Goal: Feedback & Contribution: Submit feedback/report problem

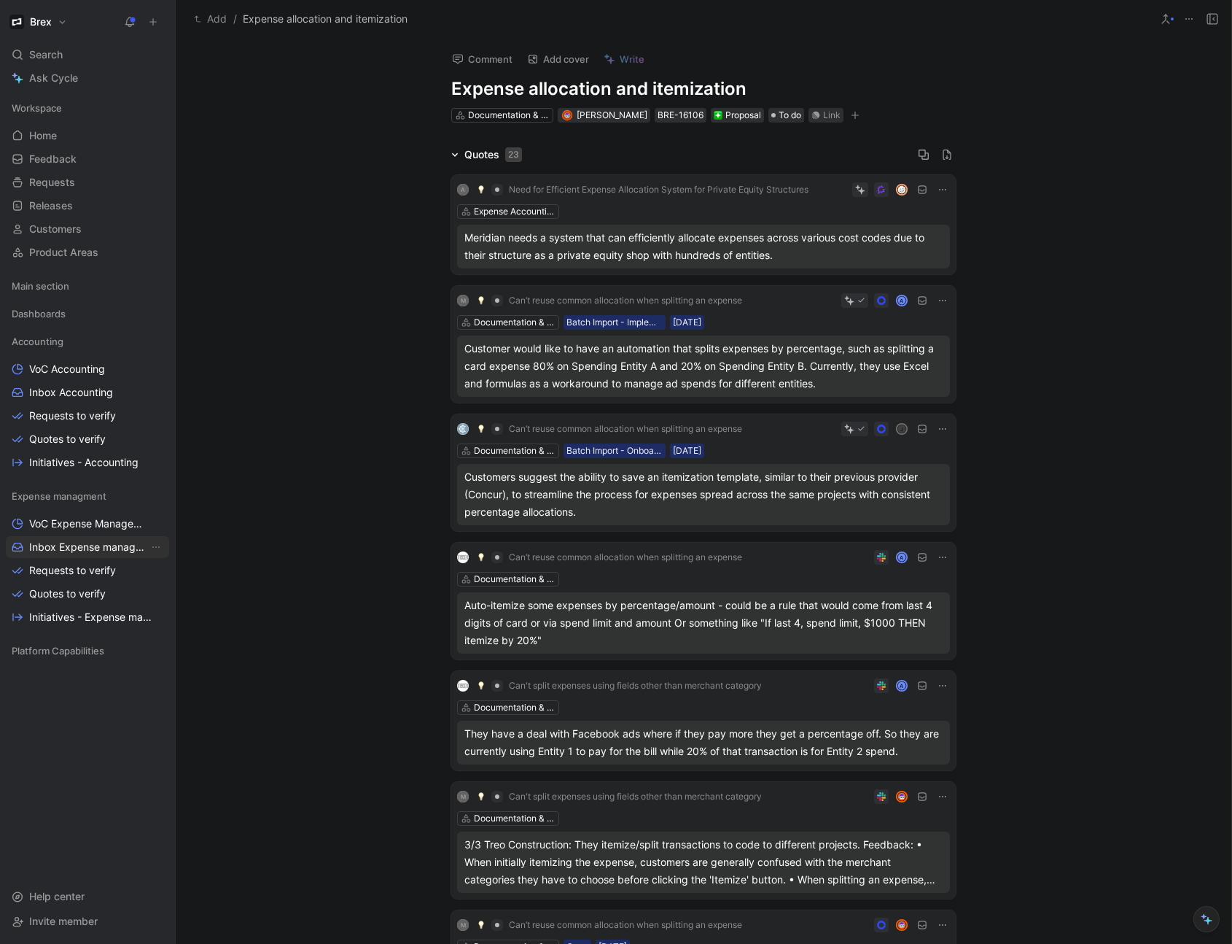
click at [66, 551] on span "Inbox Expense management" at bounding box center [89, 547] width 120 height 15
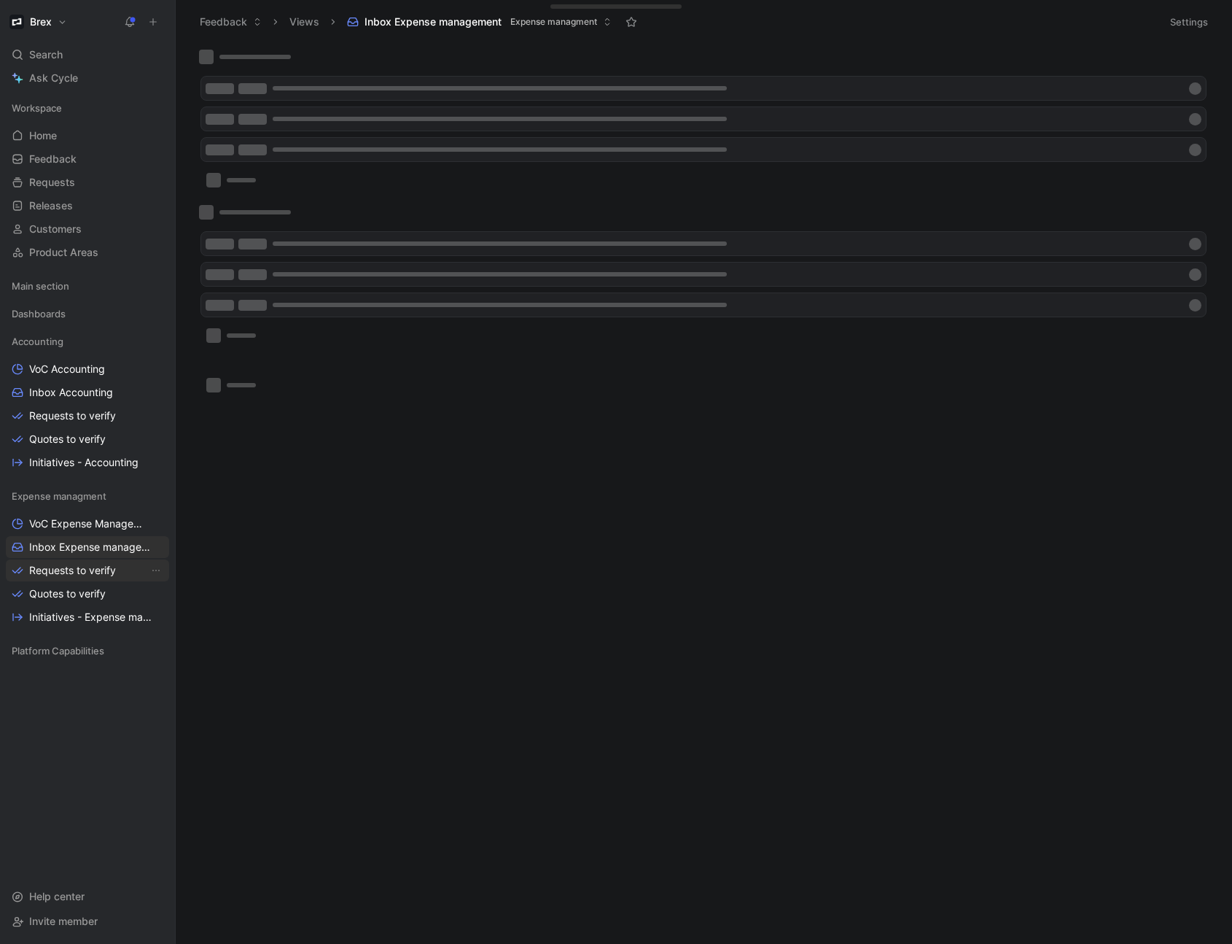
click at [66, 570] on span "Requests to verify" at bounding box center [72, 570] width 87 height 15
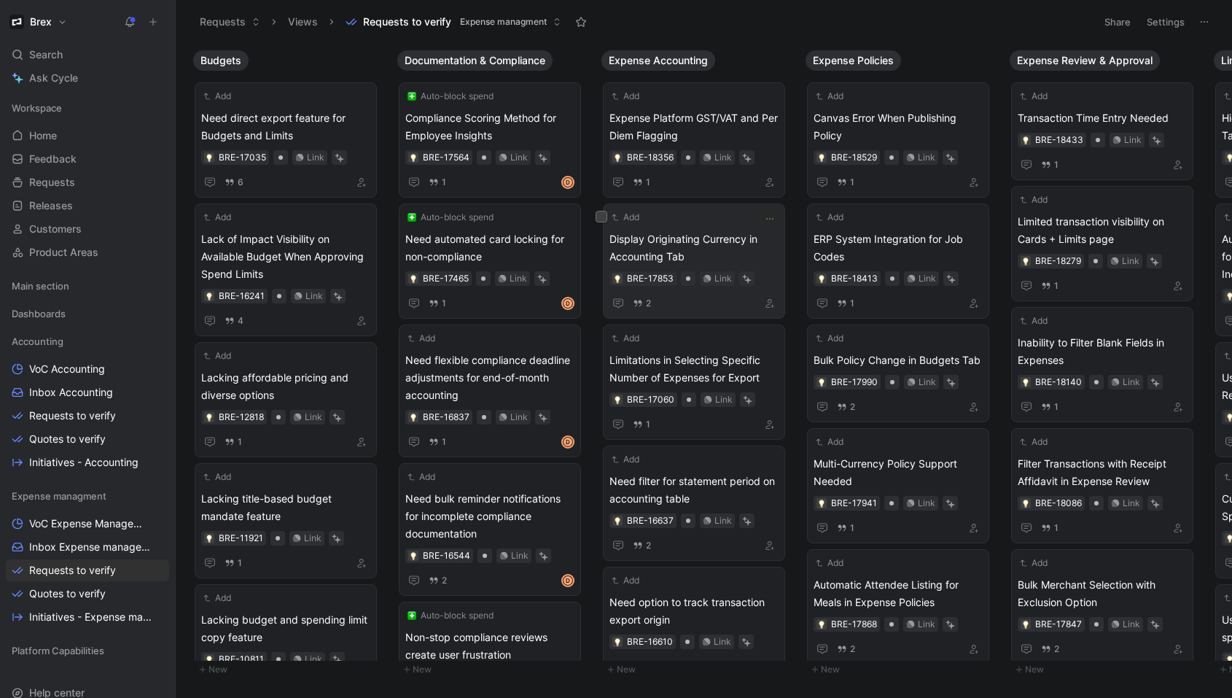
click at [737, 249] on span "Display Originating Currency in Accounting Tab" at bounding box center [694, 247] width 169 height 35
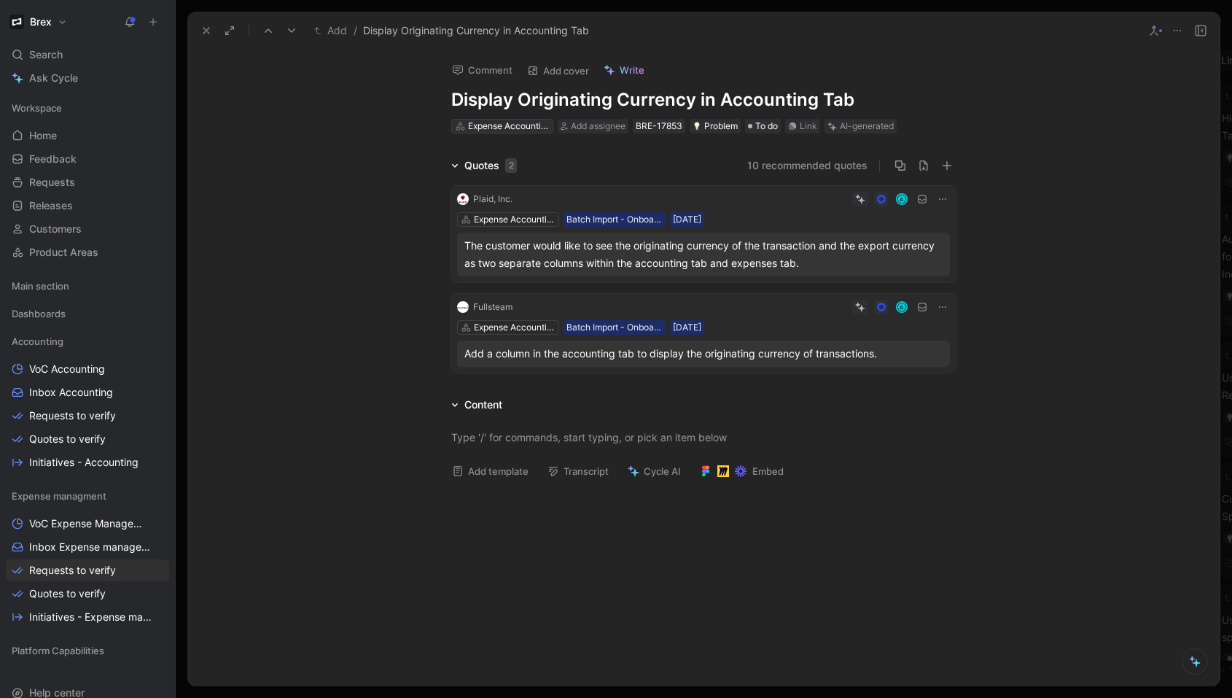
click at [500, 127] on div "Expense Accounting" at bounding box center [509, 126] width 82 height 15
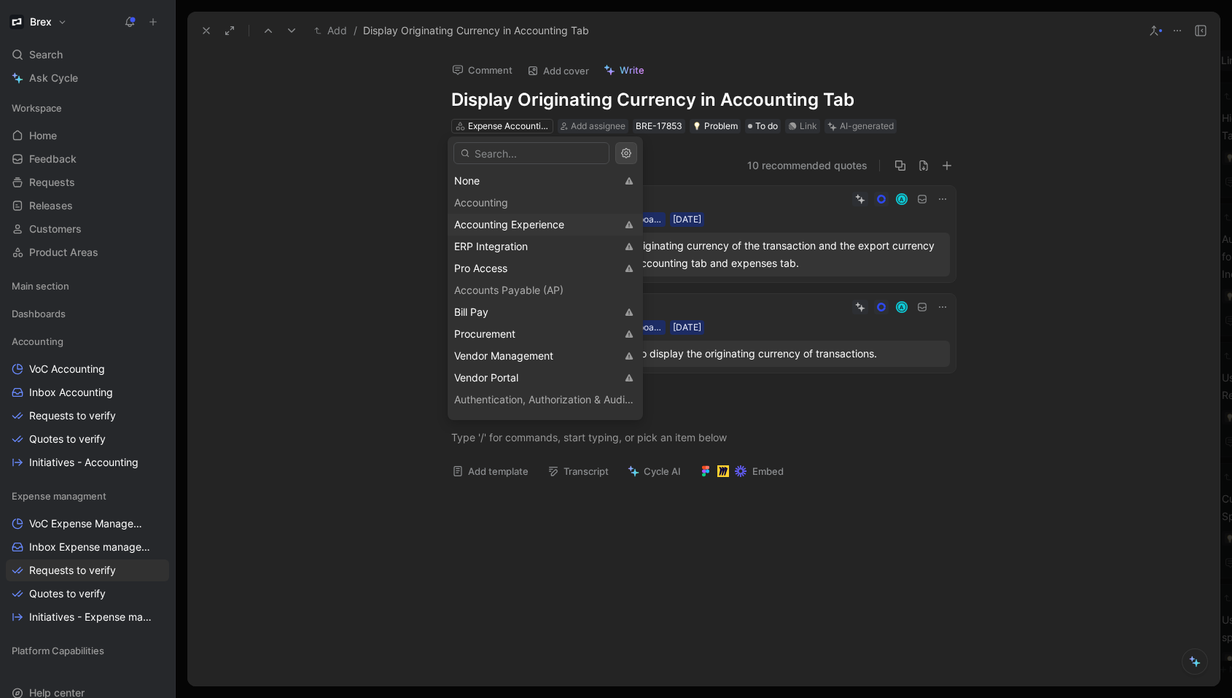
click at [508, 214] on div "Accounting Experience" at bounding box center [545, 225] width 195 height 22
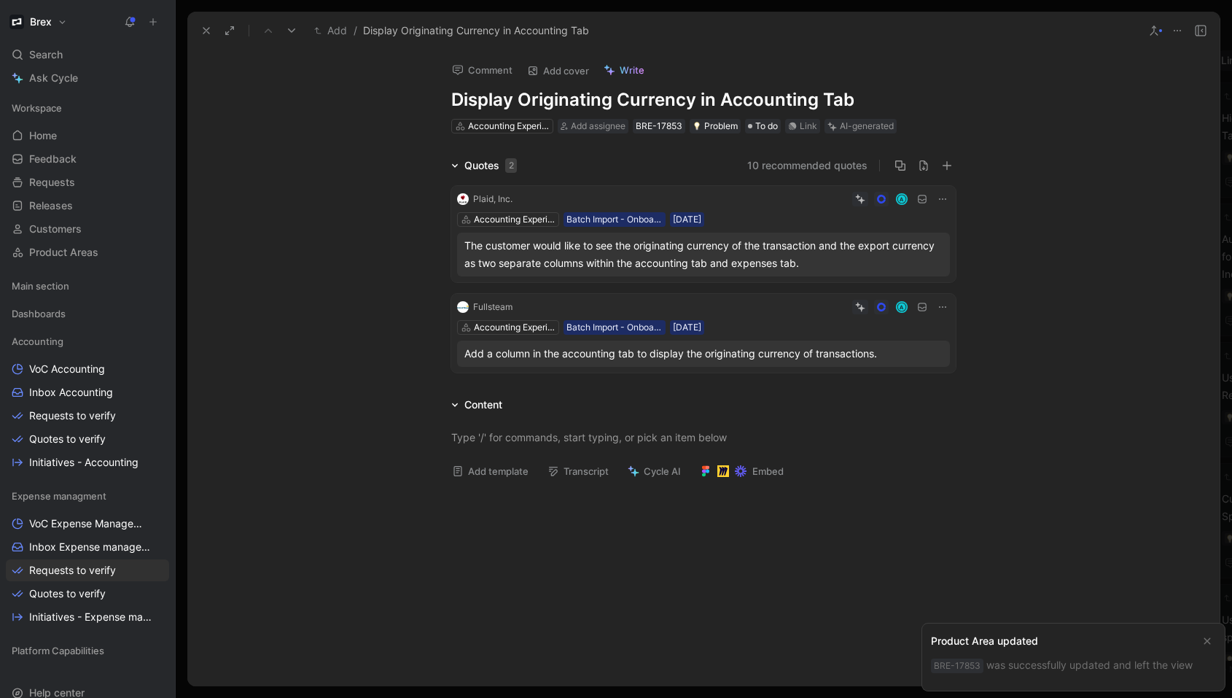
click at [207, 31] on use at bounding box center [206, 31] width 6 height 6
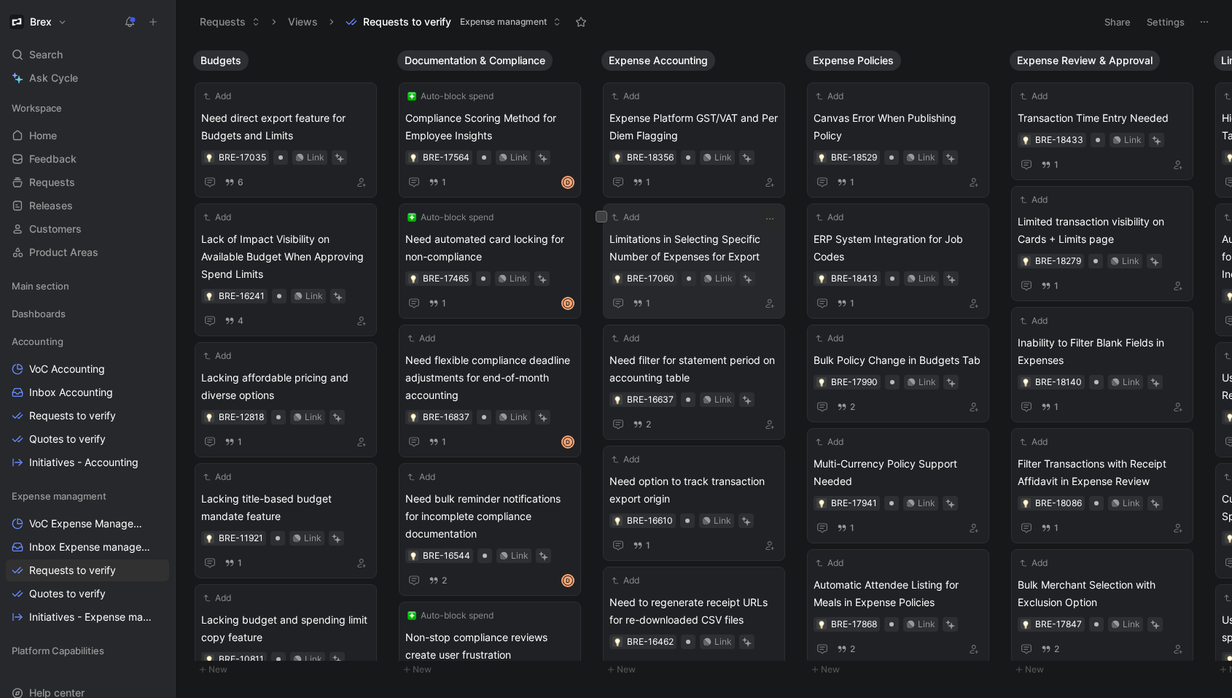
click at [688, 244] on span "Limitations in Selecting Specific Number of Expenses for Export" at bounding box center [694, 247] width 169 height 35
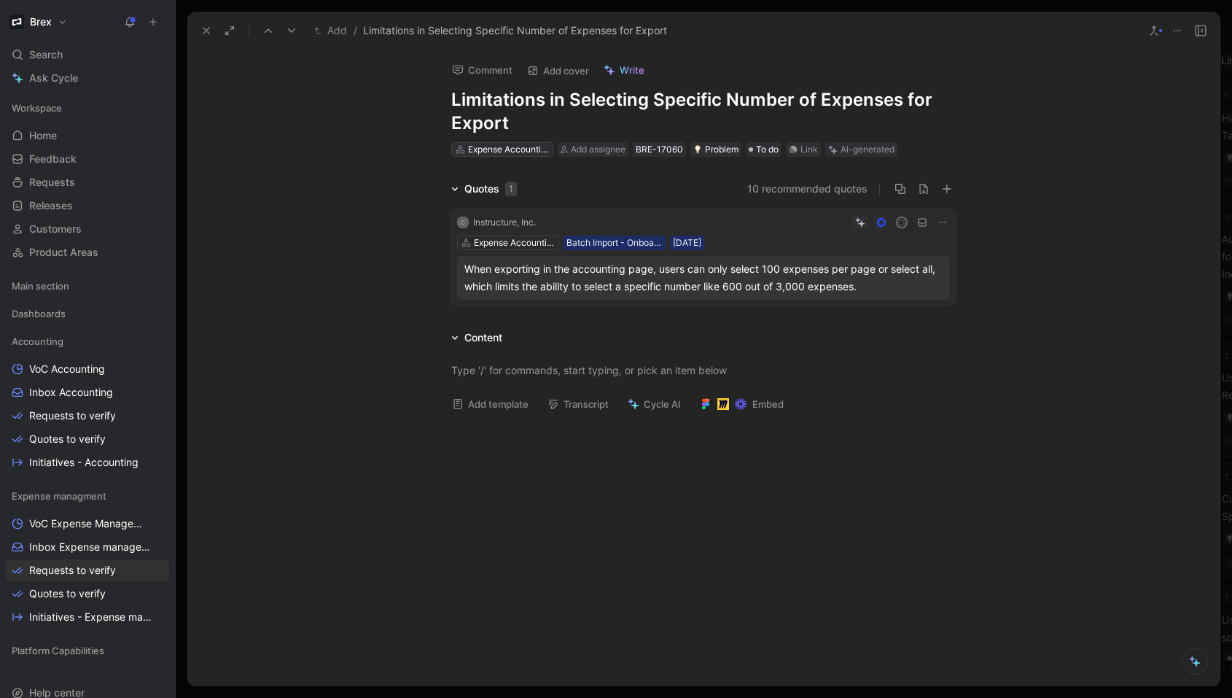
click at [519, 149] on div "Expense Accounting" at bounding box center [509, 149] width 82 height 15
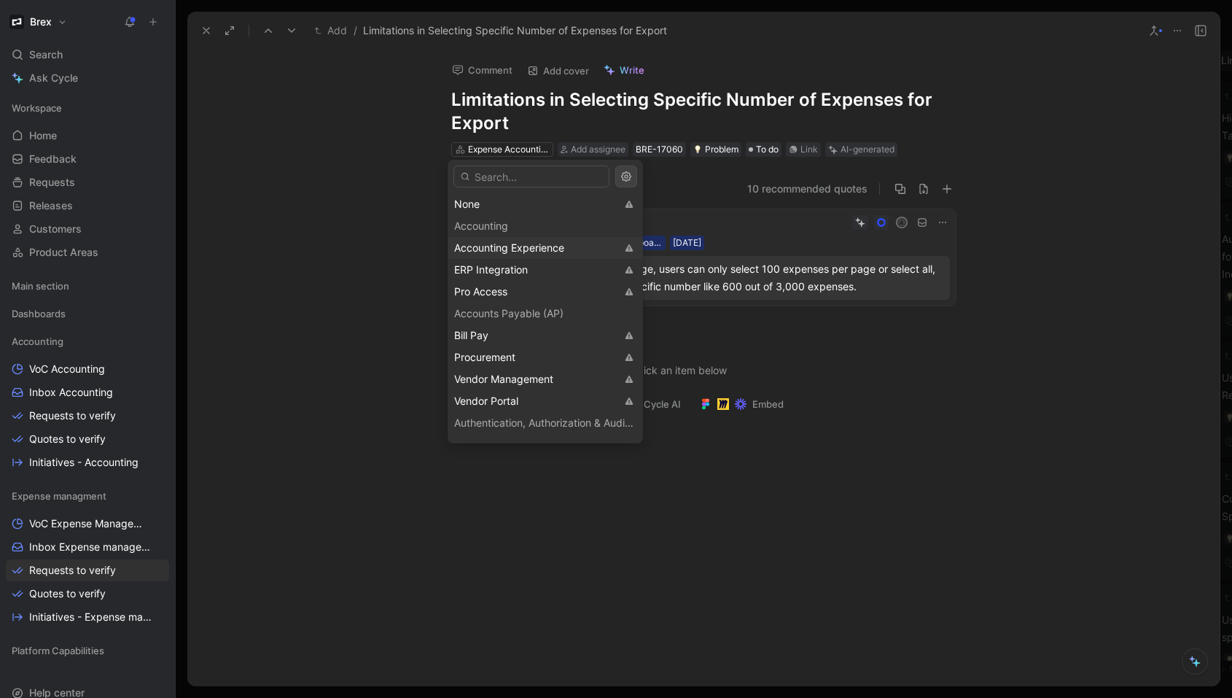
click at [520, 249] on span "Accounting Experience" at bounding box center [509, 247] width 110 height 12
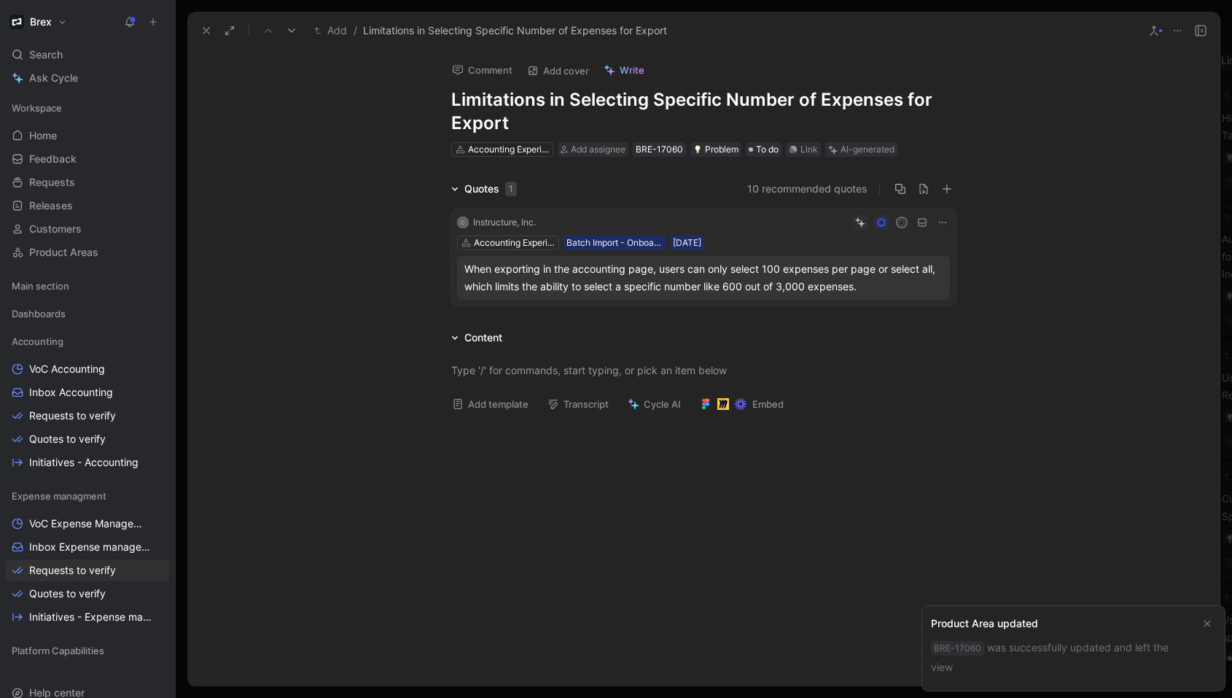
click at [204, 36] on icon at bounding box center [207, 31] width 12 height 12
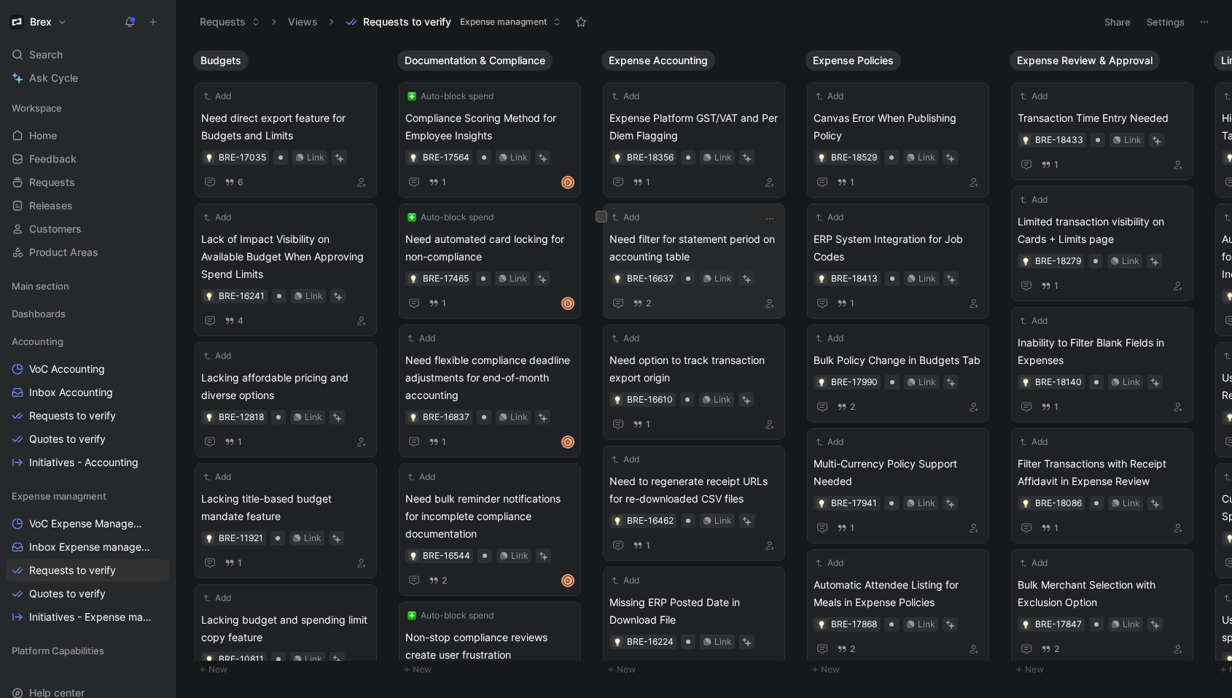
click at [713, 246] on span "Need filter for statement period on accounting table" at bounding box center [694, 247] width 169 height 35
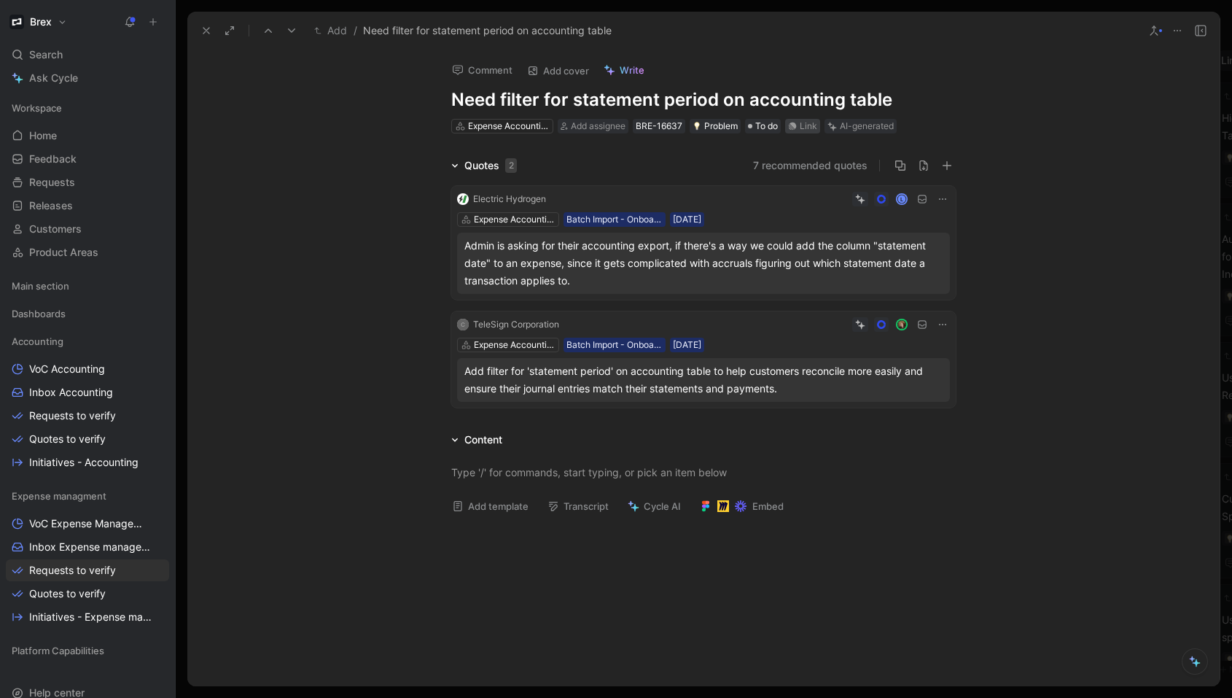
click at [807, 129] on div "Link" at bounding box center [809, 126] width 18 height 15
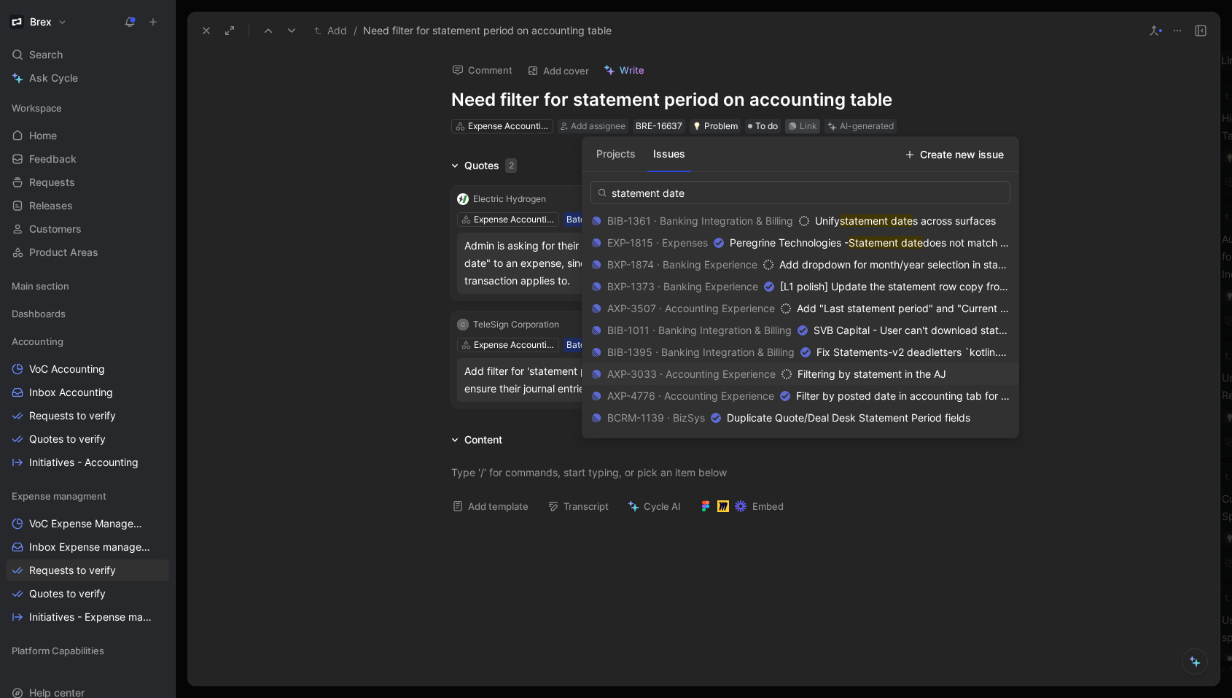
type input "statement date"
click at [938, 378] on span "Filtering by statement in the AJ" at bounding box center [872, 374] width 149 height 12
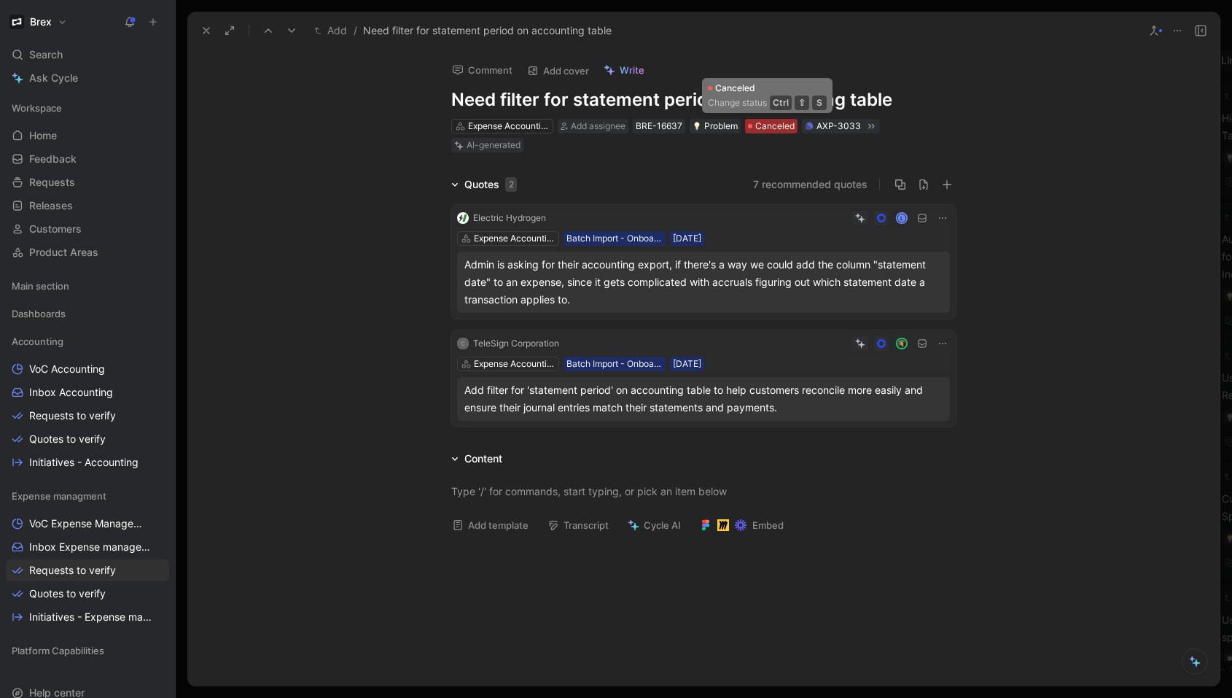
click at [758, 125] on span "Canceled" at bounding box center [775, 126] width 39 height 15
click at [824, 125] on div "AXP-3033" at bounding box center [839, 126] width 44 height 15
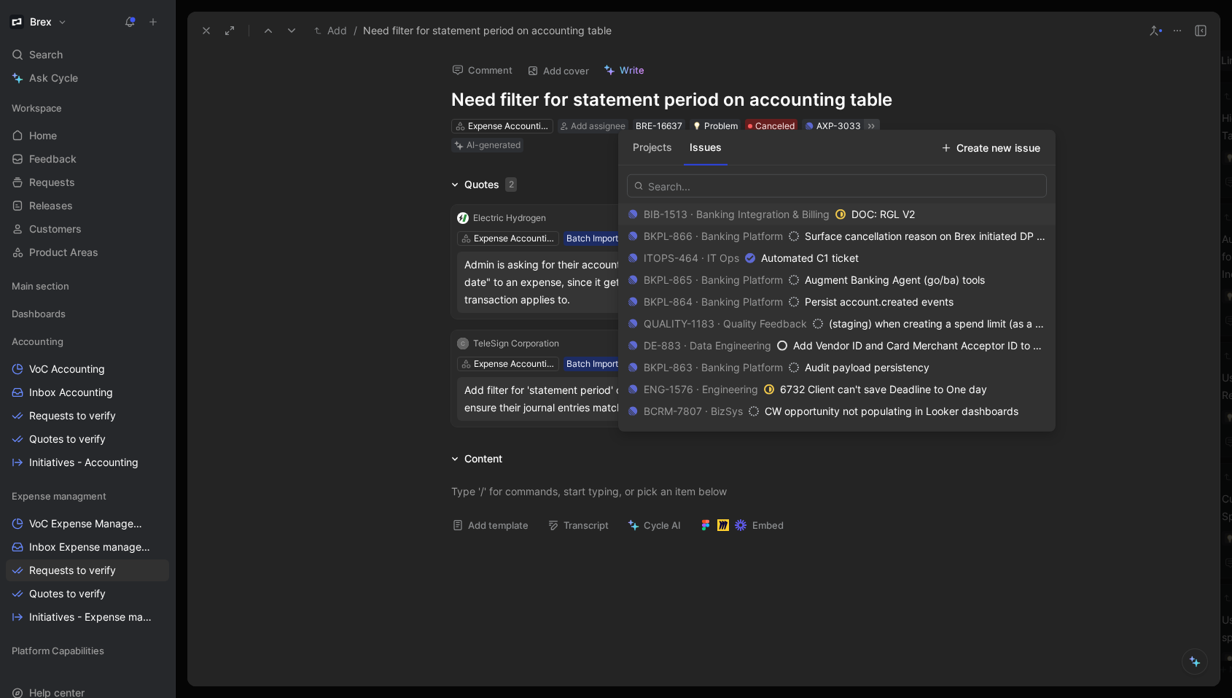
click at [867, 126] on icon at bounding box center [872, 126] width 12 height 12
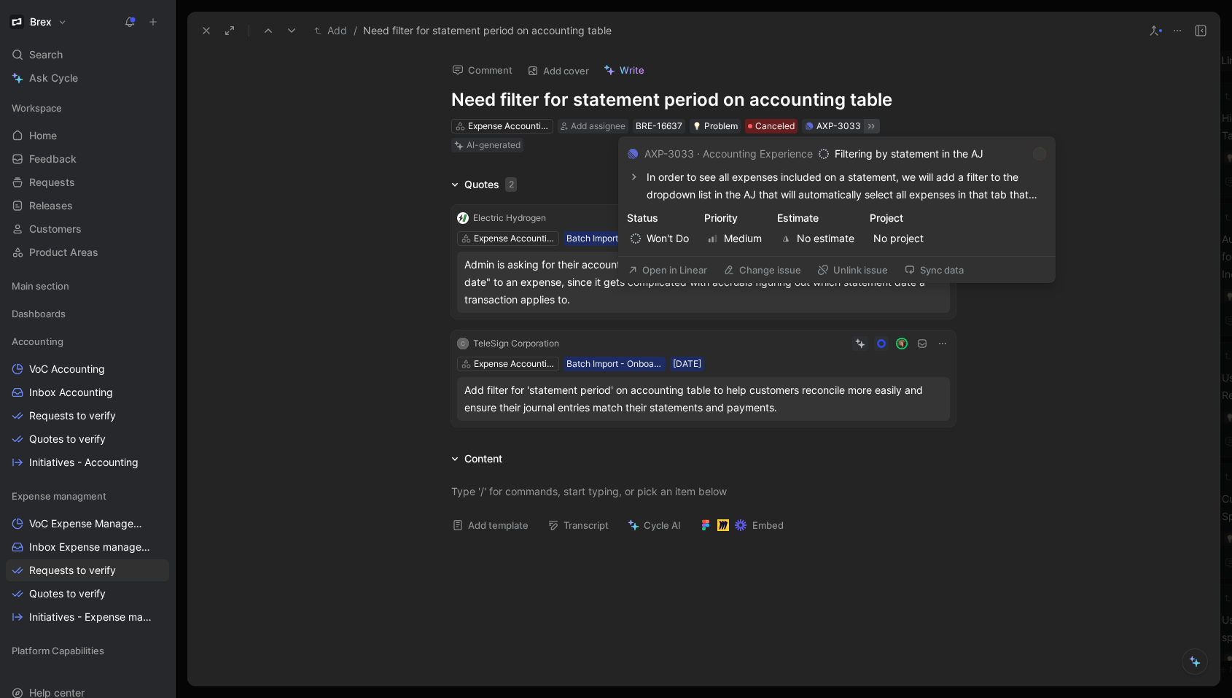
click at [932, 150] on p "Filtering by statement in the AJ" at bounding box center [909, 154] width 149 height 18
click at [882, 191] on p "In order to see all expenses included on a statement, we will add a filter to t…" at bounding box center [847, 185] width 400 height 35
drag, startPoint x: 726, startPoint y: 156, endPoint x: 715, endPoint y: 155, distance: 10.3
click at [726, 156] on div "AXP-3033 · Accounting Experience" at bounding box center [729, 154] width 168 height 18
click at [632, 154] on icon at bounding box center [633, 154] width 10 height 10
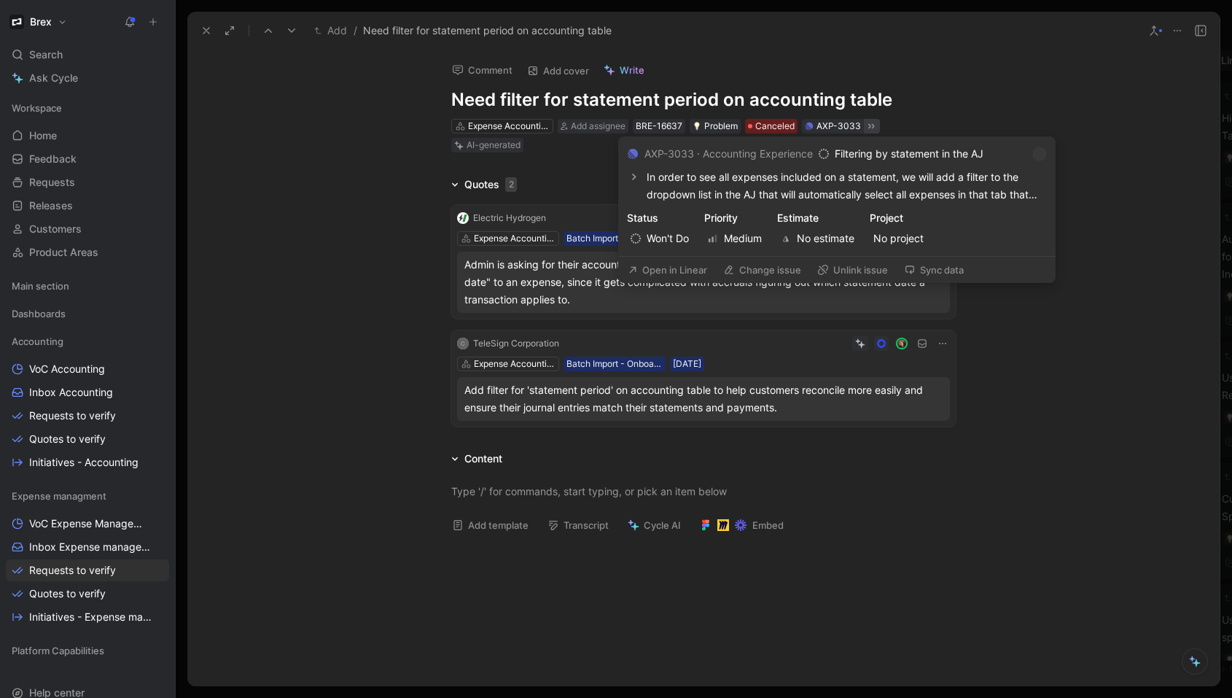
drag, startPoint x: 793, startPoint y: 158, endPoint x: 779, endPoint y: 193, distance: 38.6
click at [793, 158] on div "AXP-3033 · Accounting Experience" at bounding box center [729, 154] width 168 height 18
click at [685, 269] on button "Open in Linear" at bounding box center [667, 270] width 93 height 20
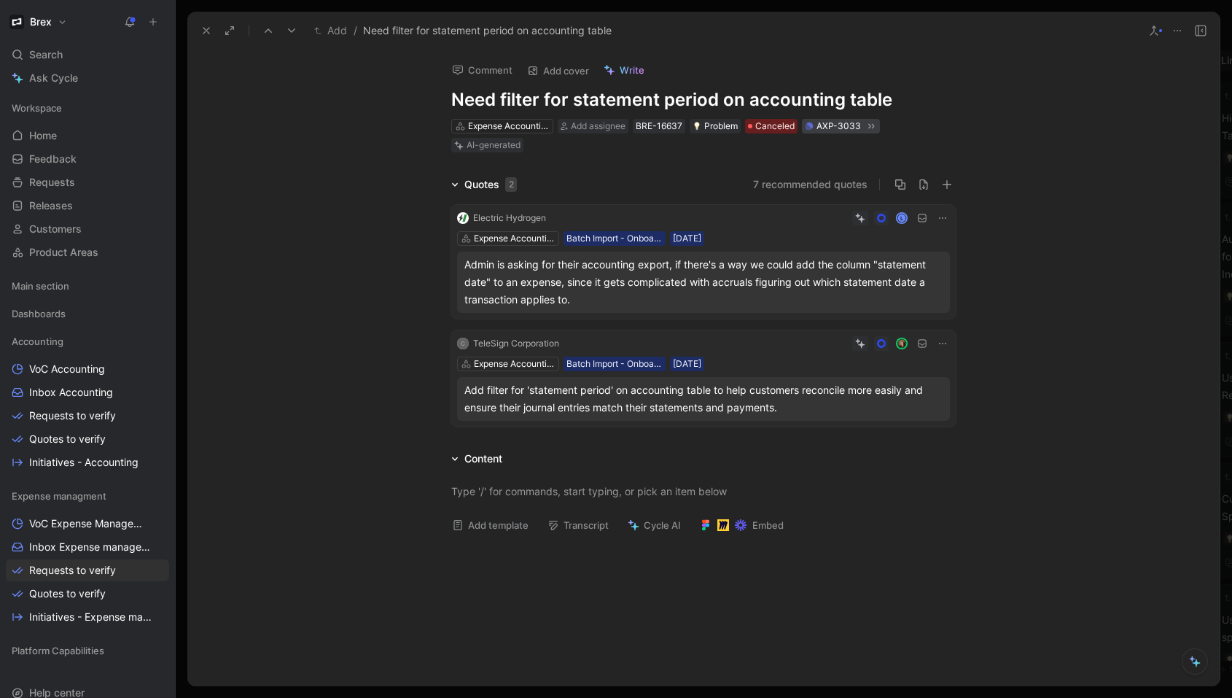
click at [825, 126] on div "AXP-3033" at bounding box center [839, 126] width 44 height 15
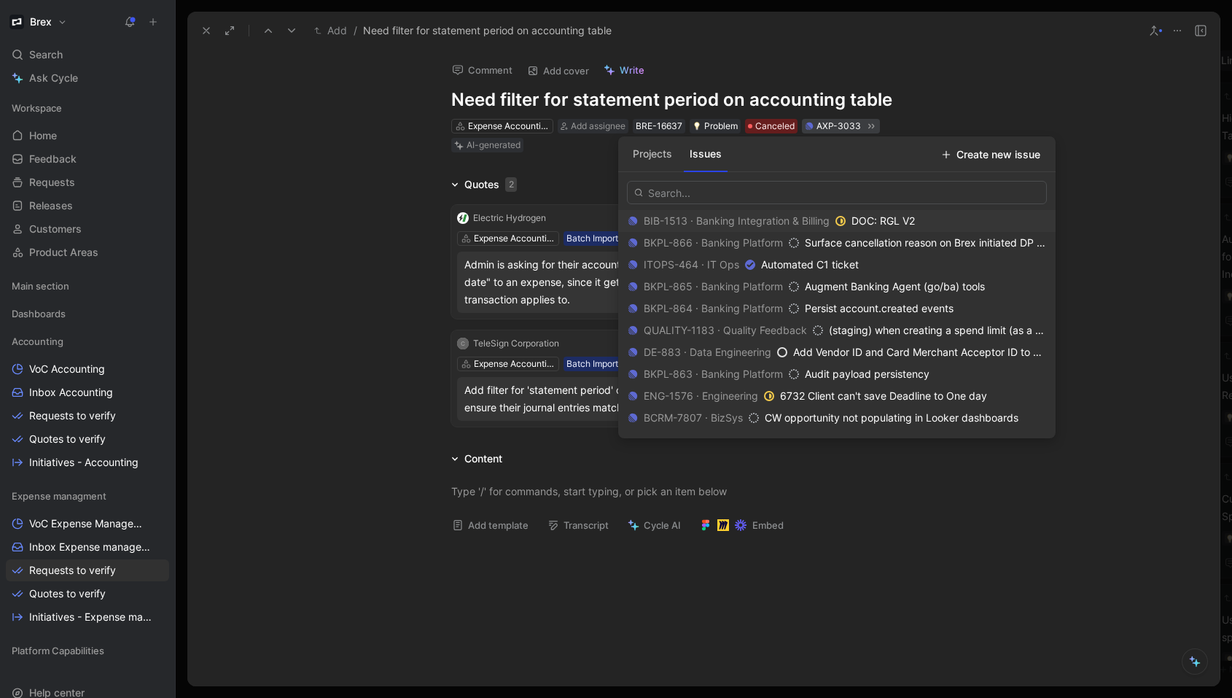
type input "c"
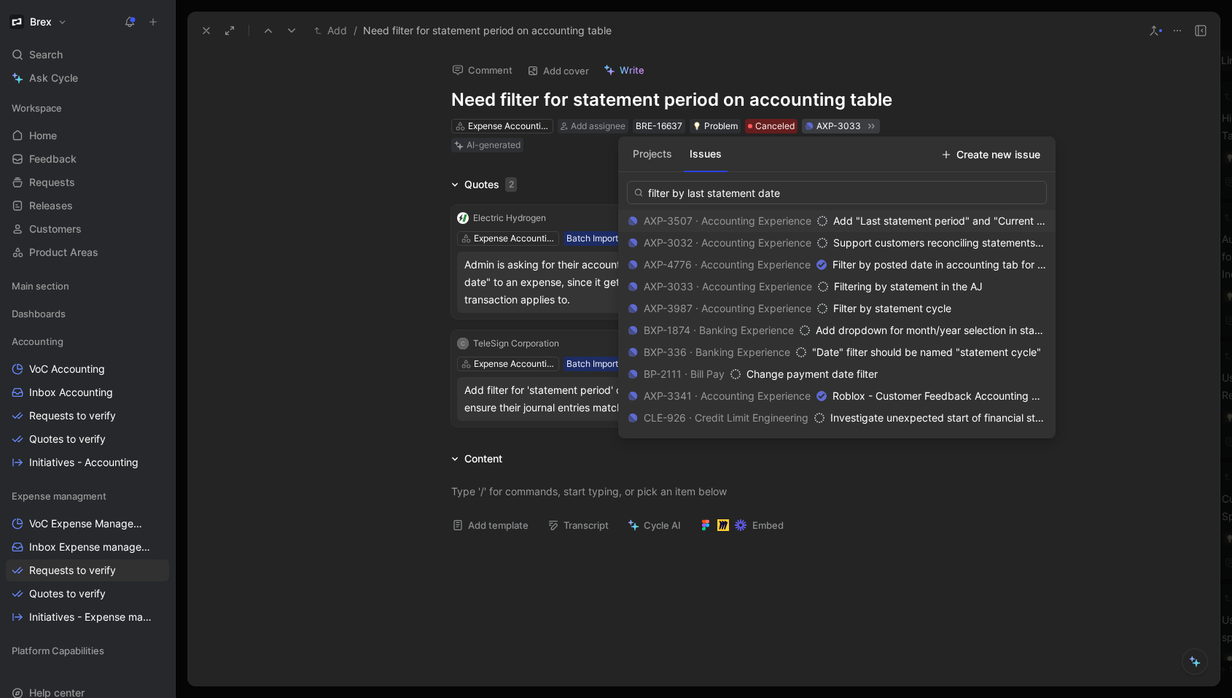
type input "filter by last statement date"
click at [926, 223] on span "Add "Last statement period" and "Current statement period" options to date filt…" at bounding box center [1031, 220] width 394 height 12
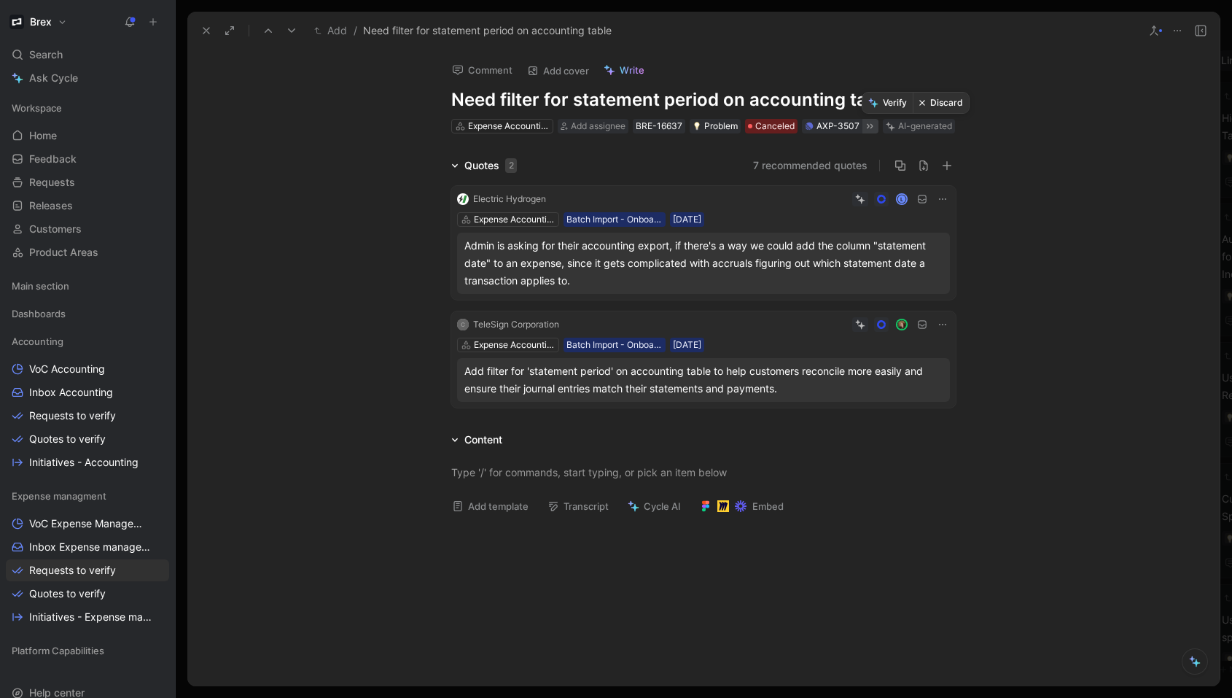
click at [890, 106] on button "Verify" at bounding box center [888, 103] width 50 height 20
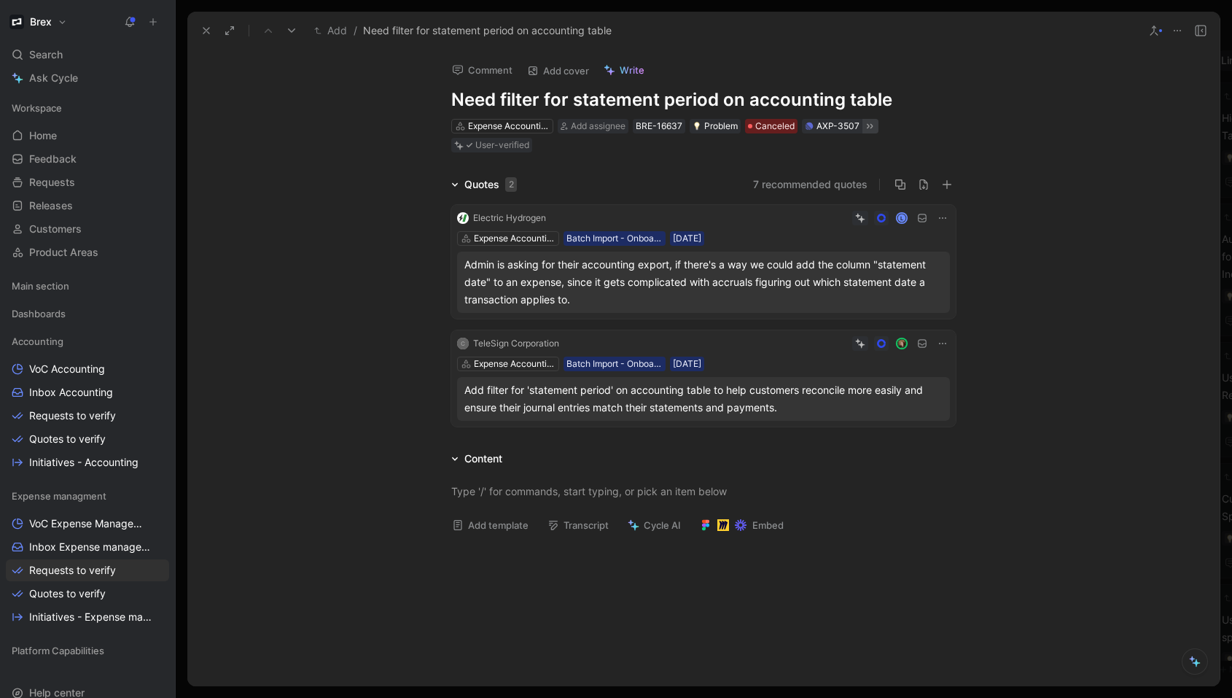
click at [208, 35] on icon at bounding box center [207, 31] width 12 height 12
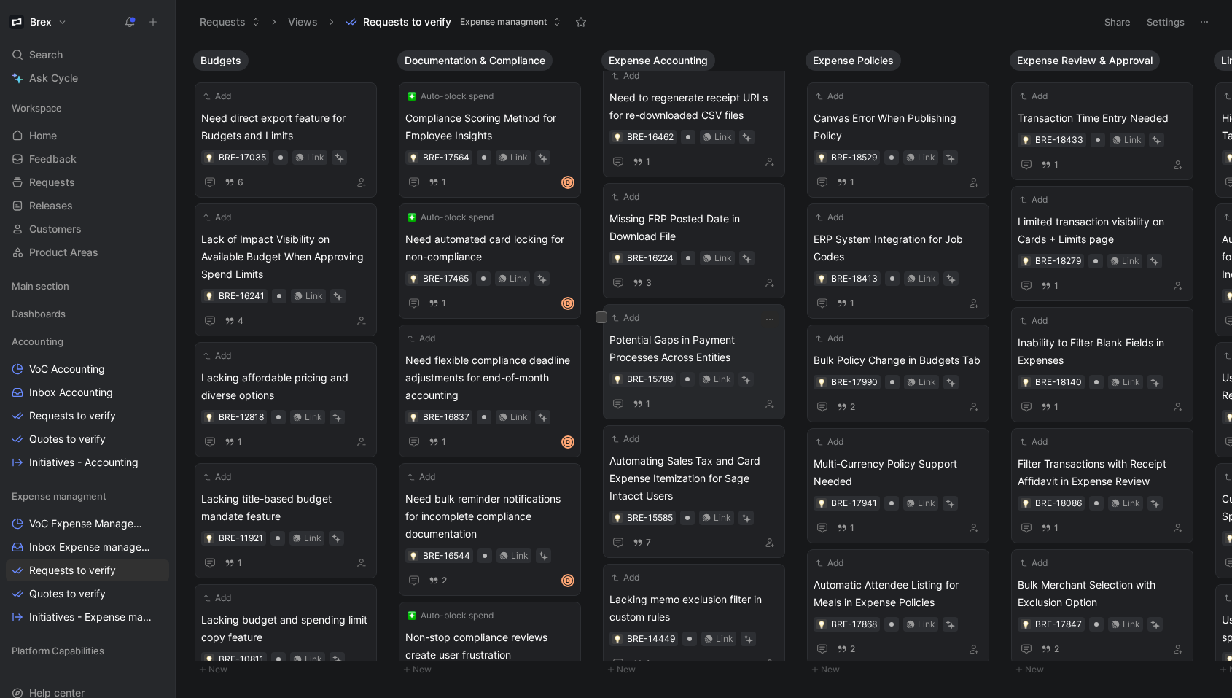
scroll to position [175, 0]
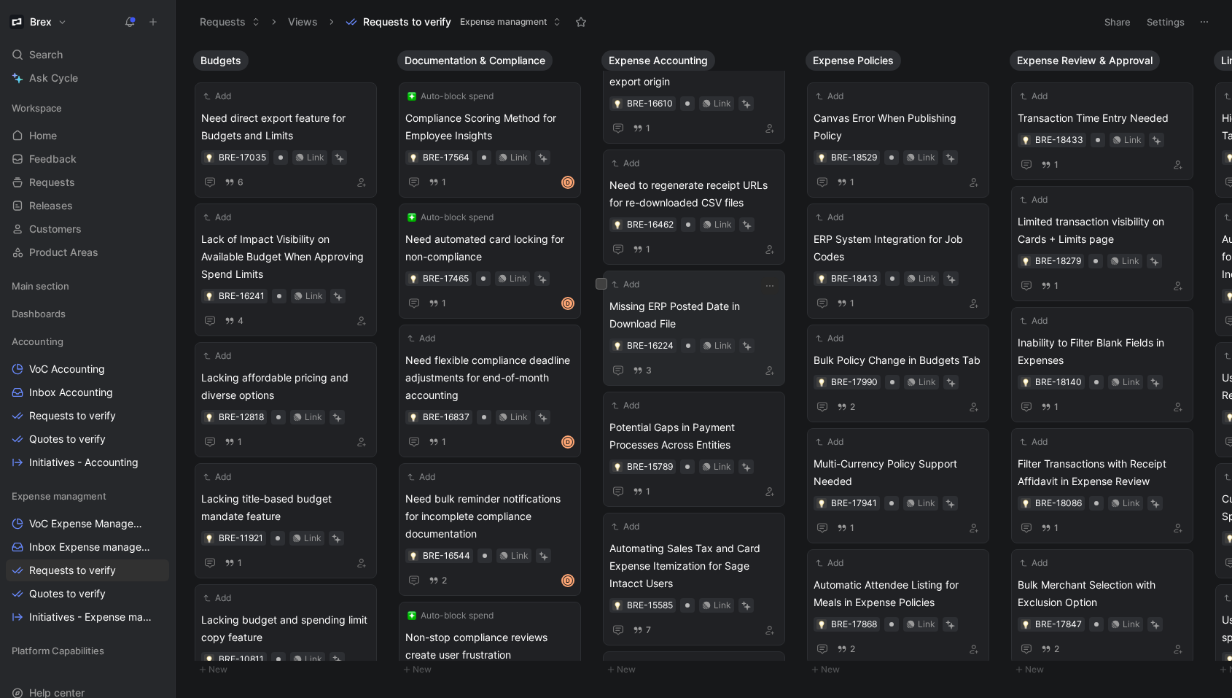
click at [731, 303] on span "Missing ERP Posted Date in Download File" at bounding box center [694, 315] width 169 height 35
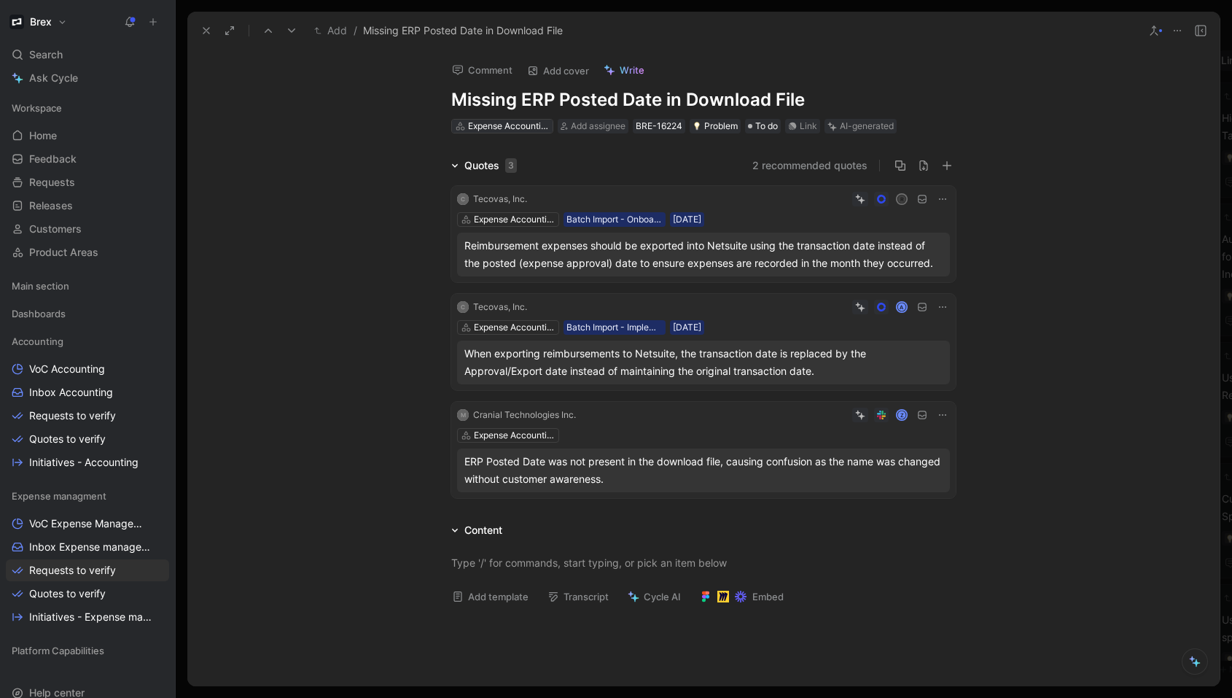
click at [524, 123] on div "Expense Accounting" at bounding box center [509, 126] width 82 height 15
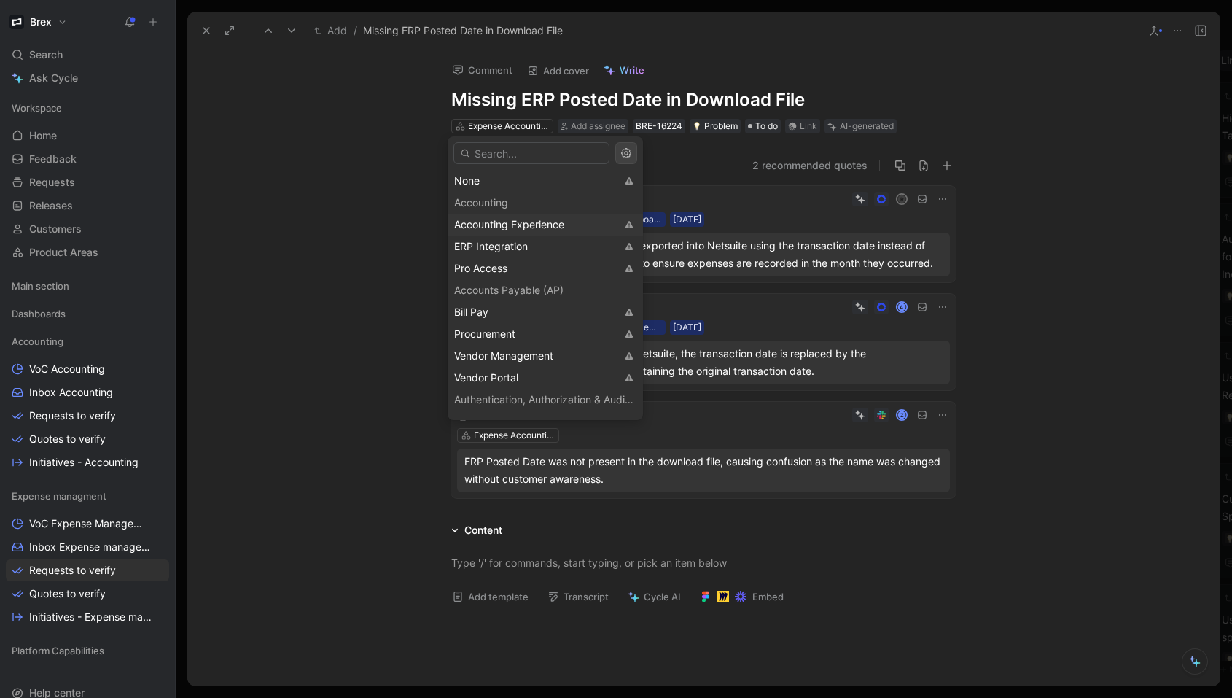
click at [516, 216] on div "Accounting Experience" at bounding box center [535, 225] width 162 height 18
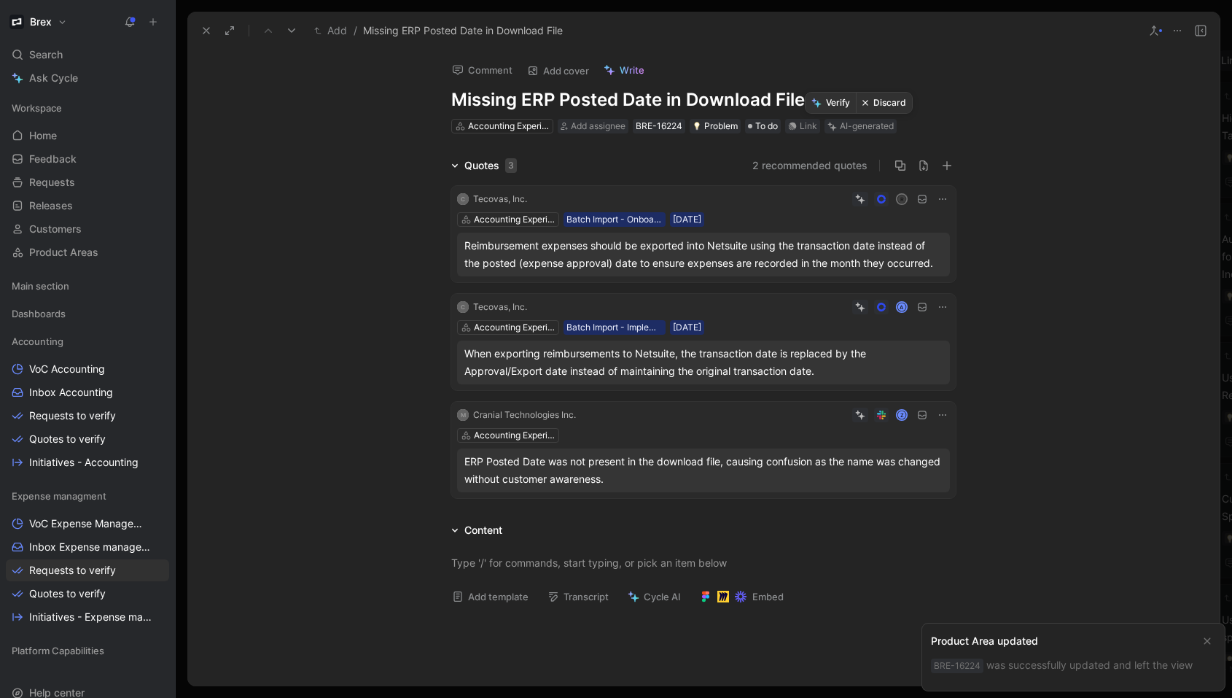
click at [834, 104] on button "Verify" at bounding box center [831, 103] width 50 height 20
click at [208, 32] on use at bounding box center [206, 31] width 6 height 6
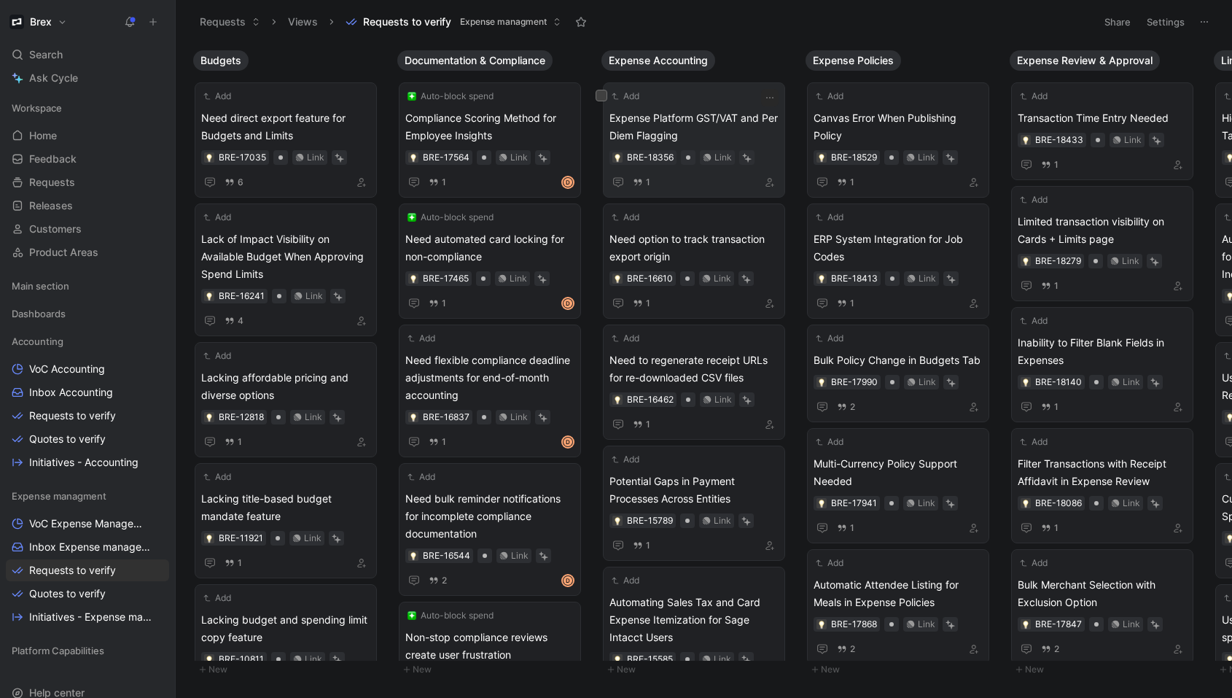
click at [694, 117] on span "Expense Platform GST/VAT and Per Diem Flagging" at bounding box center [694, 126] width 169 height 35
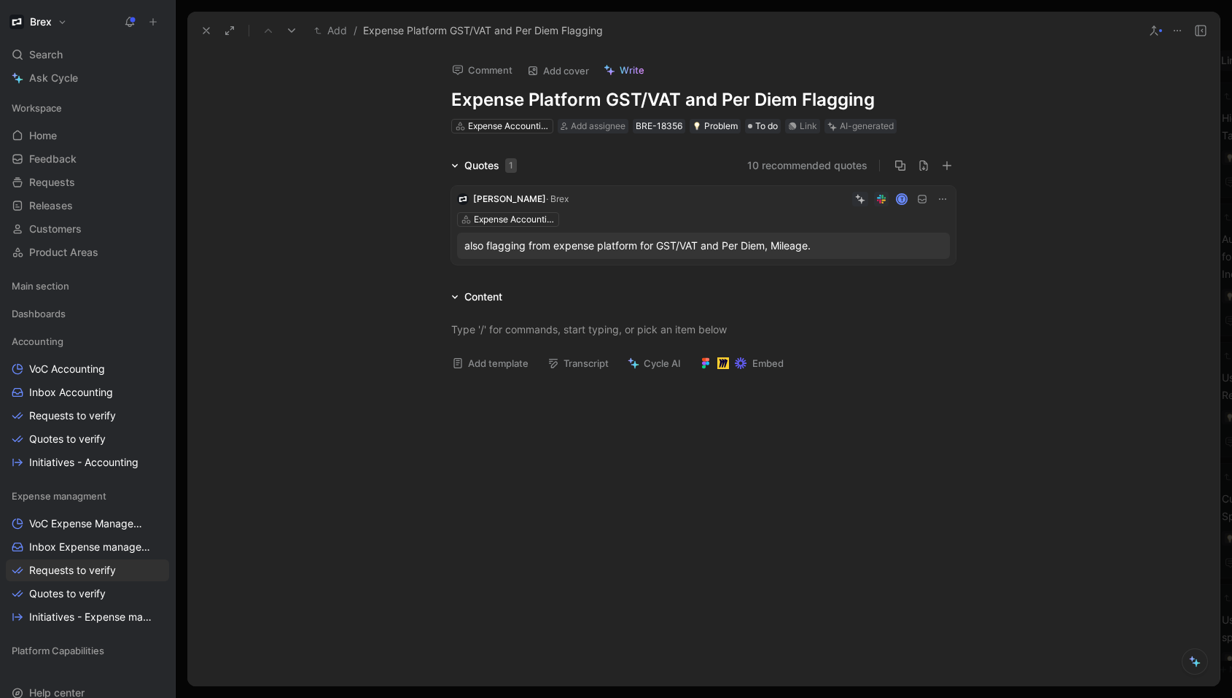
click at [1178, 37] on button at bounding box center [1178, 30] width 20 height 20
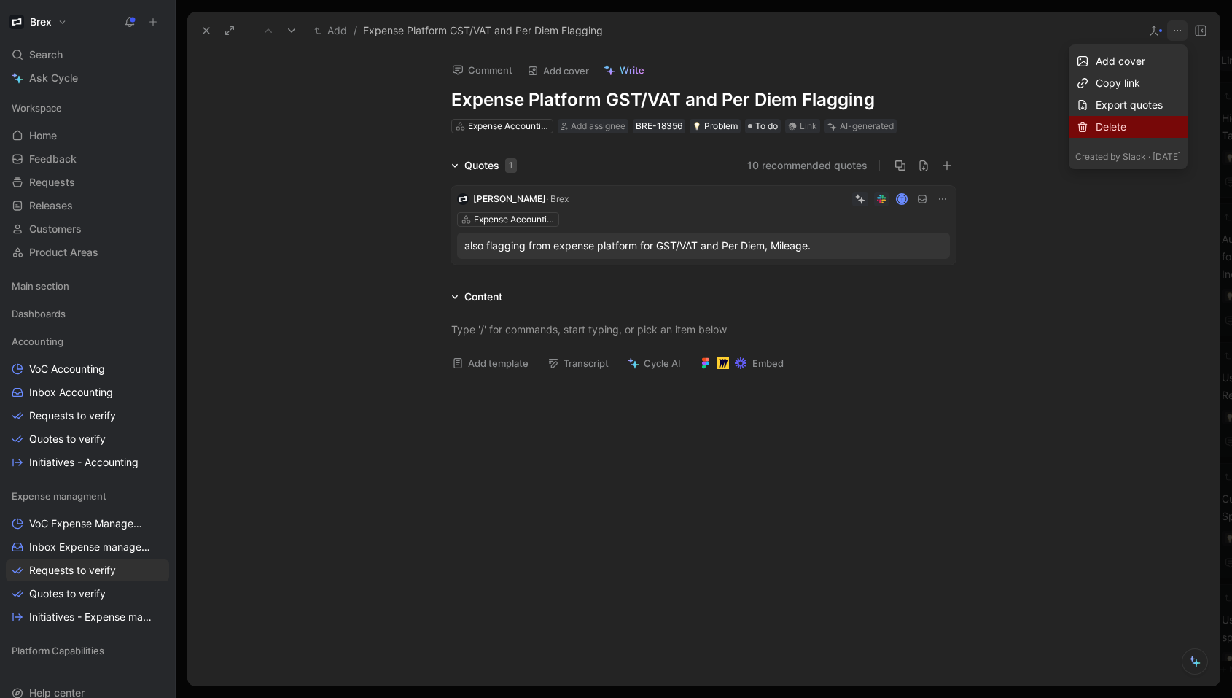
click at [1096, 130] on div "Delete" at bounding box center [1138, 127] width 85 height 18
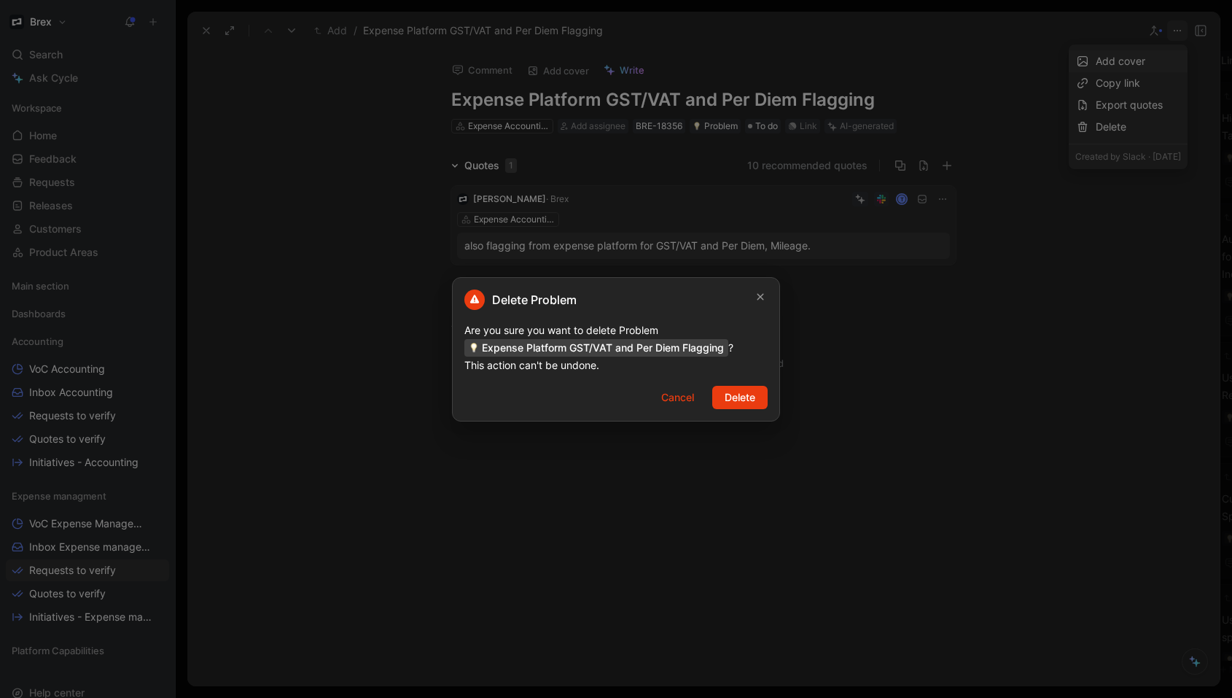
click at [745, 400] on span "Delete" at bounding box center [740, 398] width 31 height 18
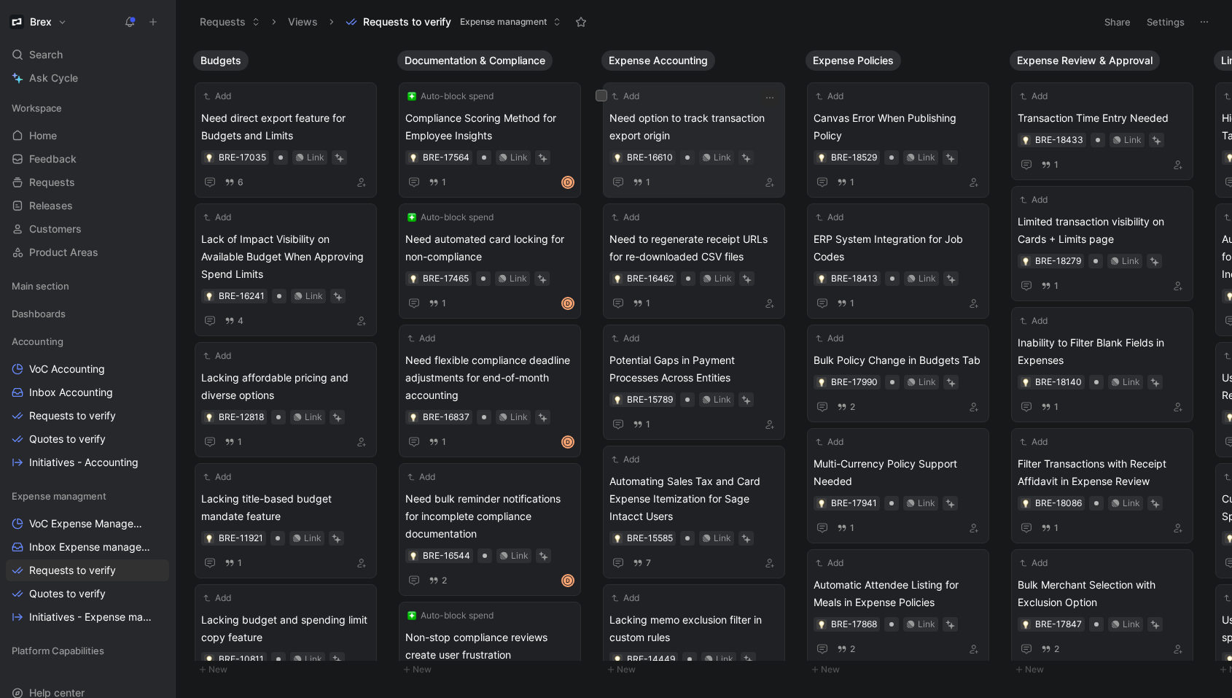
click at [721, 119] on span "Need option to track transaction export origin" at bounding box center [694, 126] width 169 height 35
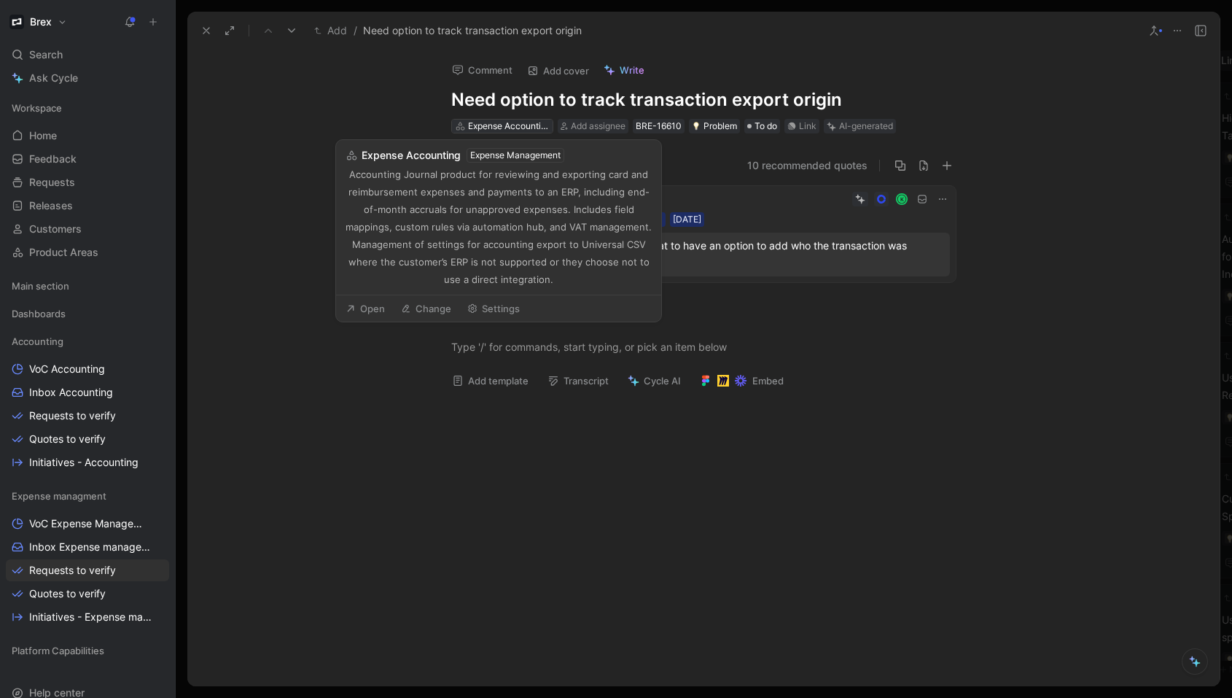
click at [502, 126] on div "Expense Accounting" at bounding box center [509, 126] width 82 height 15
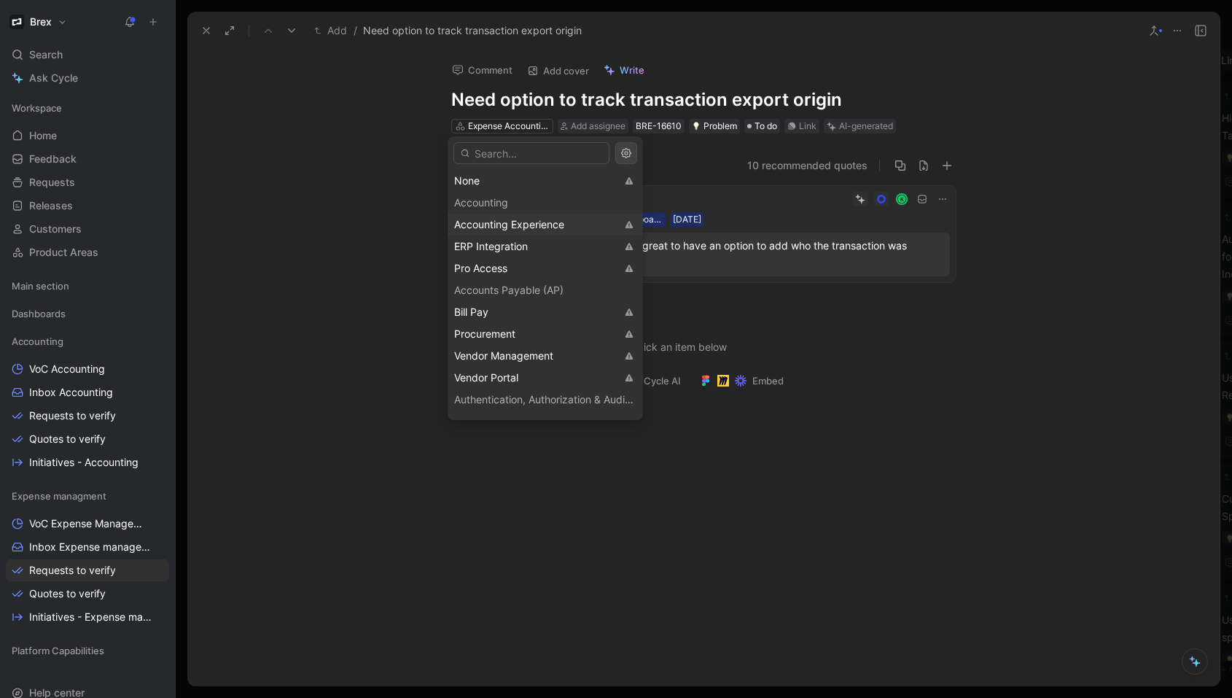
click at [510, 220] on span "Accounting Experience" at bounding box center [509, 224] width 110 height 12
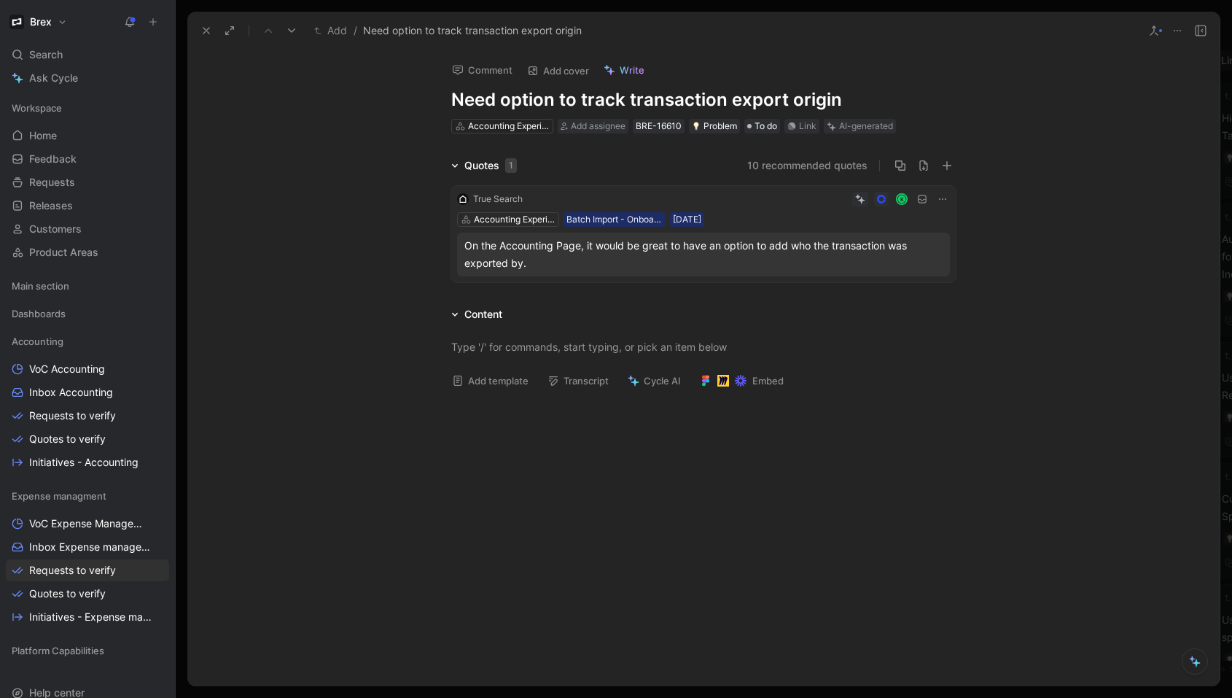
click at [653, 101] on h1 "Need option to track transaction export origin" at bounding box center [703, 99] width 505 height 23
click at [626, 99] on h1 "Need option to track transaction export origin" at bounding box center [703, 99] width 505 height 23
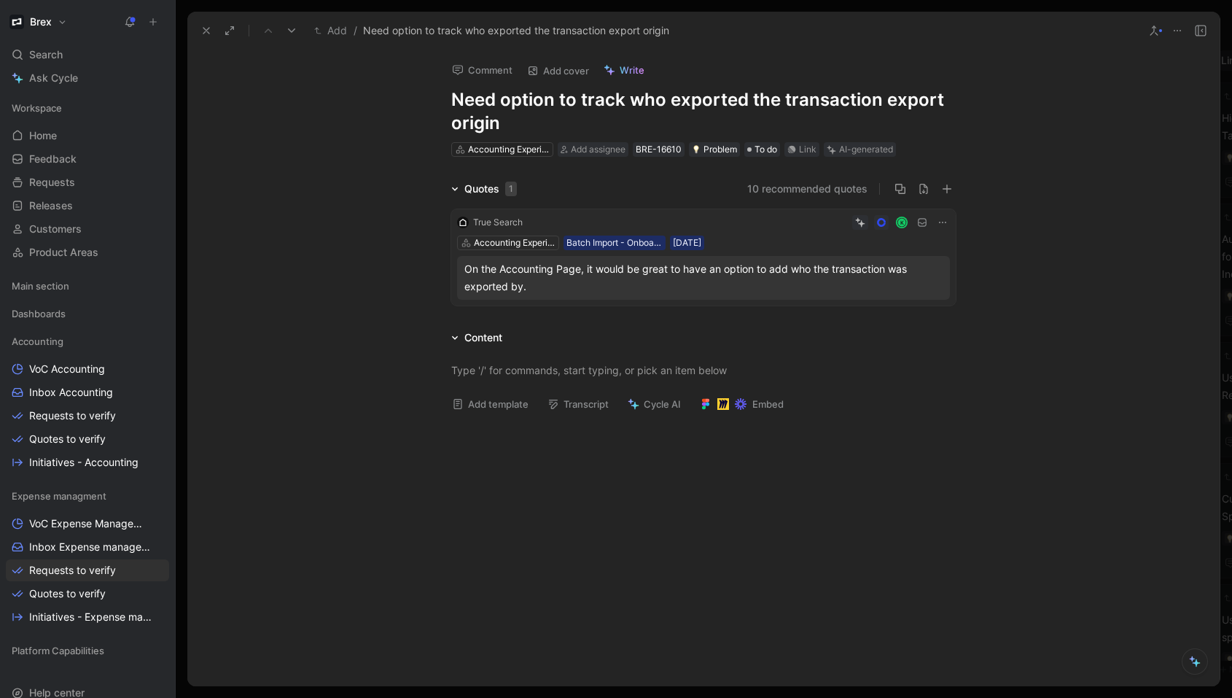
click at [510, 97] on h1 "Need option to track who exported the transaction export origin" at bounding box center [703, 111] width 505 height 47
drag, startPoint x: 559, startPoint y: 122, endPoint x: 443, endPoint y: 123, distance: 116.7
click at [443, 123] on div "Comment Add cover Write Need column in AJ to track who exported the transaction…" at bounding box center [704, 104] width 560 height 109
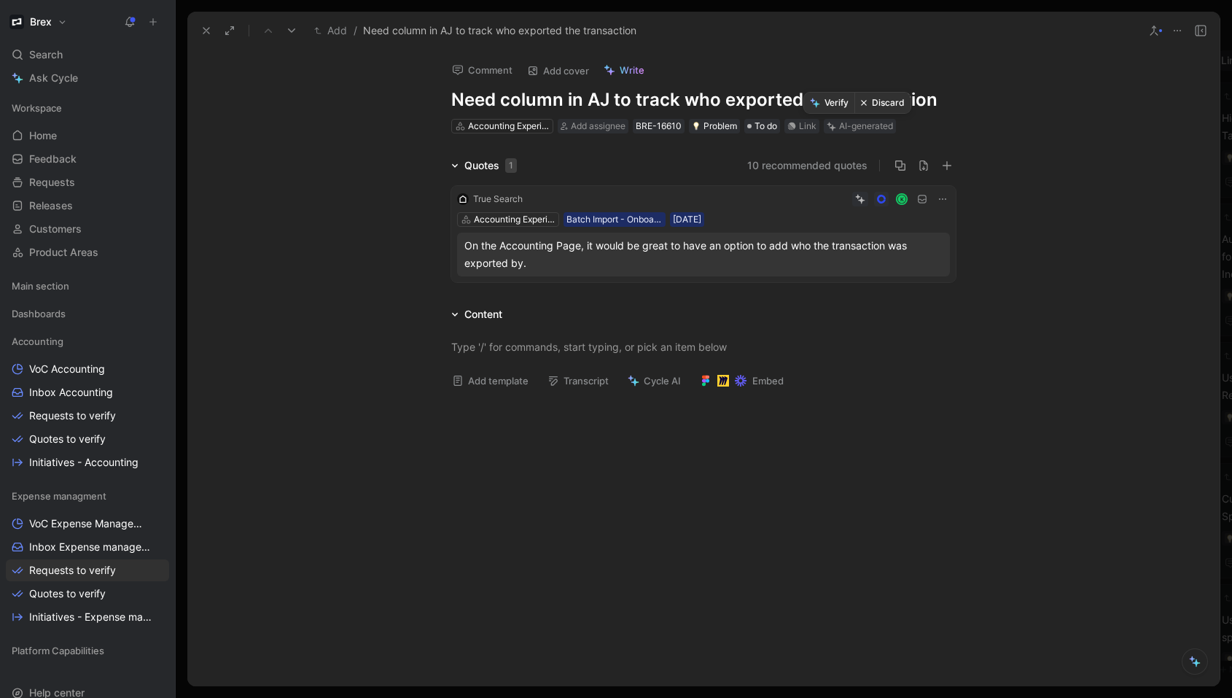
click at [831, 106] on button "Verify" at bounding box center [829, 103] width 50 height 20
click at [198, 36] on button at bounding box center [206, 30] width 20 height 20
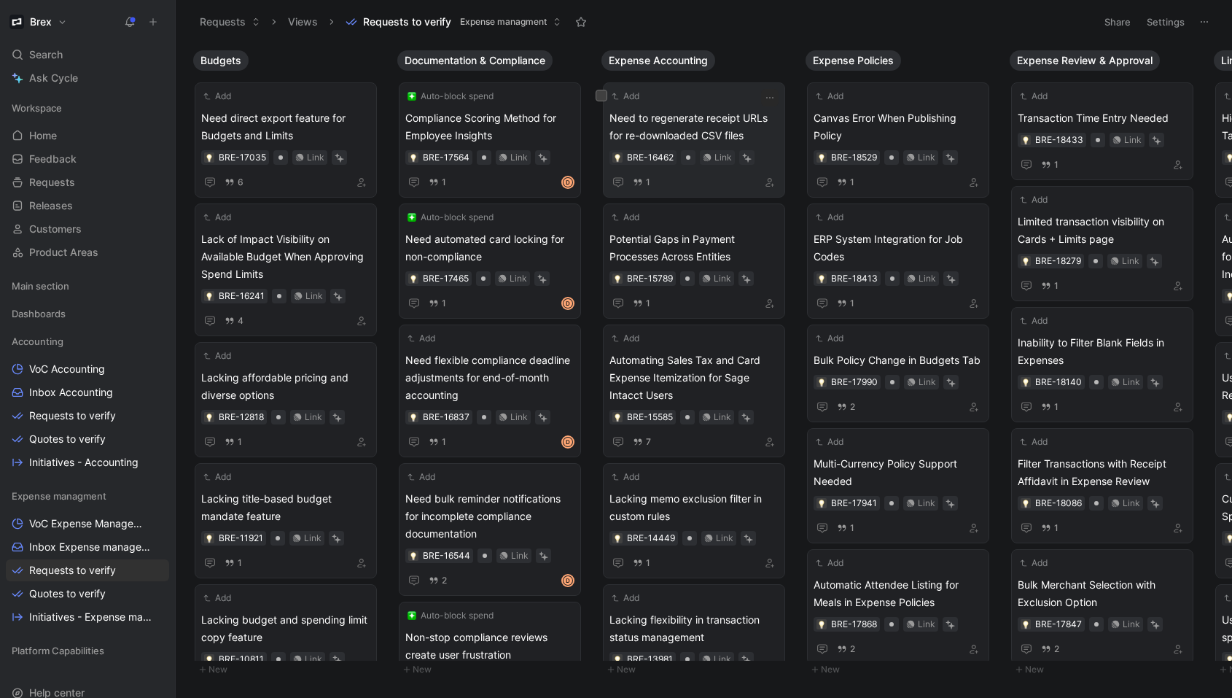
click at [720, 102] on div "Add" at bounding box center [685, 96] width 150 height 15
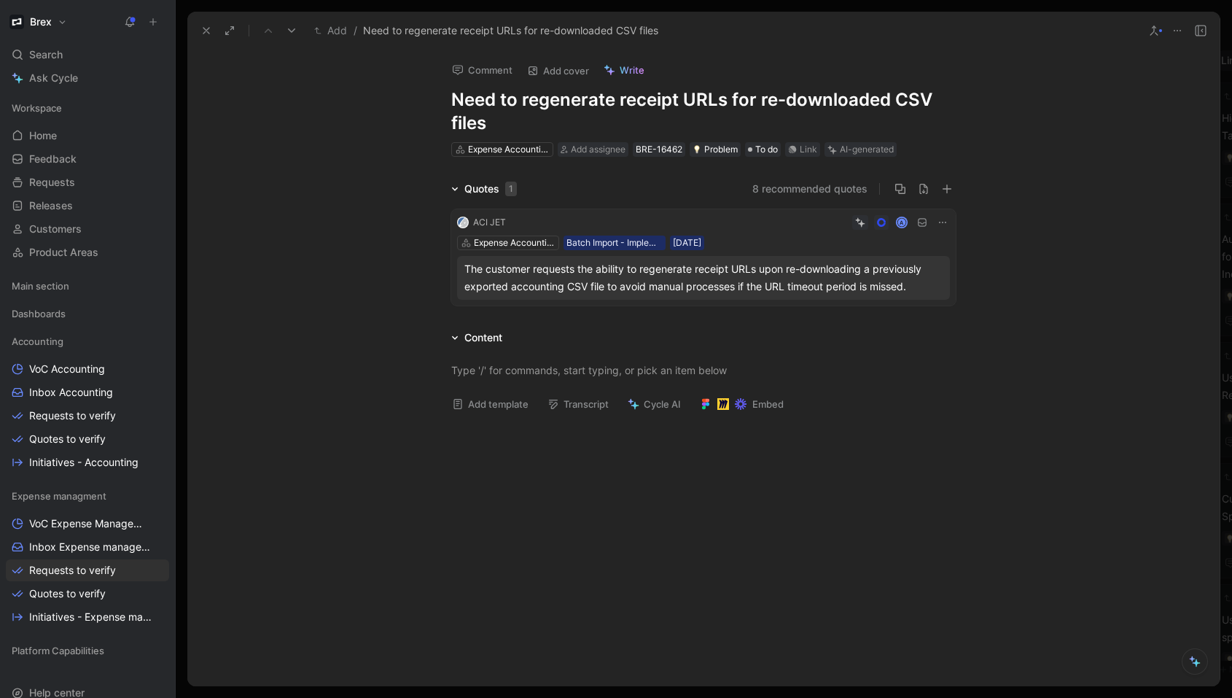
click at [1178, 32] on icon at bounding box center [1178, 31] width 12 height 12
click at [201, 34] on icon at bounding box center [207, 31] width 12 height 12
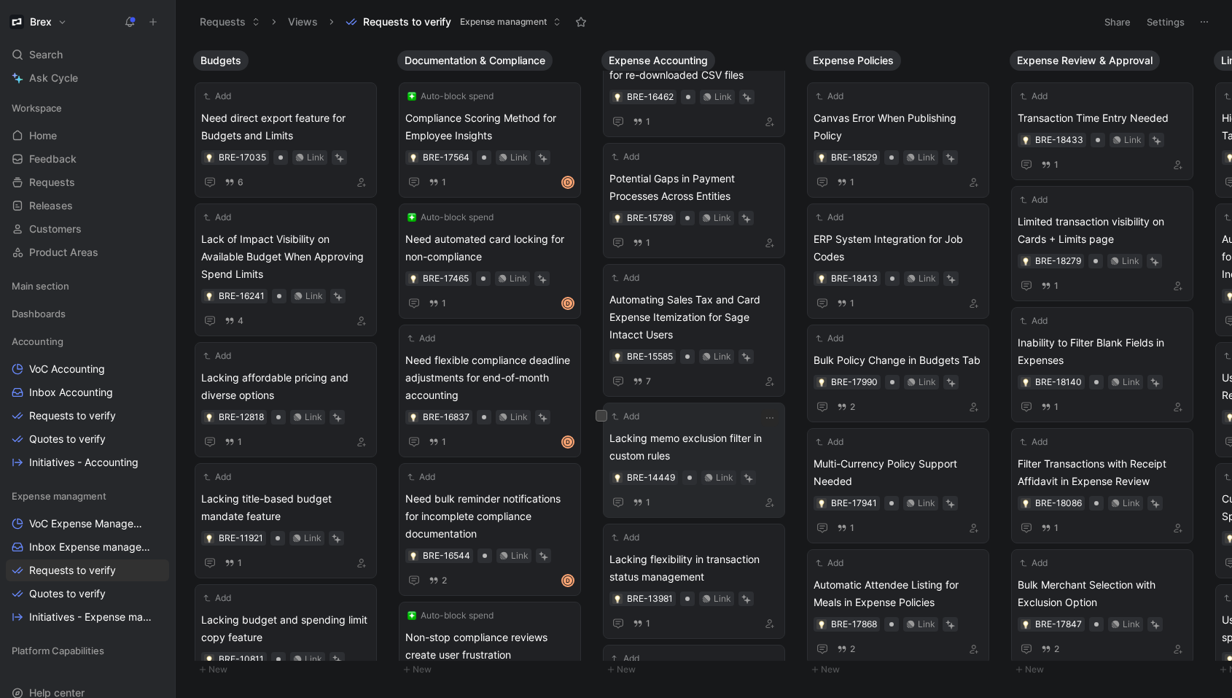
scroll to position [88, 0]
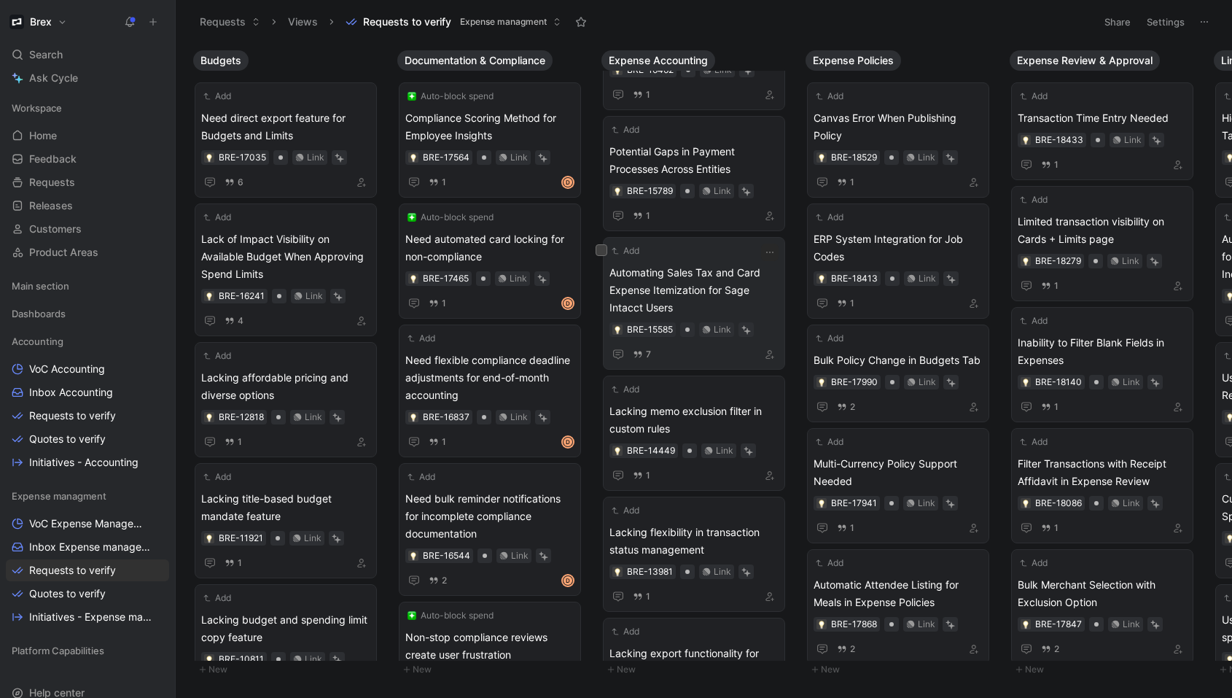
click at [726, 276] on span "Automating Sales Tax and Card Expense Itemization for Sage Intacct Users" at bounding box center [694, 290] width 169 height 53
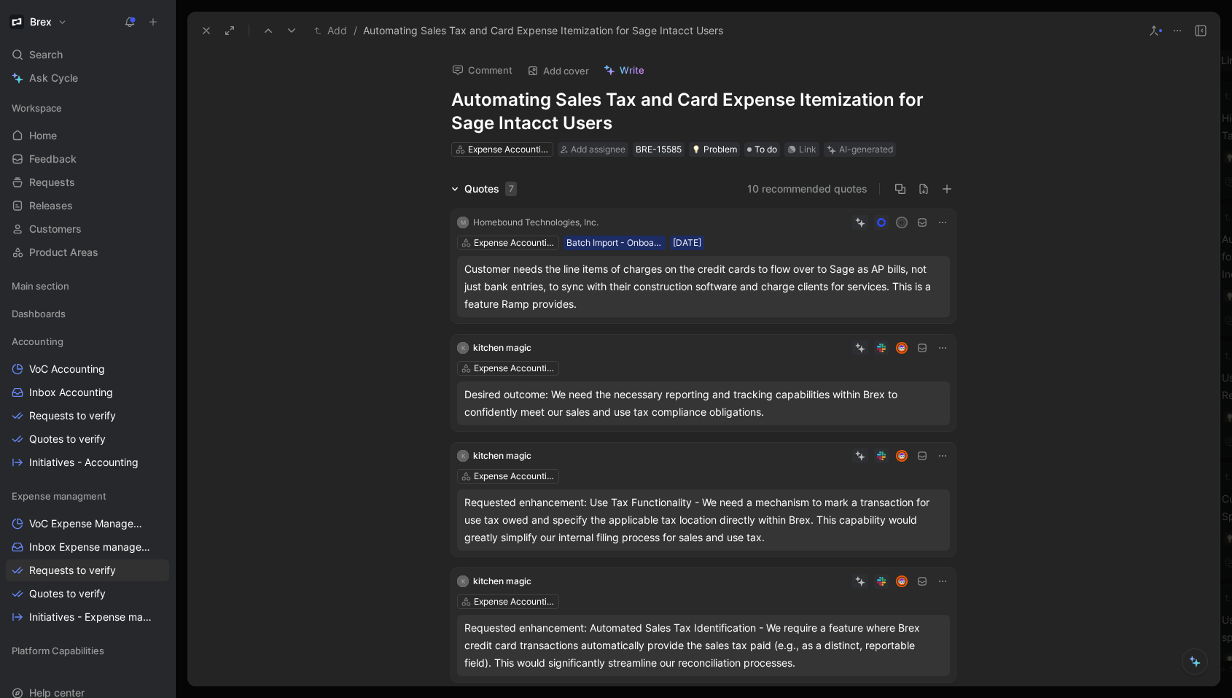
click at [589, 525] on div "Requested enhancement: Use Tax Functionality - We need a mechanism to mark a tr…" at bounding box center [704, 520] width 478 height 53
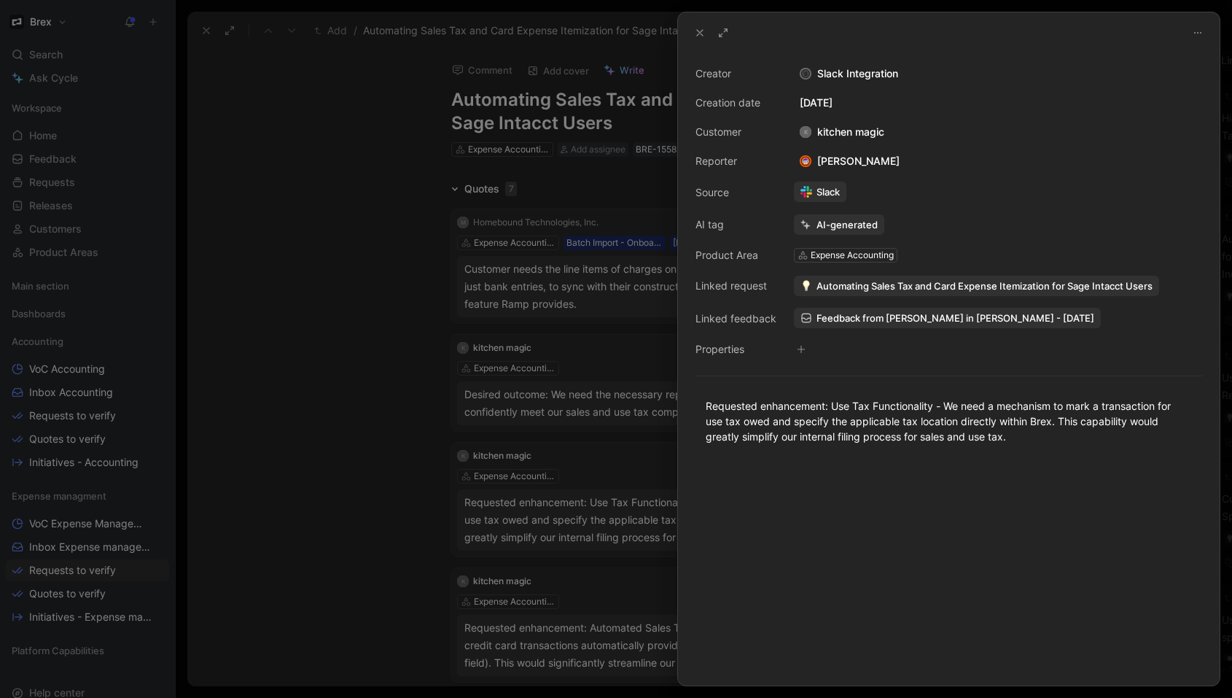
click at [882, 319] on span "Feedback from [PERSON_NAME] in [PERSON_NAME] - [DATE]" at bounding box center [956, 317] width 278 height 13
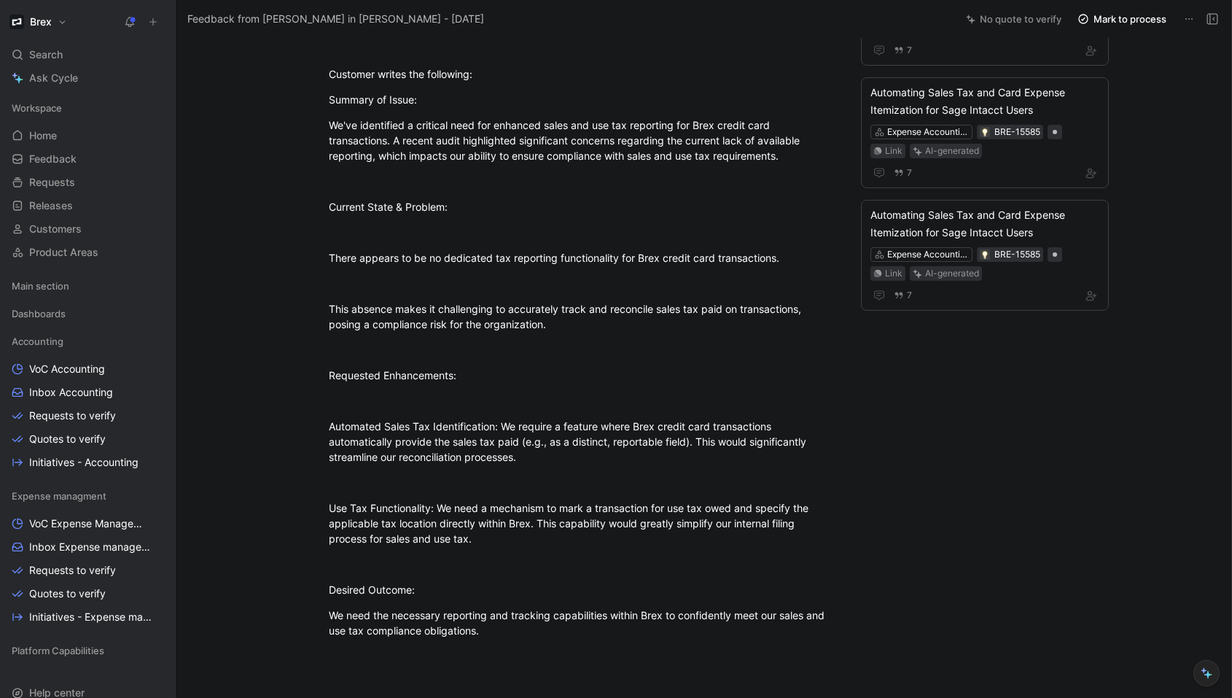
scroll to position [438, 0]
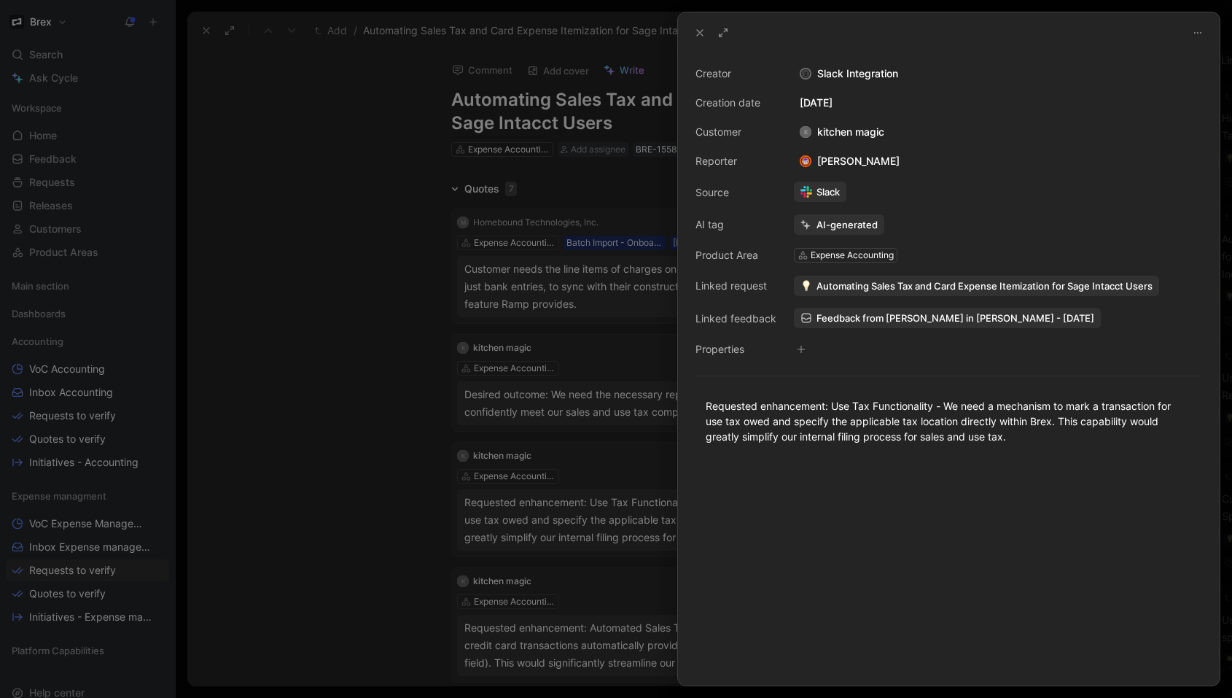
click at [699, 38] on icon at bounding box center [700, 33] width 12 height 12
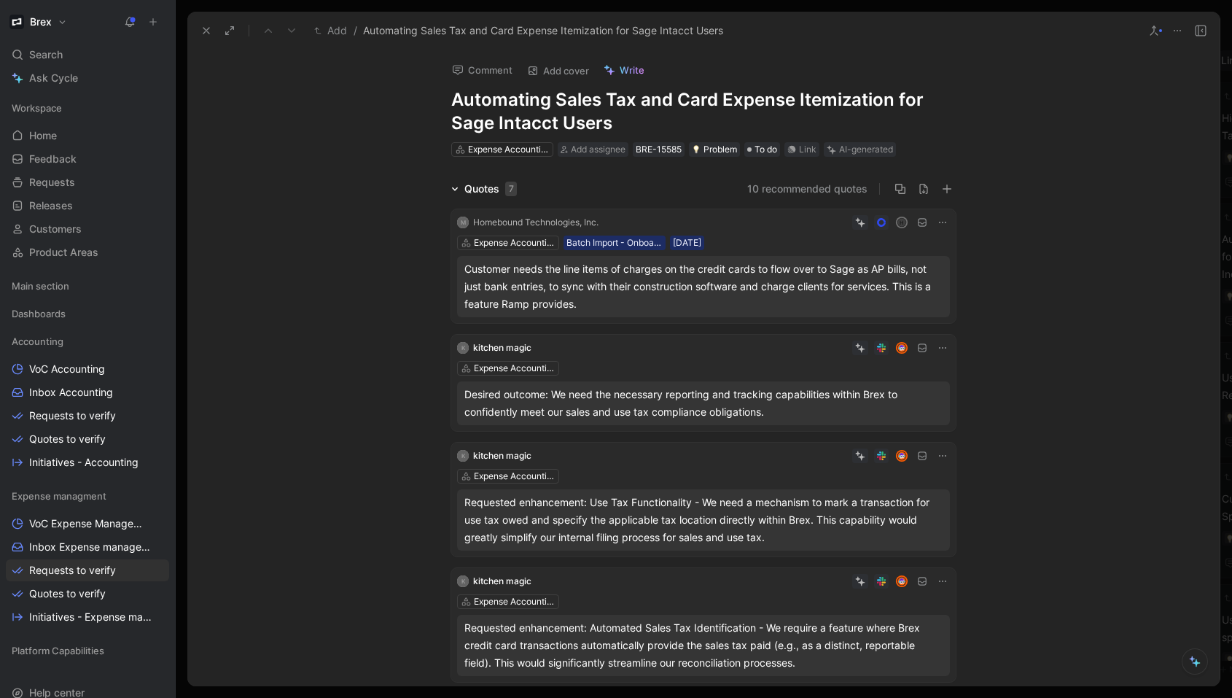
drag, startPoint x: 616, startPoint y: 122, endPoint x: 450, endPoint y: 105, distance: 167.1
click at [451, 105] on h1 "Automating Sales Tax and Card Expense Itemization for Sage Intacct Users" at bounding box center [703, 111] width 505 height 47
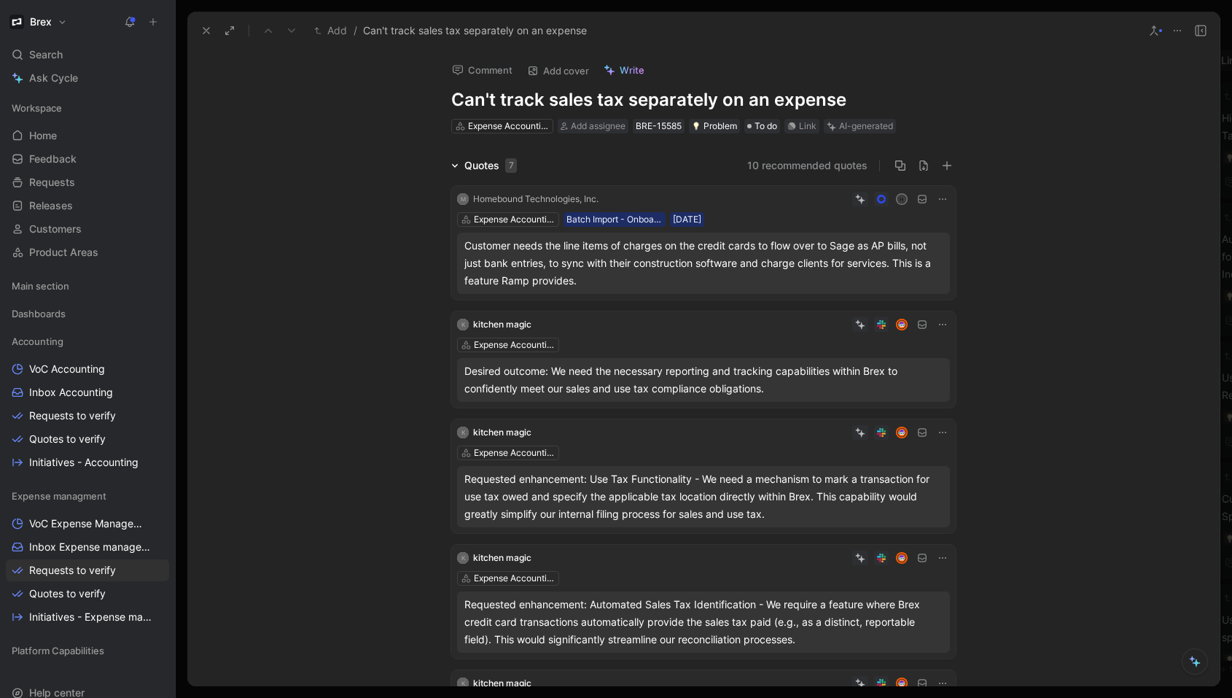
drag, startPoint x: 666, startPoint y: 101, endPoint x: 715, endPoint y: 96, distance: 49.1
click at [715, 96] on h1 "Can't track sales tax separately on an expense" at bounding box center [703, 99] width 505 height 23
click at [937, 203] on icon at bounding box center [943, 199] width 12 height 12
click at [919, 245] on span "Change request" at bounding box center [901, 247] width 77 height 12
click at [830, 106] on button "Verify" at bounding box center [831, 103] width 50 height 20
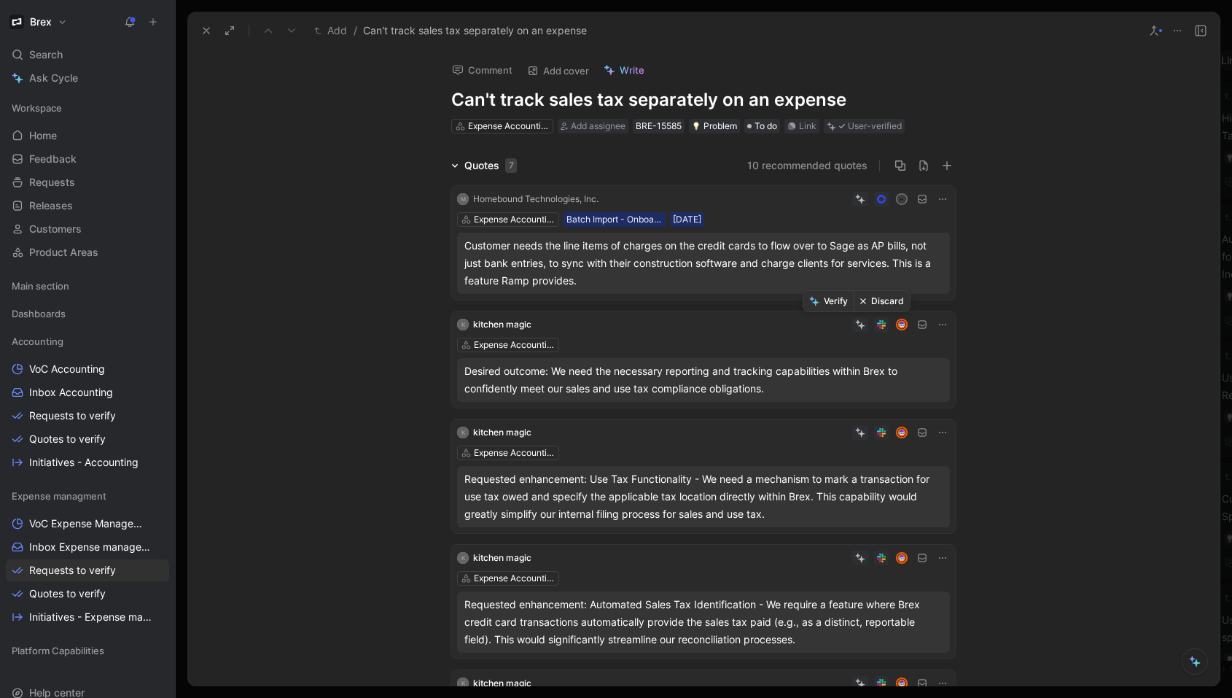
click at [834, 299] on button "Verify" at bounding box center [829, 301] width 50 height 20
click at [883, 176] on button "Discard" at bounding box center [882, 176] width 56 height 20
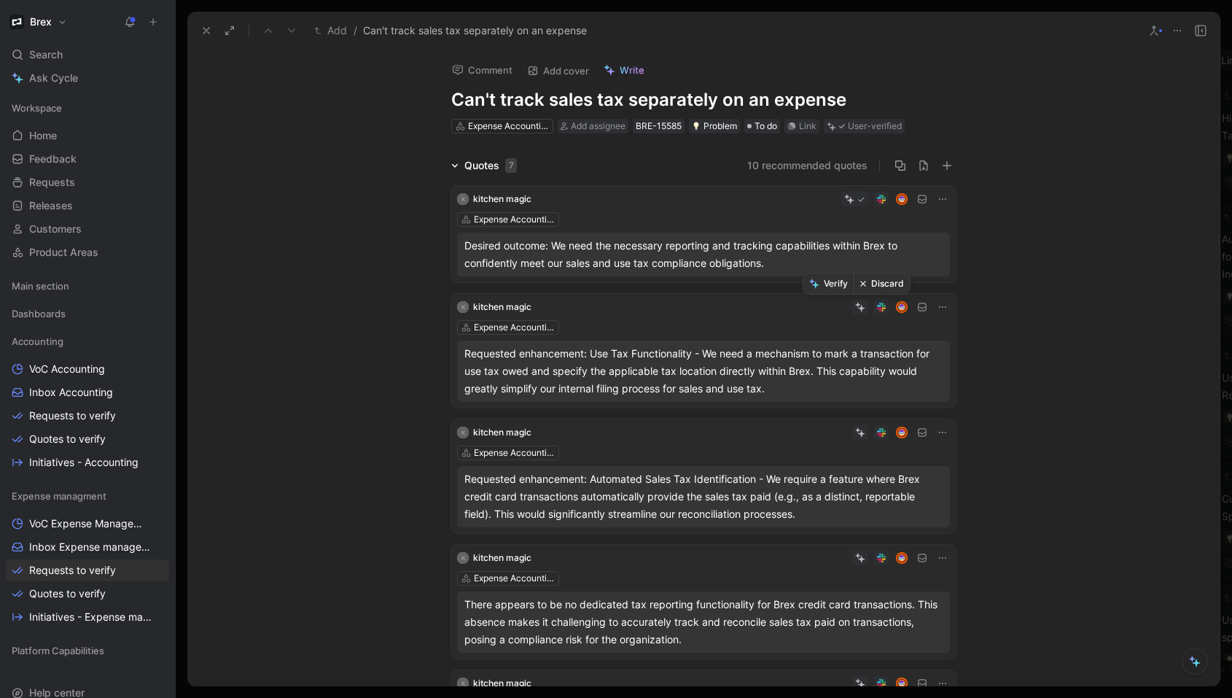
click at [831, 284] on button "Verify" at bounding box center [829, 283] width 50 height 20
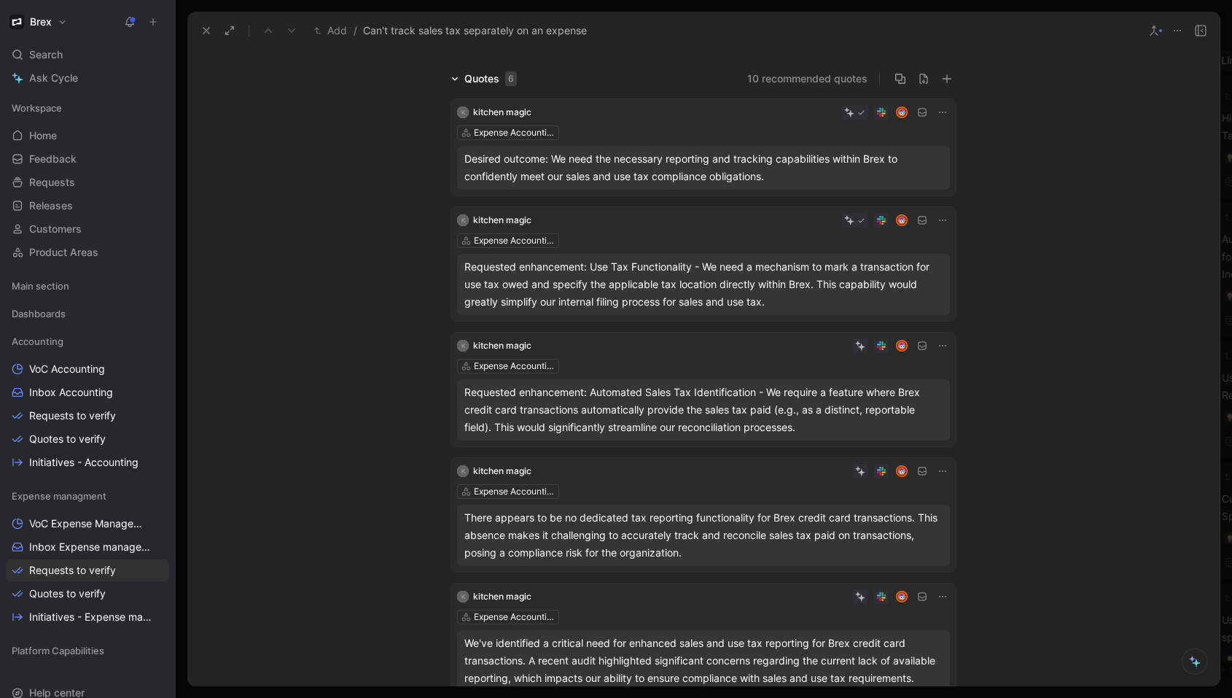
scroll to position [88, 0]
click at [839, 329] on button "Verify" at bounding box center [829, 321] width 50 height 20
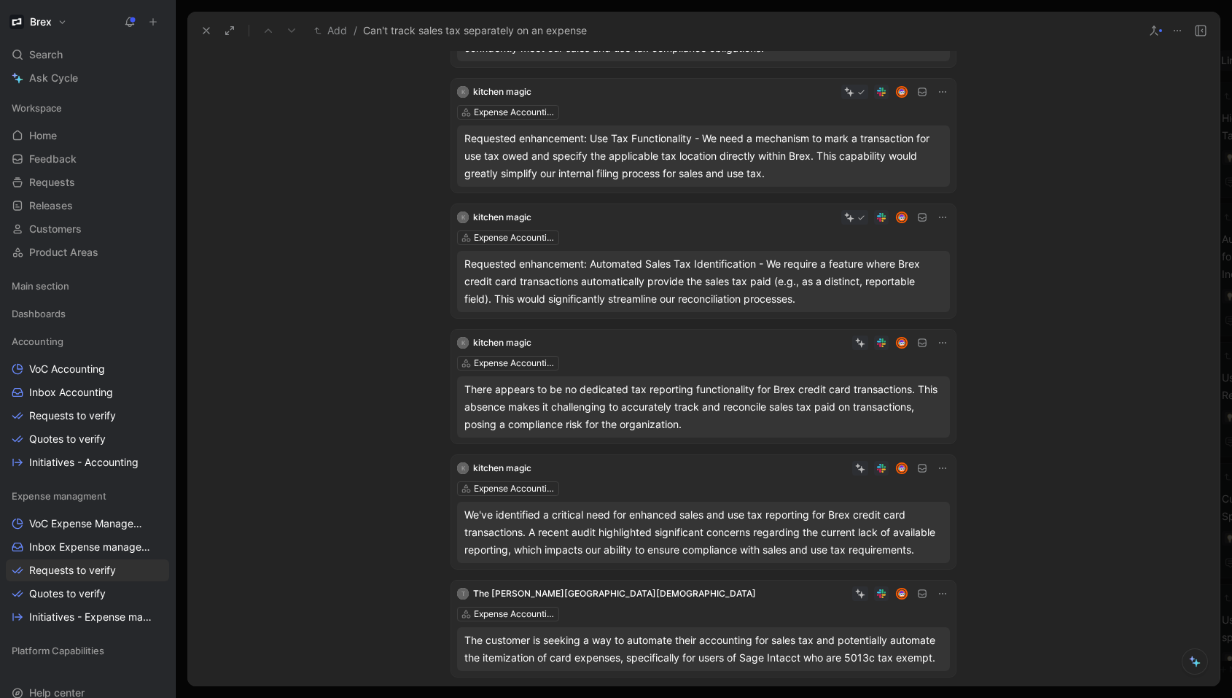
scroll to position [263, 0]
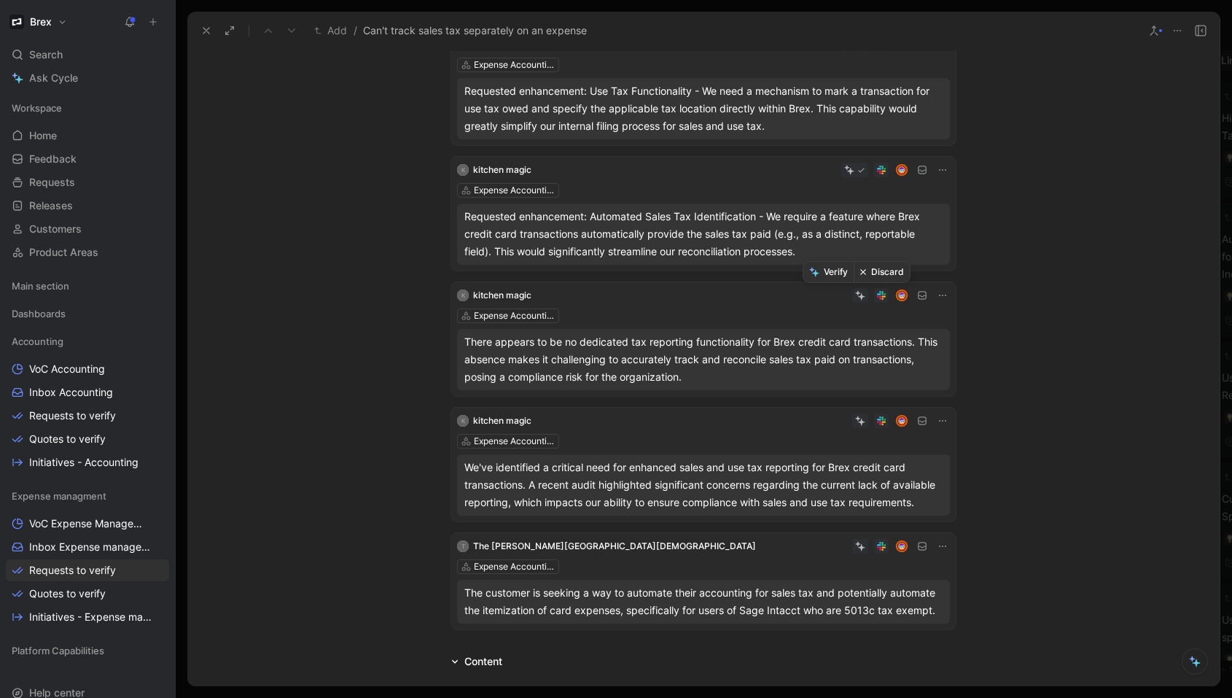
click at [828, 276] on button "Verify" at bounding box center [829, 272] width 50 height 20
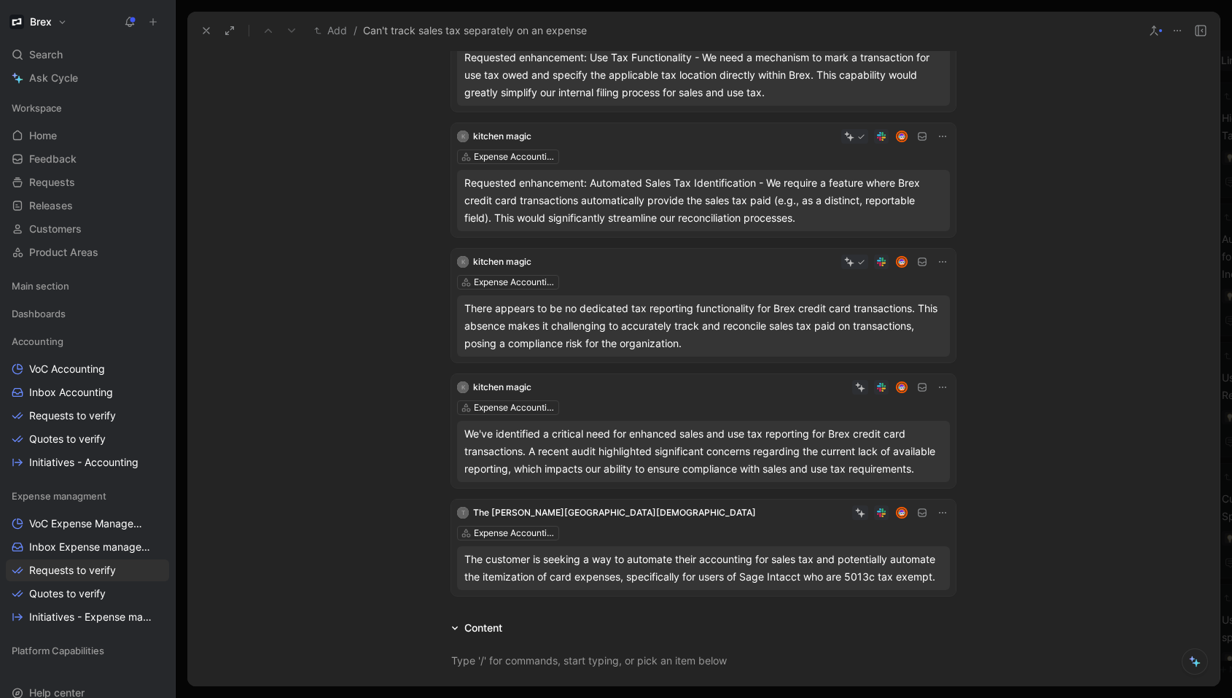
scroll to position [350, 0]
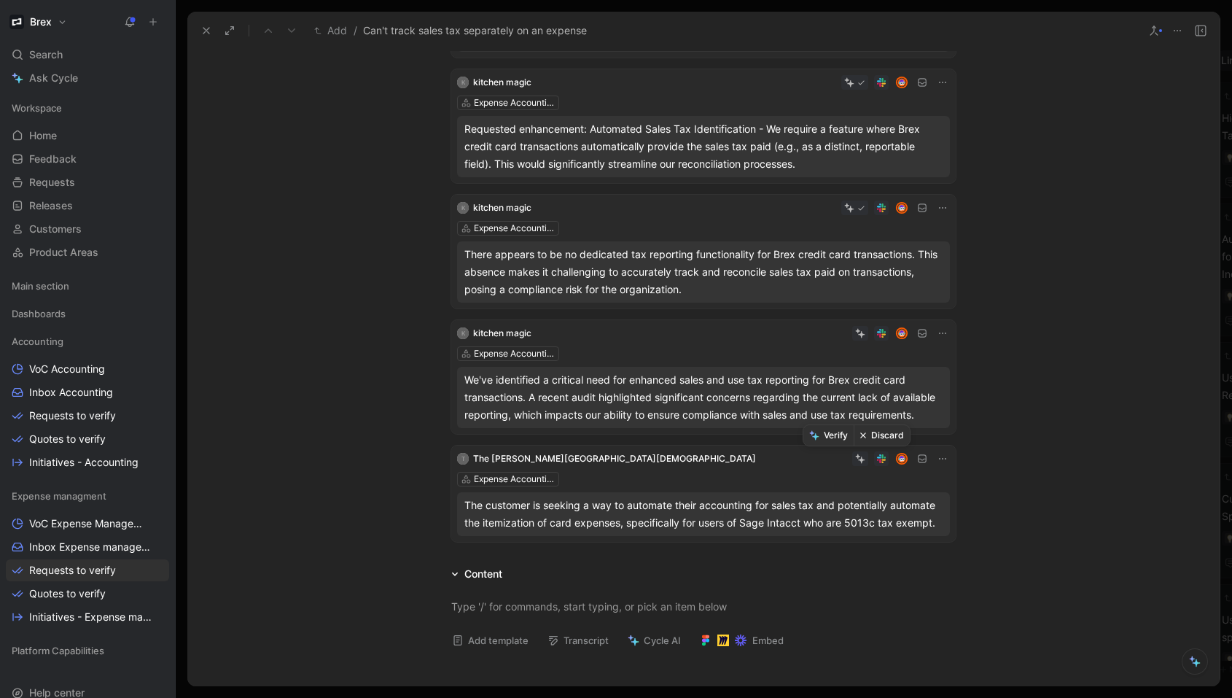
click at [828, 438] on button "Verify" at bounding box center [829, 435] width 50 height 20
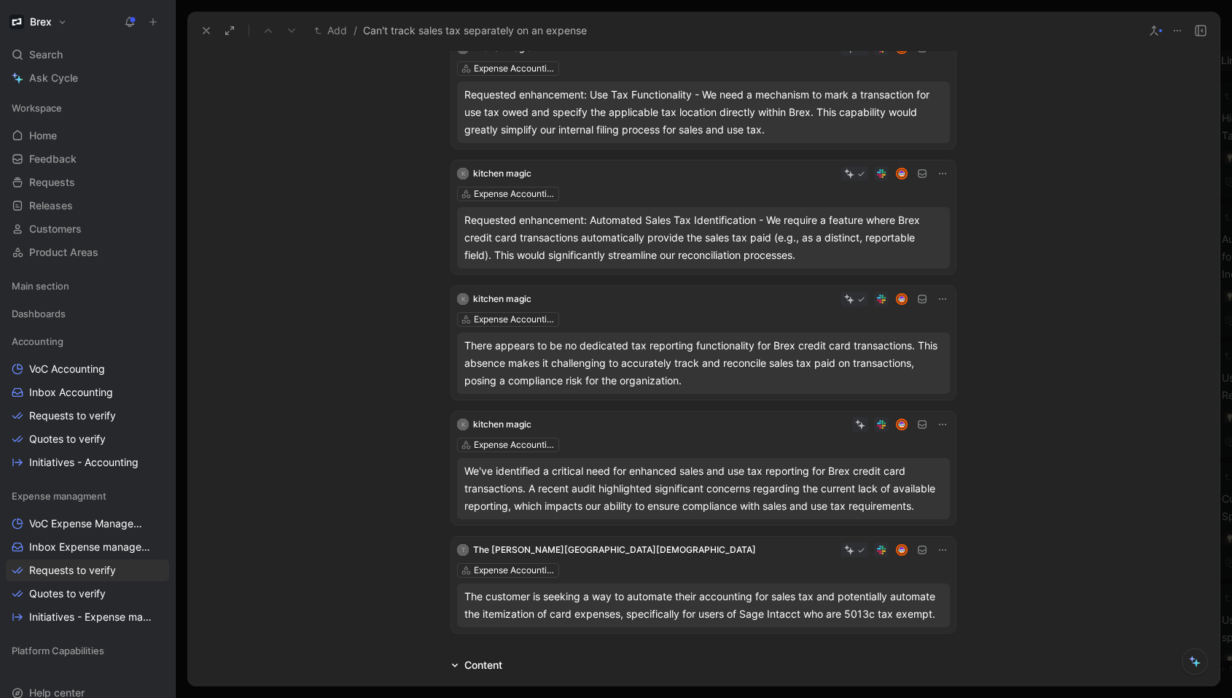
scroll to position [263, 0]
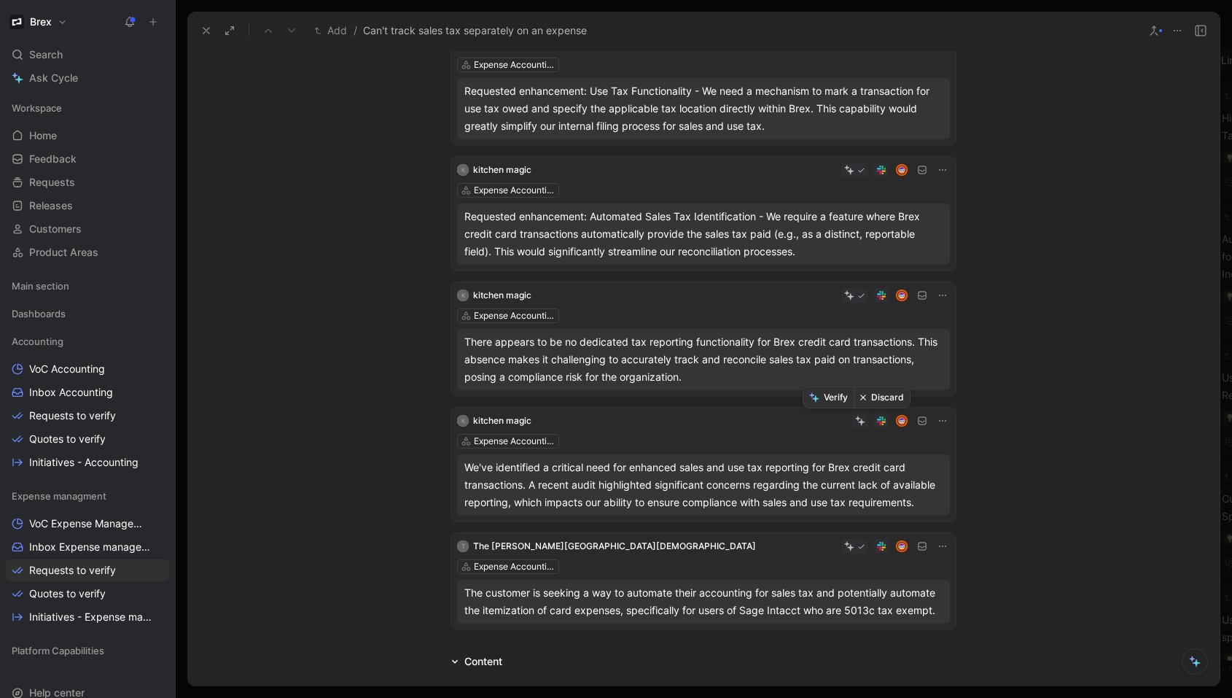
click at [834, 399] on button "Verify" at bounding box center [829, 397] width 50 height 20
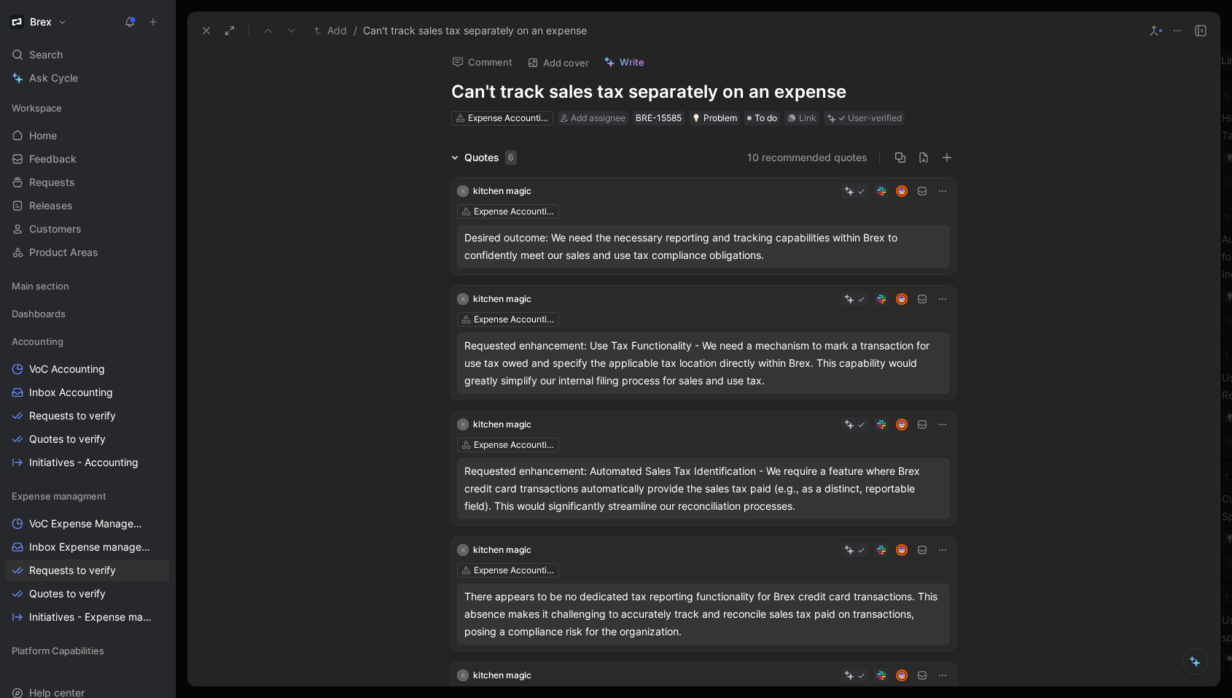
scroll to position [0, 0]
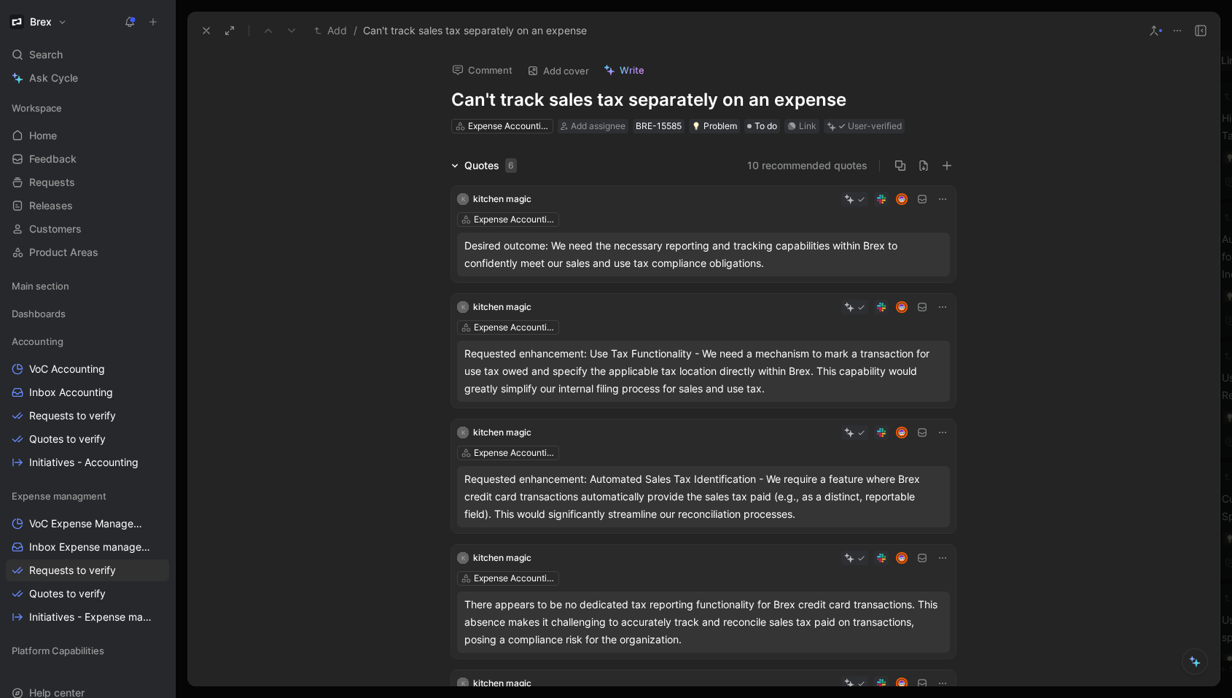
click at [201, 30] on icon at bounding box center [207, 31] width 12 height 12
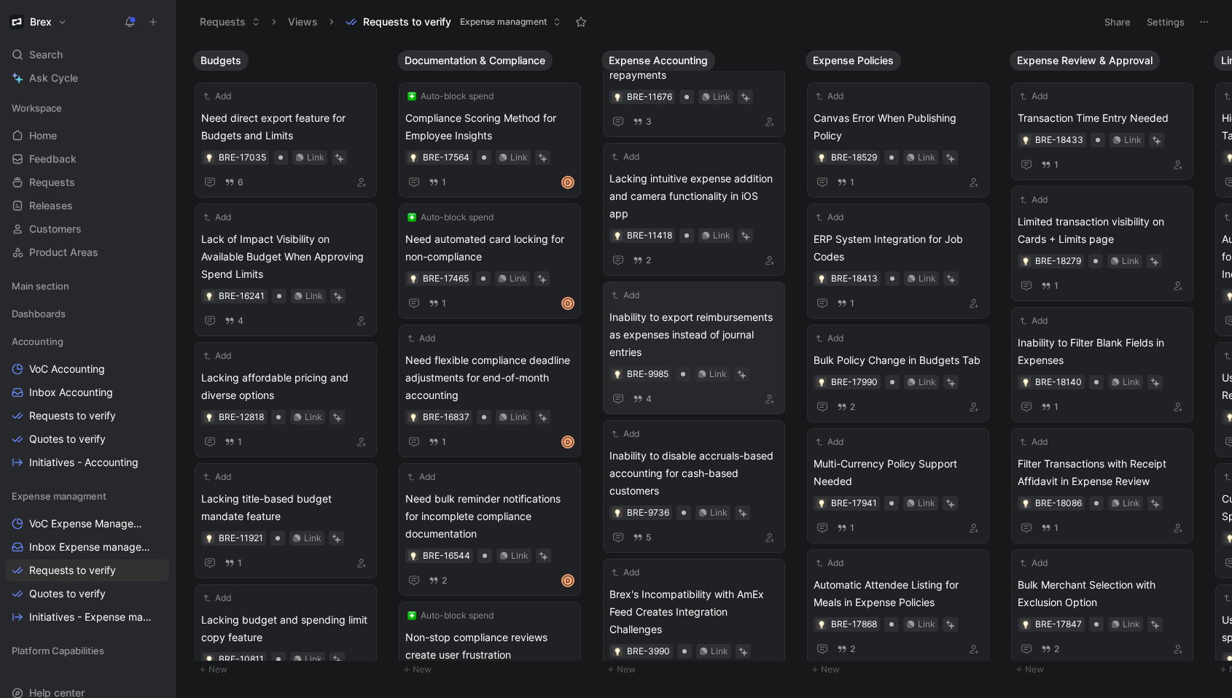
scroll to position [66, 0]
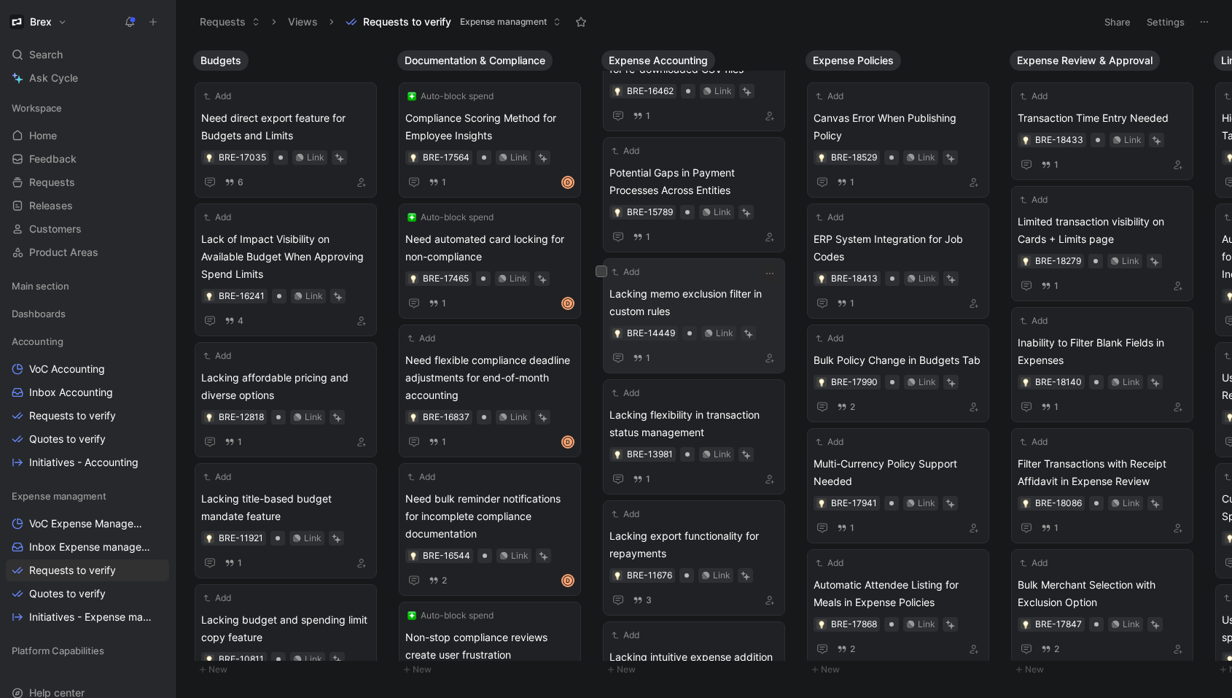
click at [702, 296] on span "Lacking memo exclusion filter in custom rules" at bounding box center [694, 302] width 169 height 35
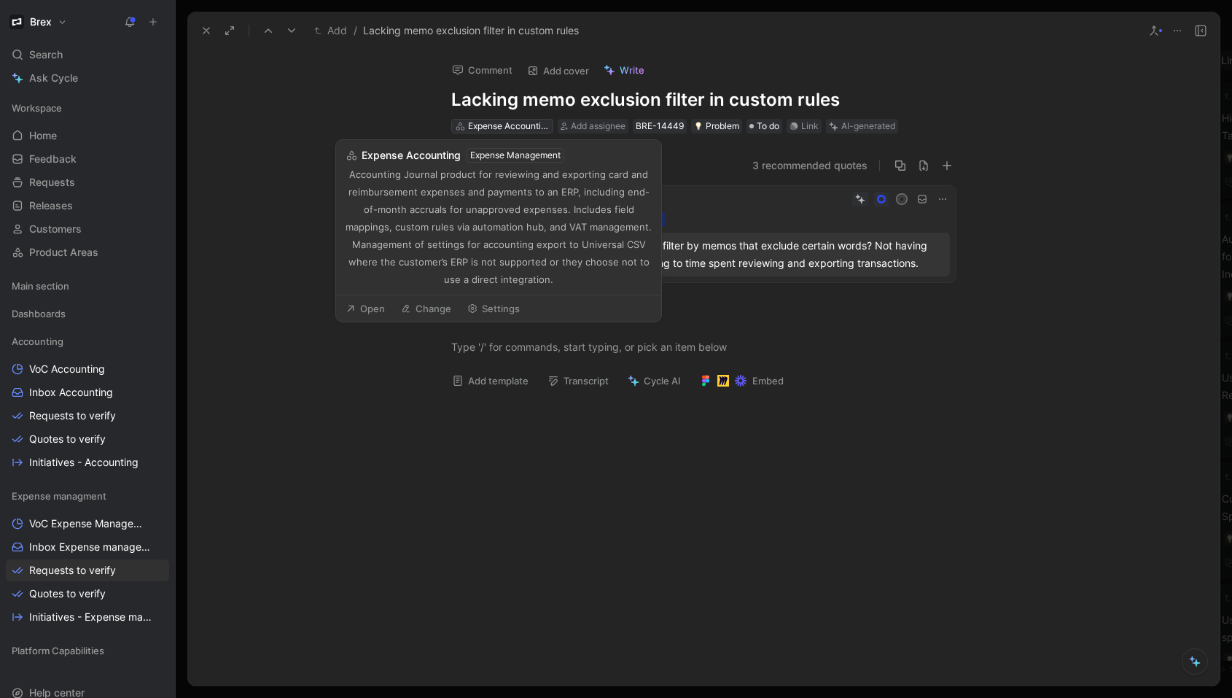
click at [527, 127] on div "Expense Accounting" at bounding box center [509, 126] width 82 height 15
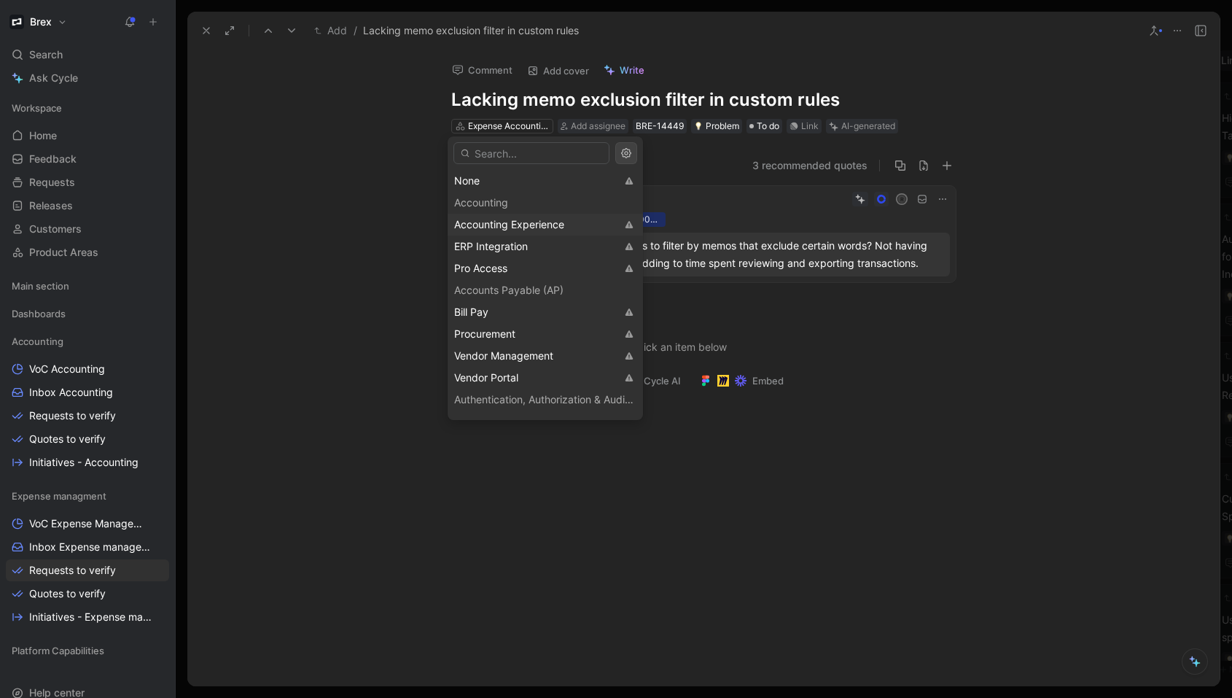
click at [521, 218] on span "Accounting Experience" at bounding box center [509, 224] width 110 height 12
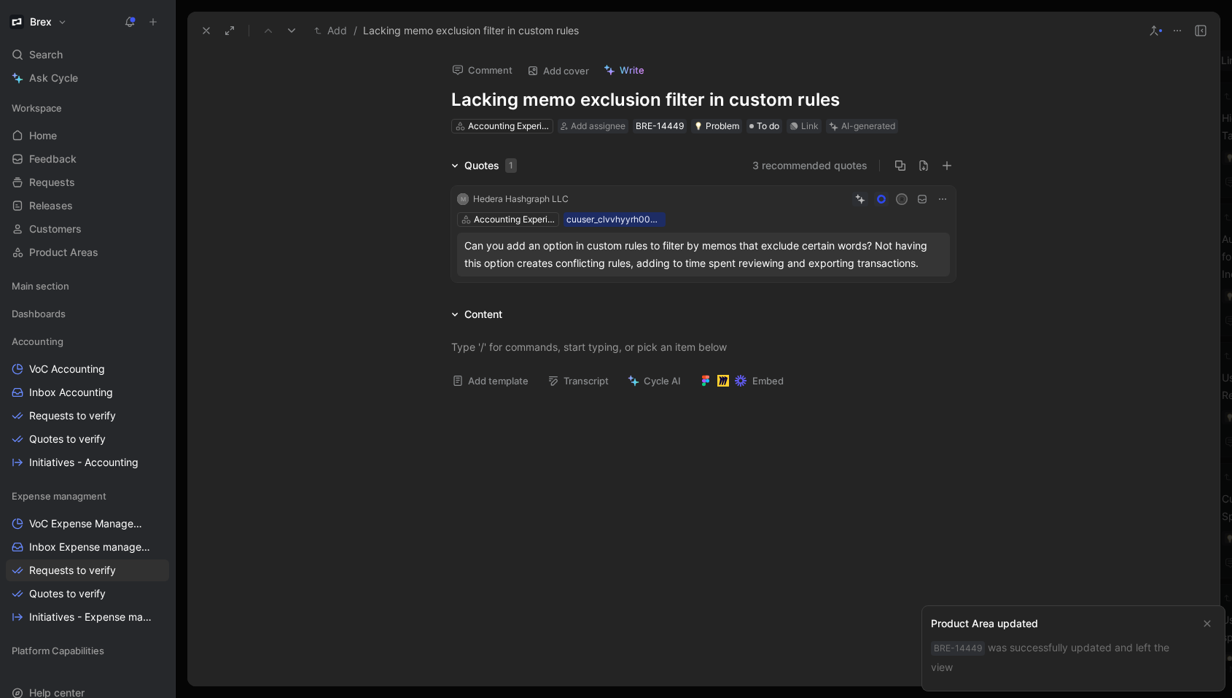
click at [206, 33] on icon at bounding box center [207, 31] width 12 height 12
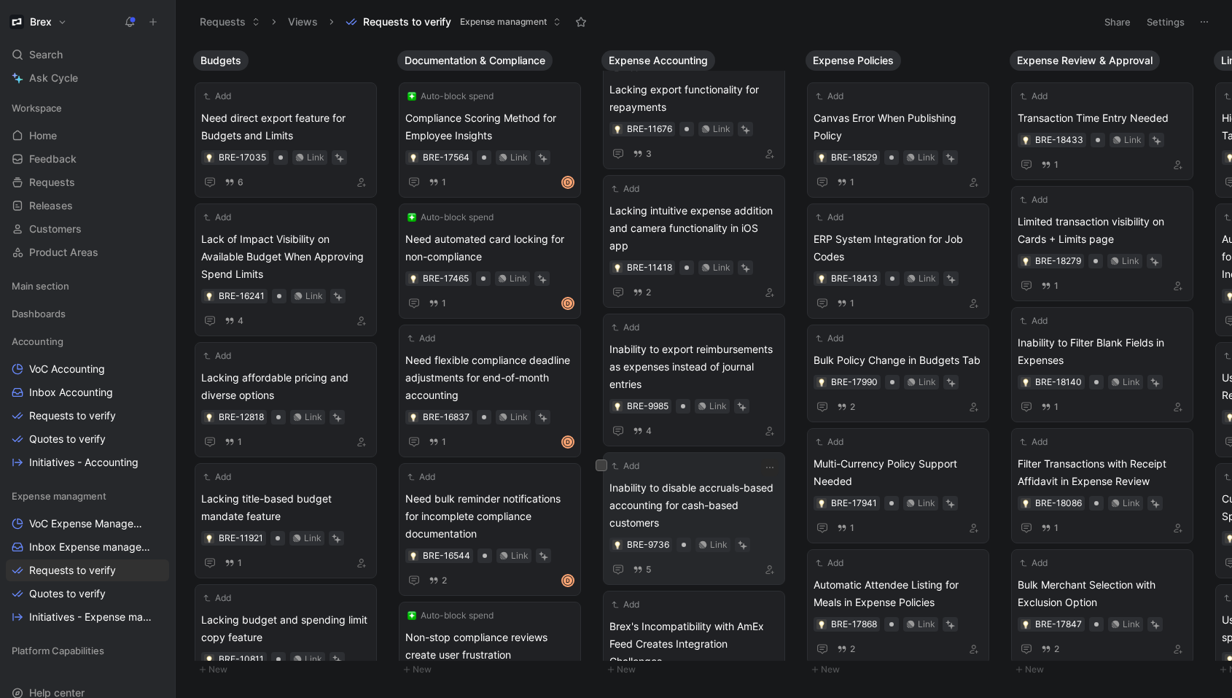
scroll to position [467, 0]
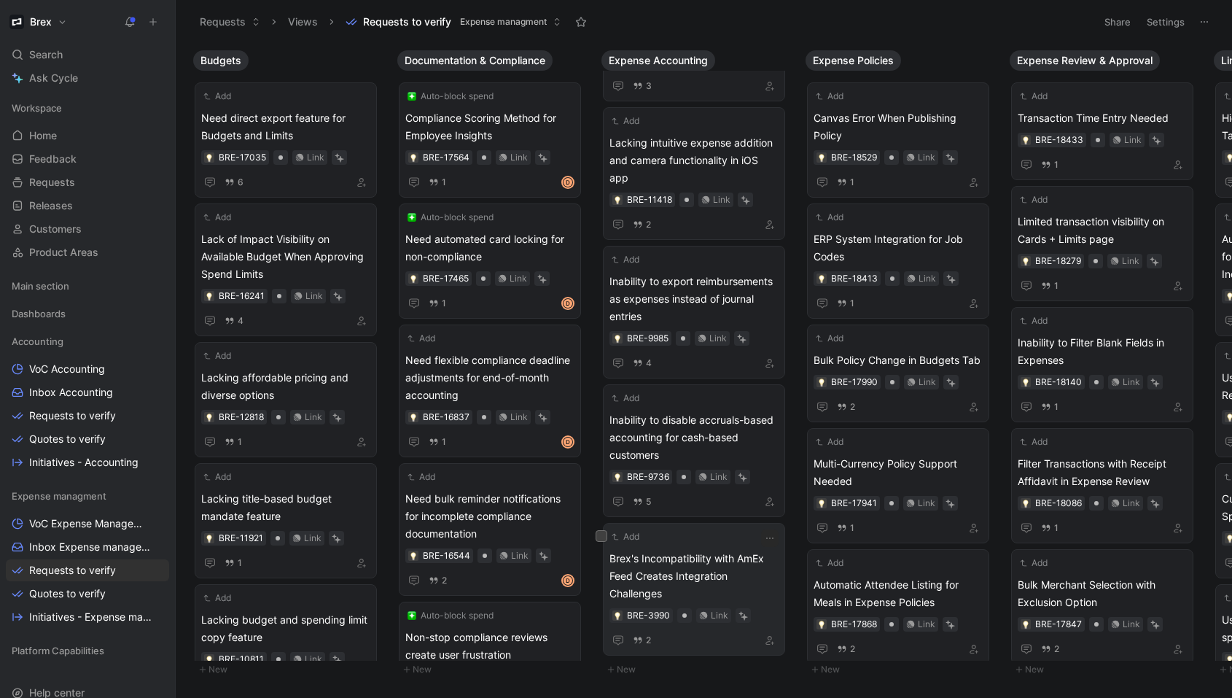
click at [695, 568] on span "Brex's Incompatibility with AmEx Feed Creates Integration Challenges" at bounding box center [694, 576] width 169 height 53
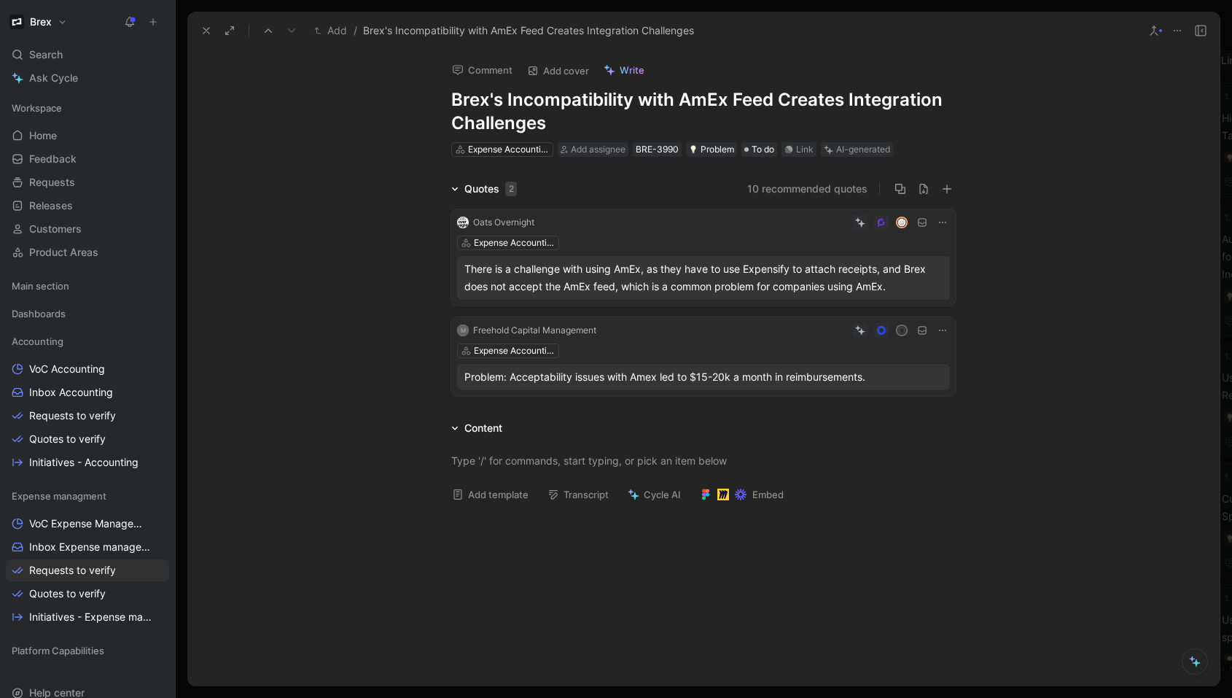
click at [611, 376] on div "Problem: Acceptability issues with Amex led to $15-20k a month in reimbursement…" at bounding box center [704, 377] width 478 height 18
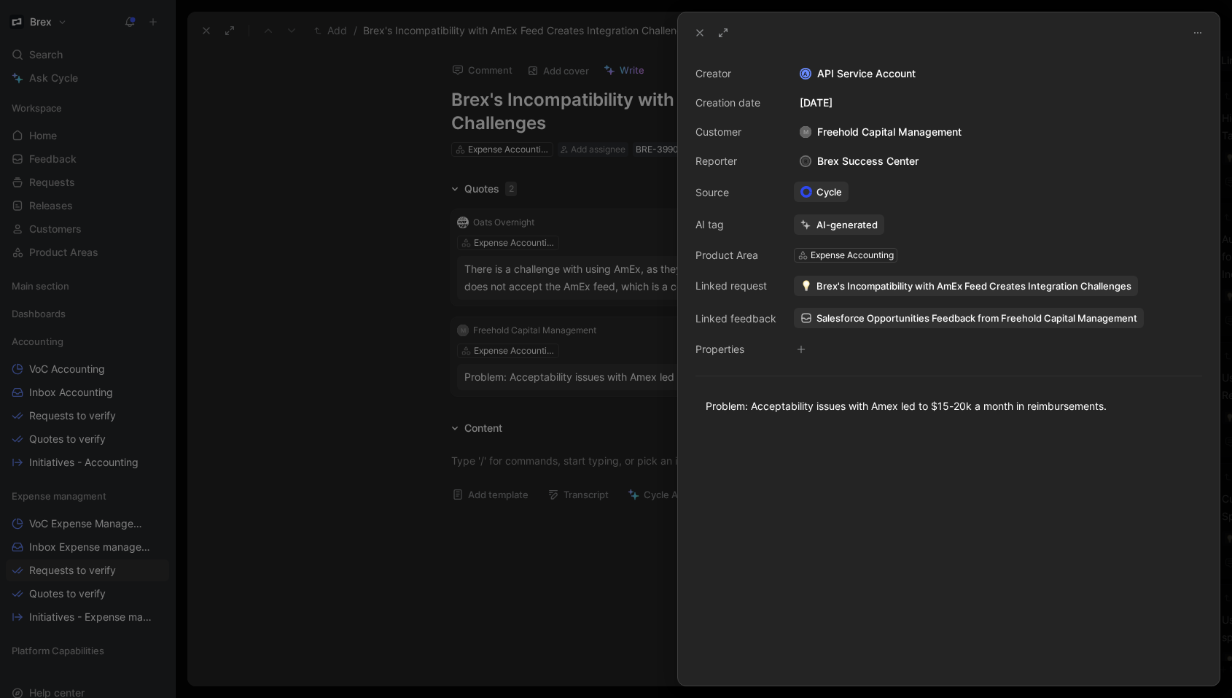
click at [905, 319] on span "Salesforce Opportunities Feedback from Freehold Capital Management" at bounding box center [977, 317] width 321 height 13
click at [695, 30] on icon at bounding box center [700, 33] width 12 height 12
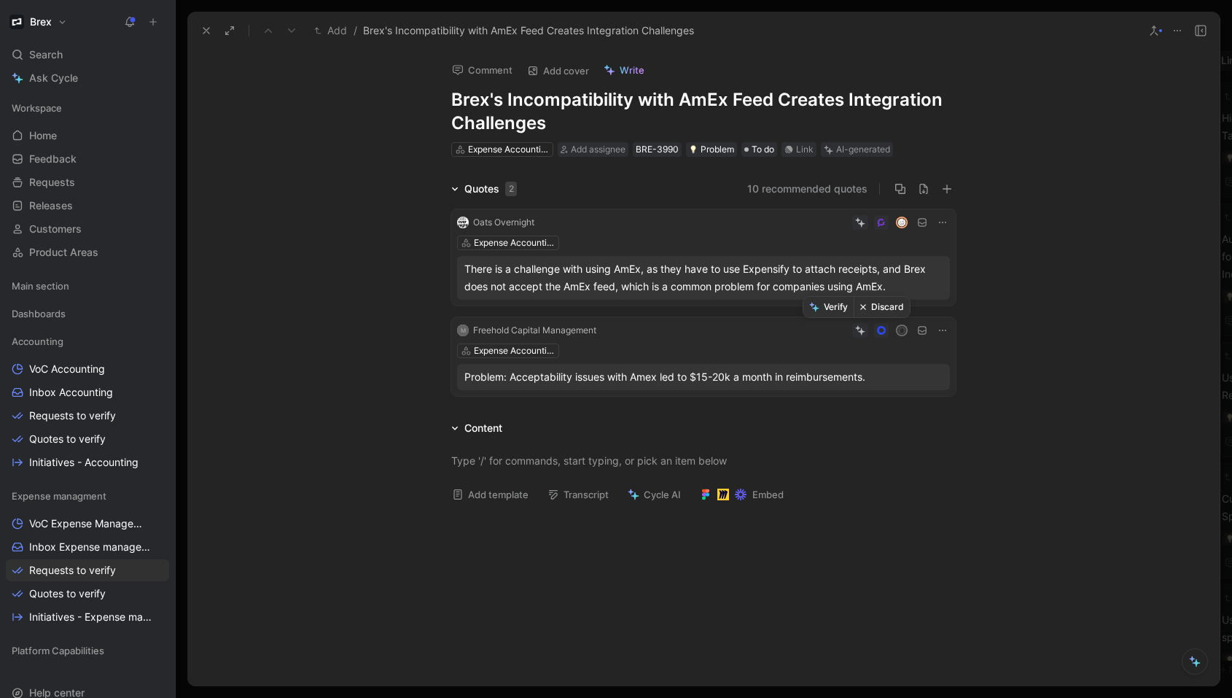
click at [871, 311] on button "Discard" at bounding box center [882, 307] width 56 height 20
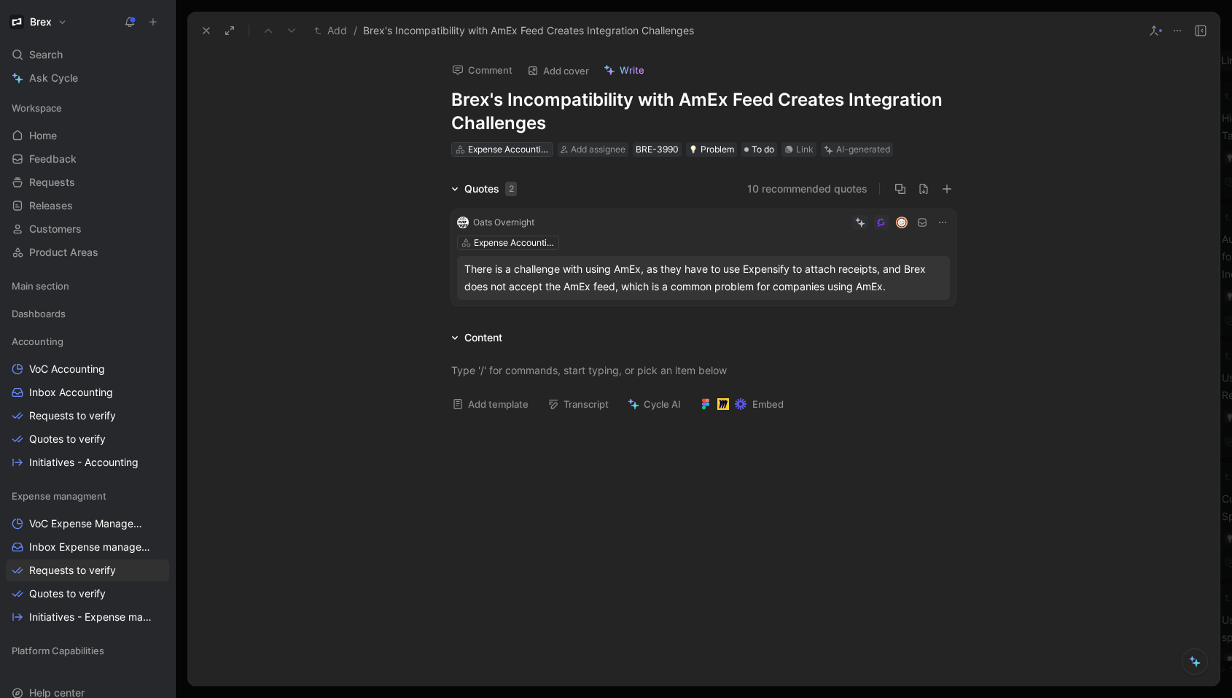
click at [518, 155] on div "Expense Accounting" at bounding box center [509, 149] width 82 height 15
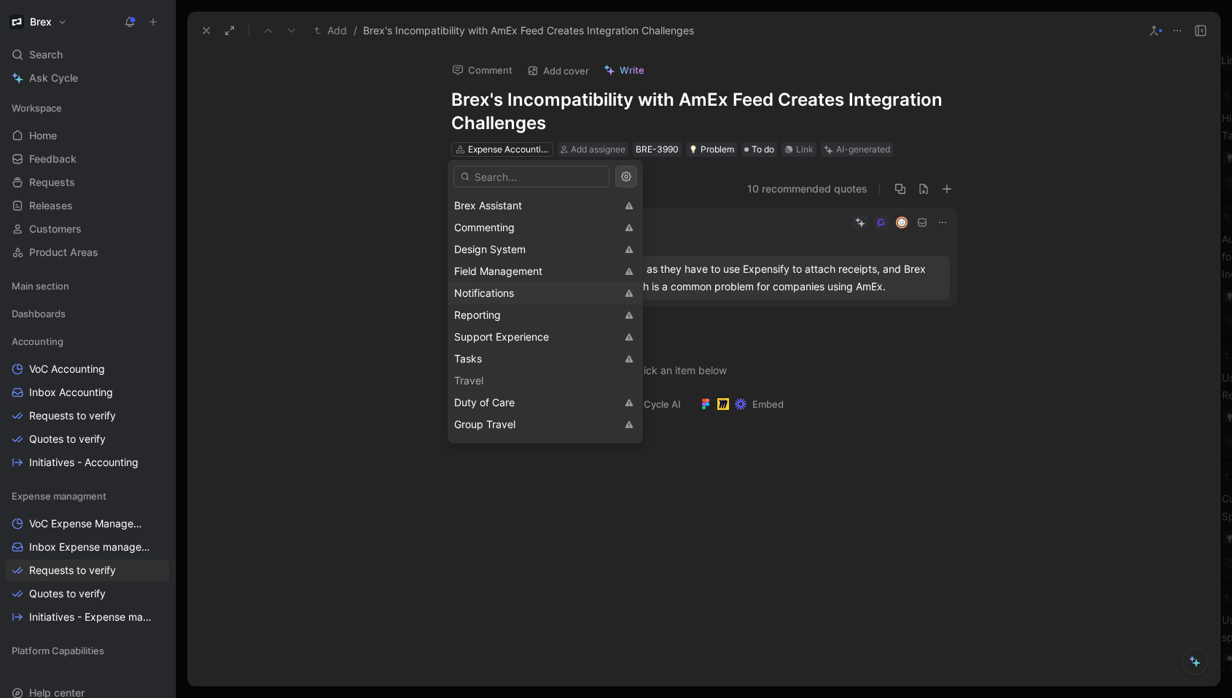
scroll to position [1488, 0]
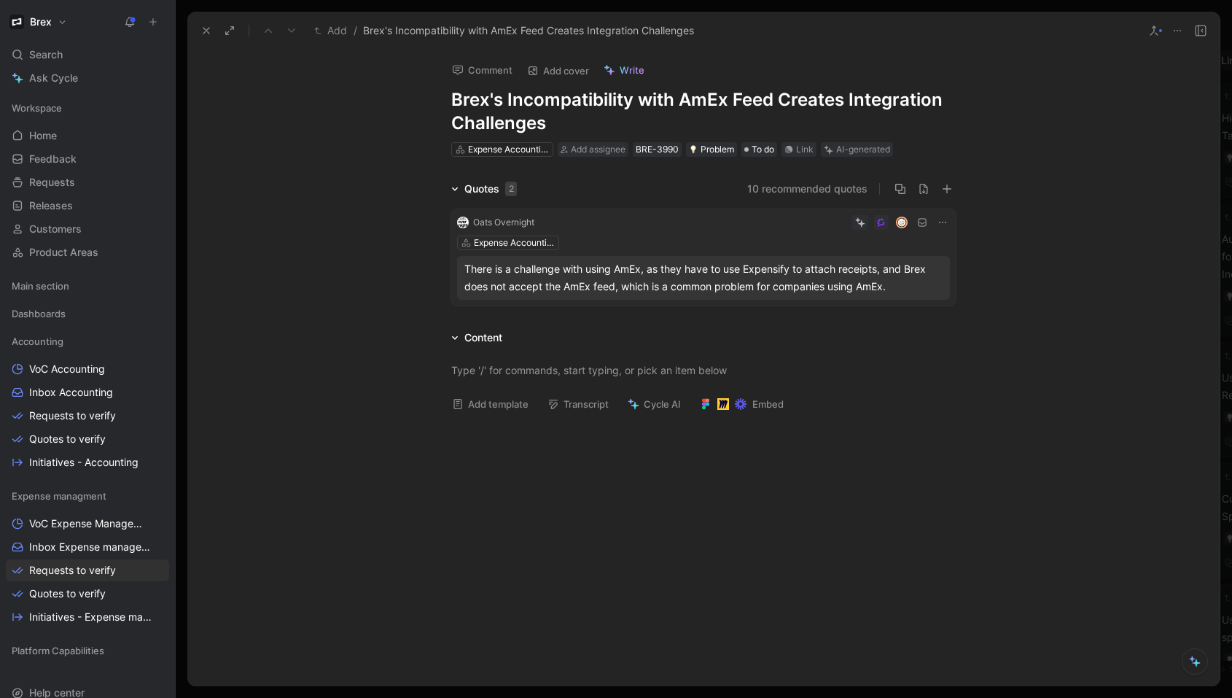
click at [209, 33] on use at bounding box center [206, 31] width 6 height 6
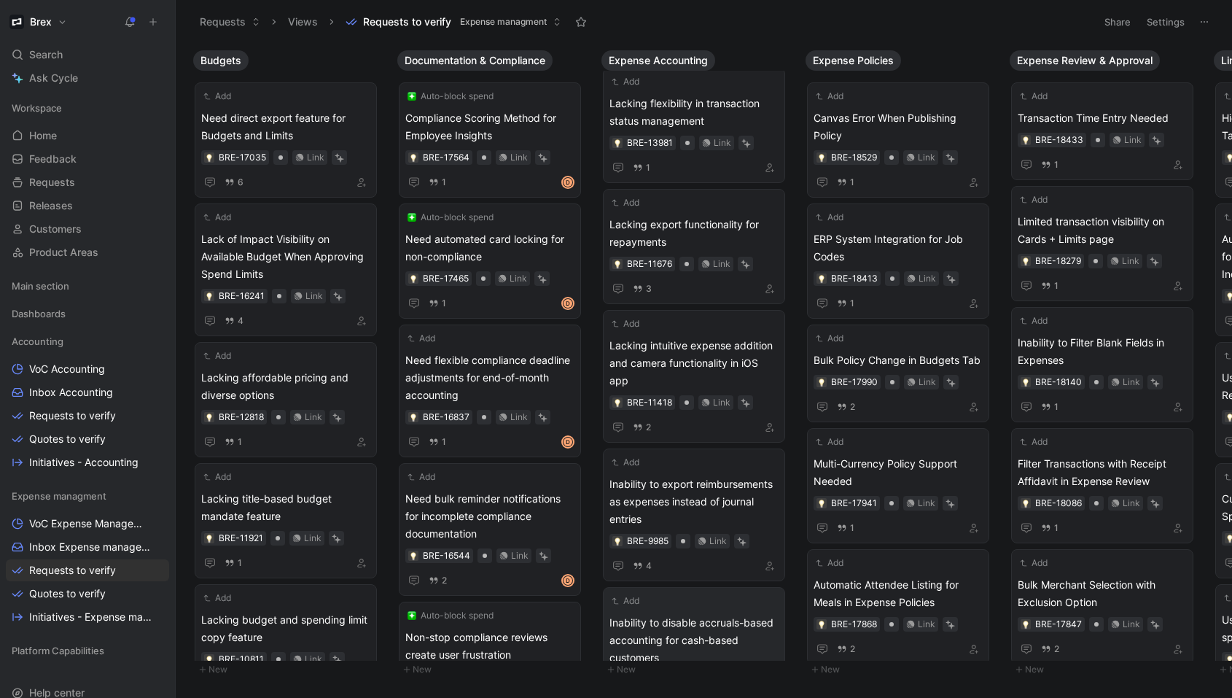
scroll to position [467, 0]
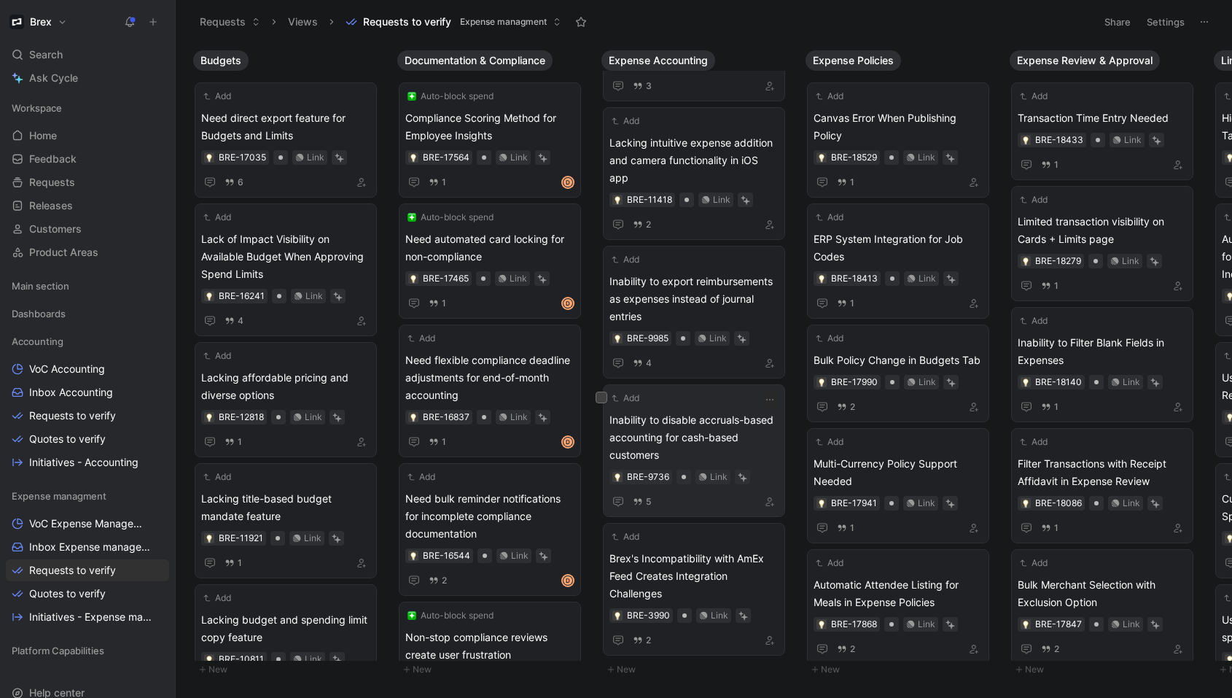
click at [695, 432] on span "Inability to disable accruals-based accounting for cash-based customers" at bounding box center [694, 437] width 169 height 53
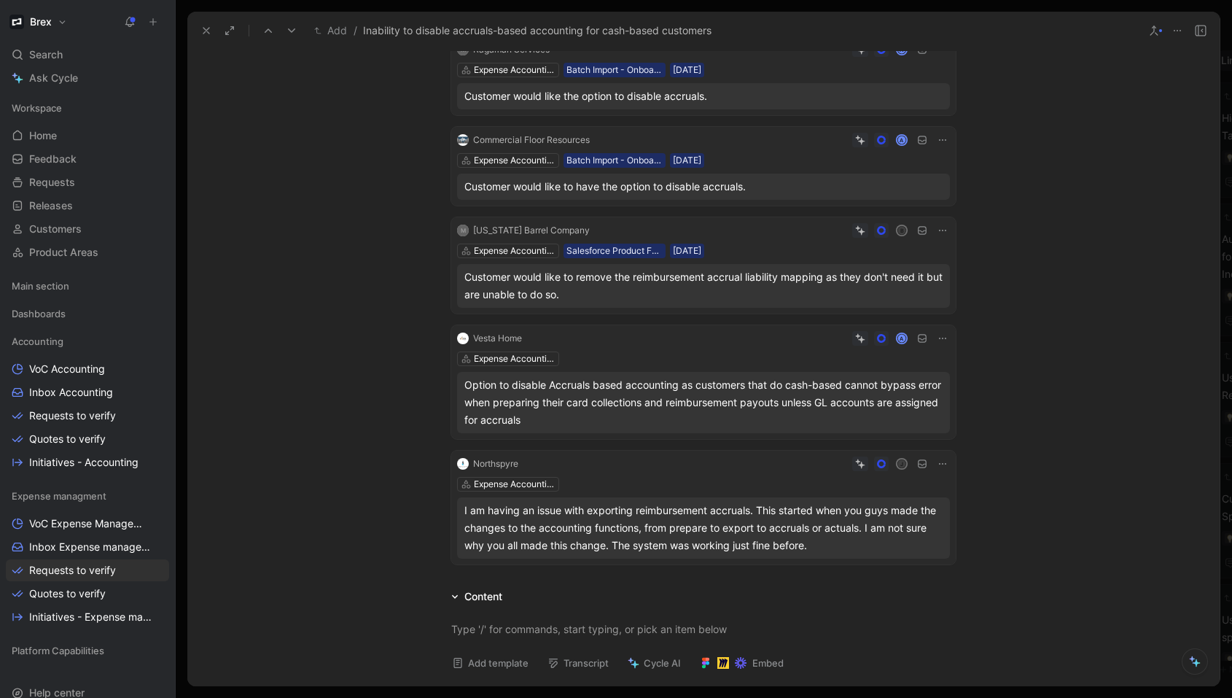
scroll to position [175, 0]
click at [824, 464] on div "J" at bounding box center [737, 461] width 426 height 15
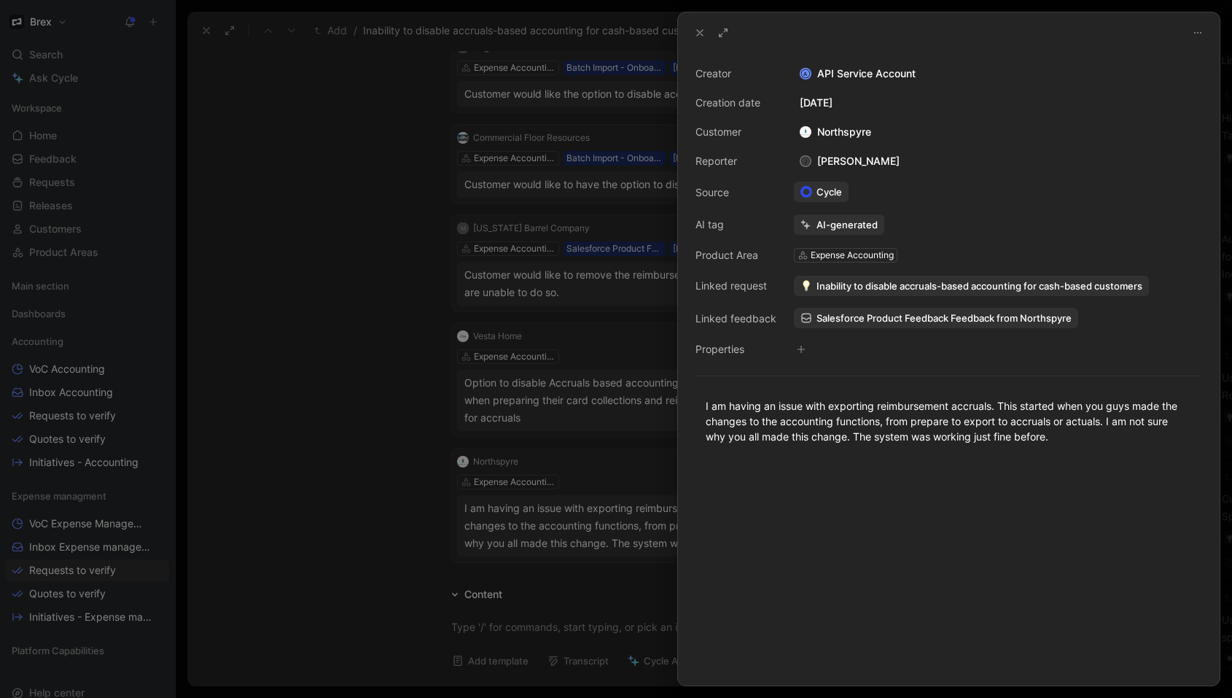
click at [559, 490] on div at bounding box center [616, 349] width 1232 height 698
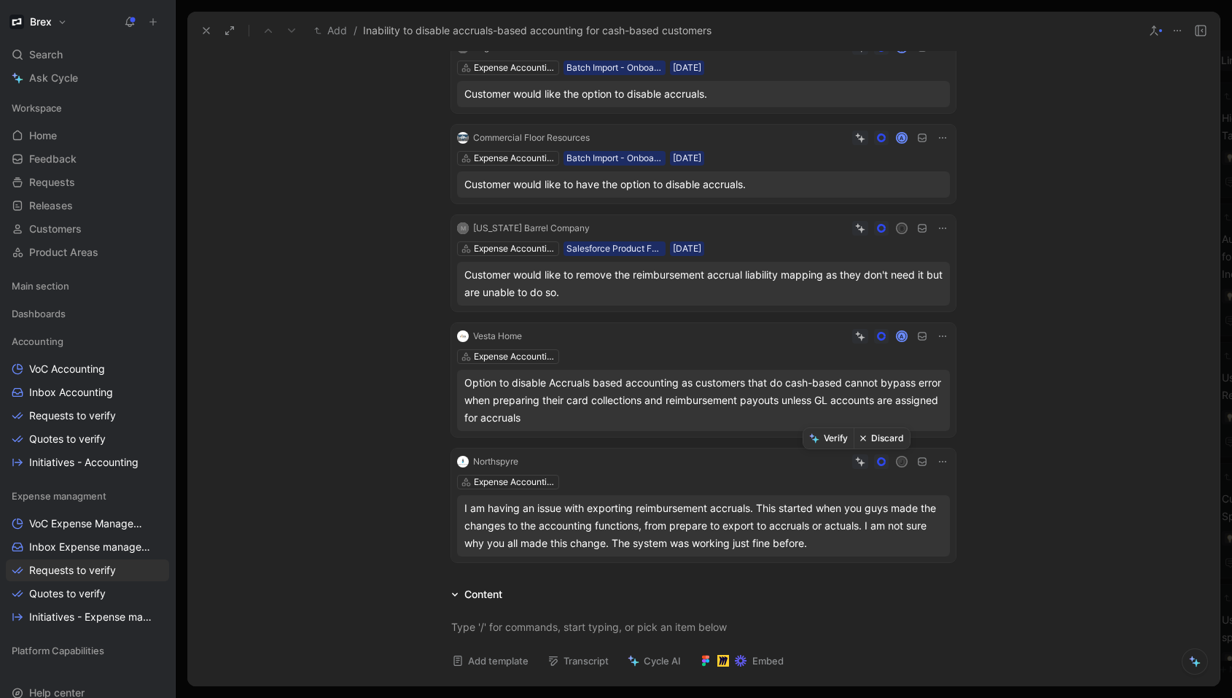
click at [873, 441] on button "Discard" at bounding box center [882, 438] width 56 height 20
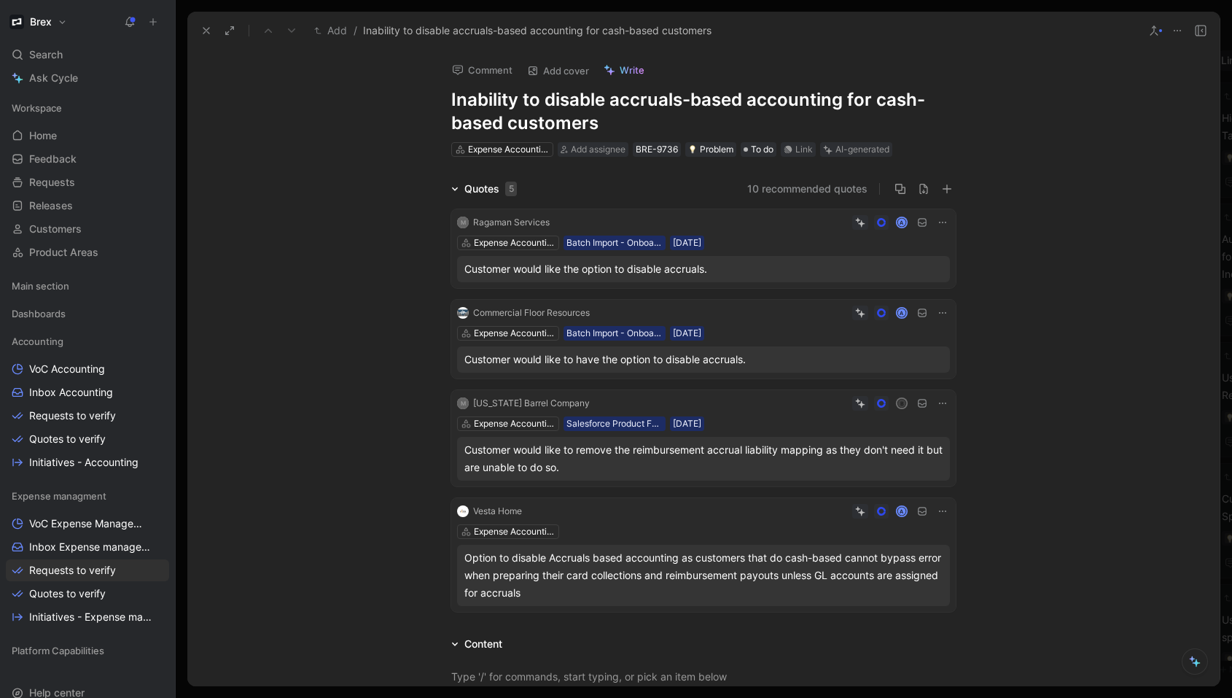
click at [617, 116] on h1 "Inability to disable accruals-based accounting for cash-based customers" at bounding box center [703, 111] width 505 height 47
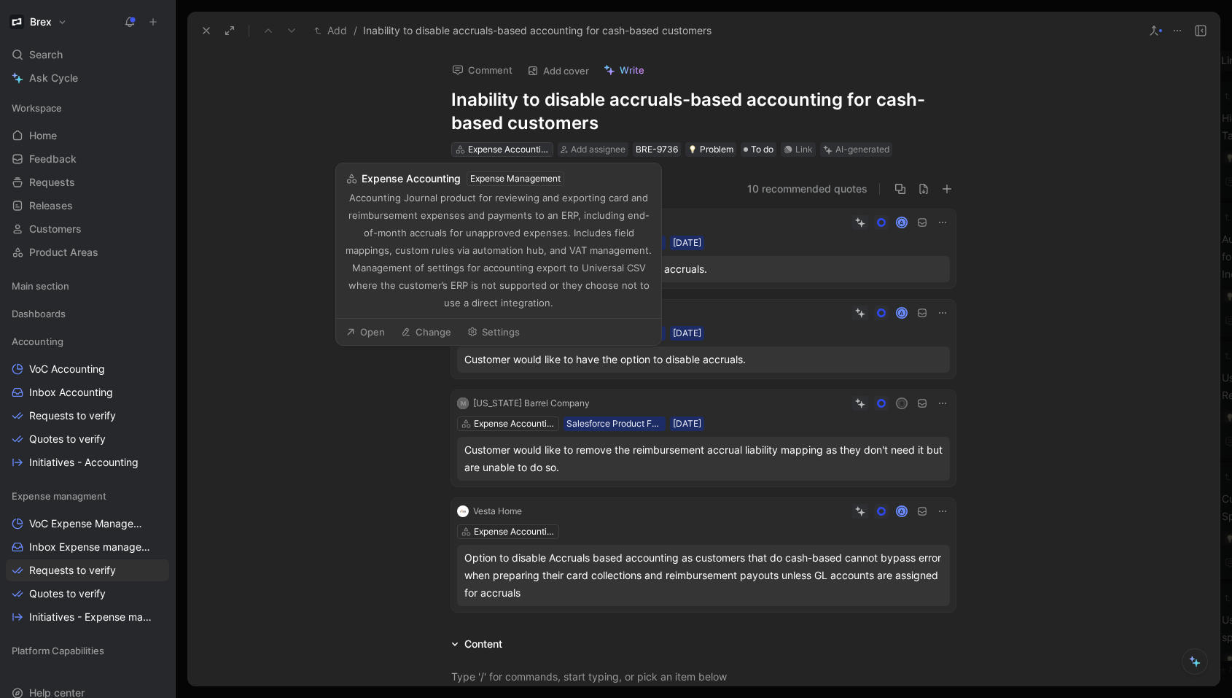
click at [493, 151] on div "Expense Accounting" at bounding box center [509, 149] width 82 height 15
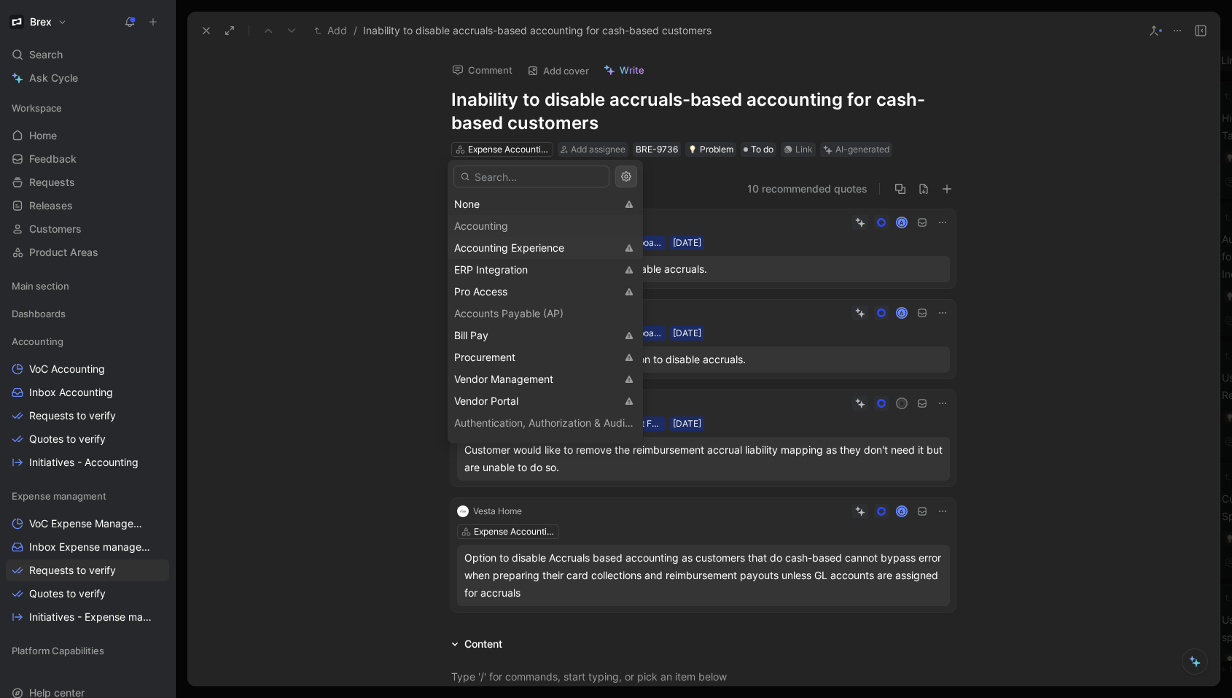
click at [524, 244] on span "Accounting Experience" at bounding box center [509, 247] width 110 height 12
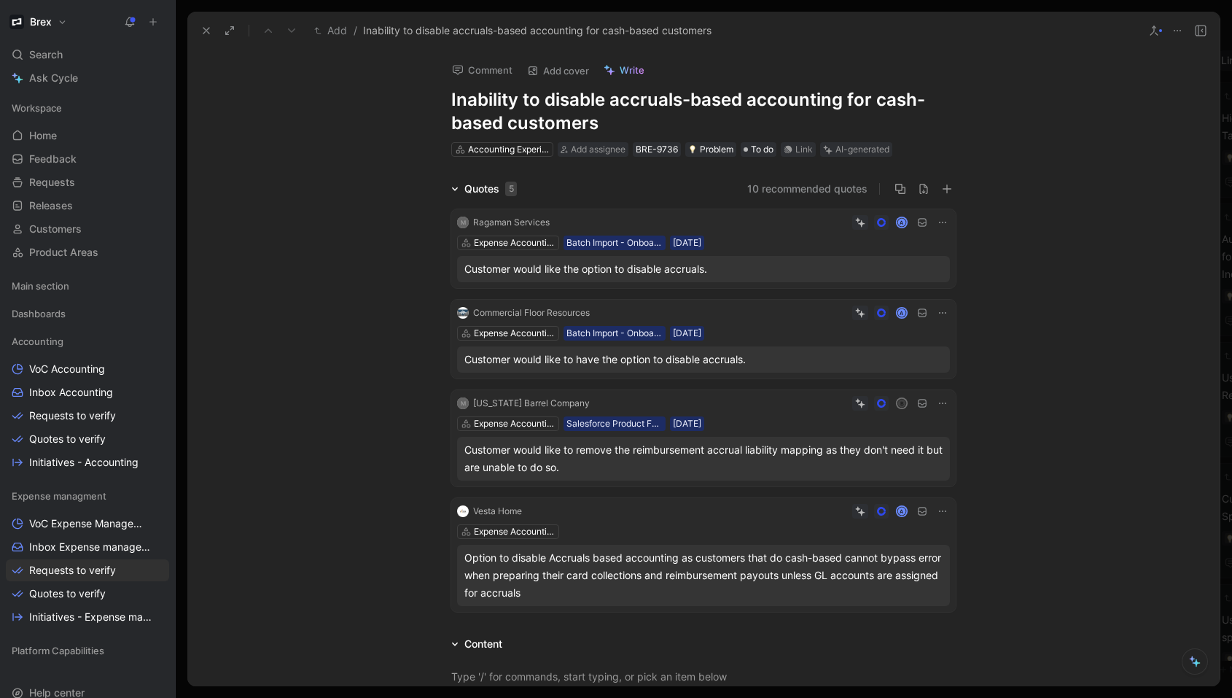
scroll to position [329, 0]
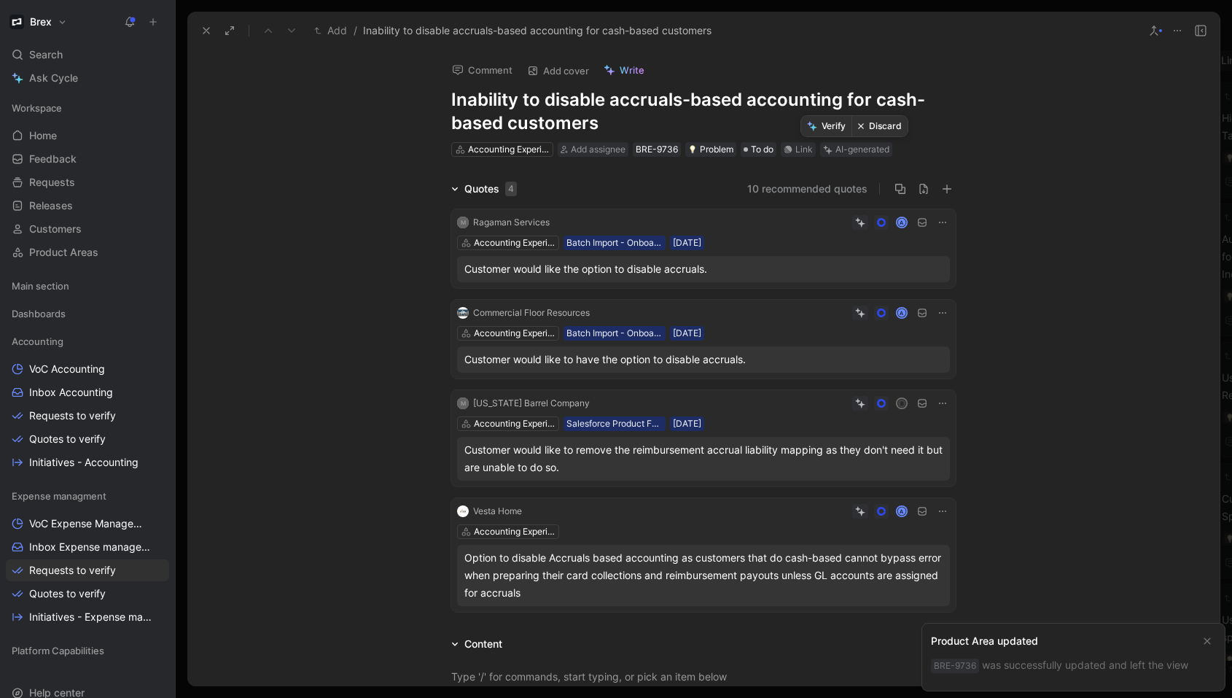
click at [827, 125] on button "Verify" at bounding box center [826, 126] width 50 height 20
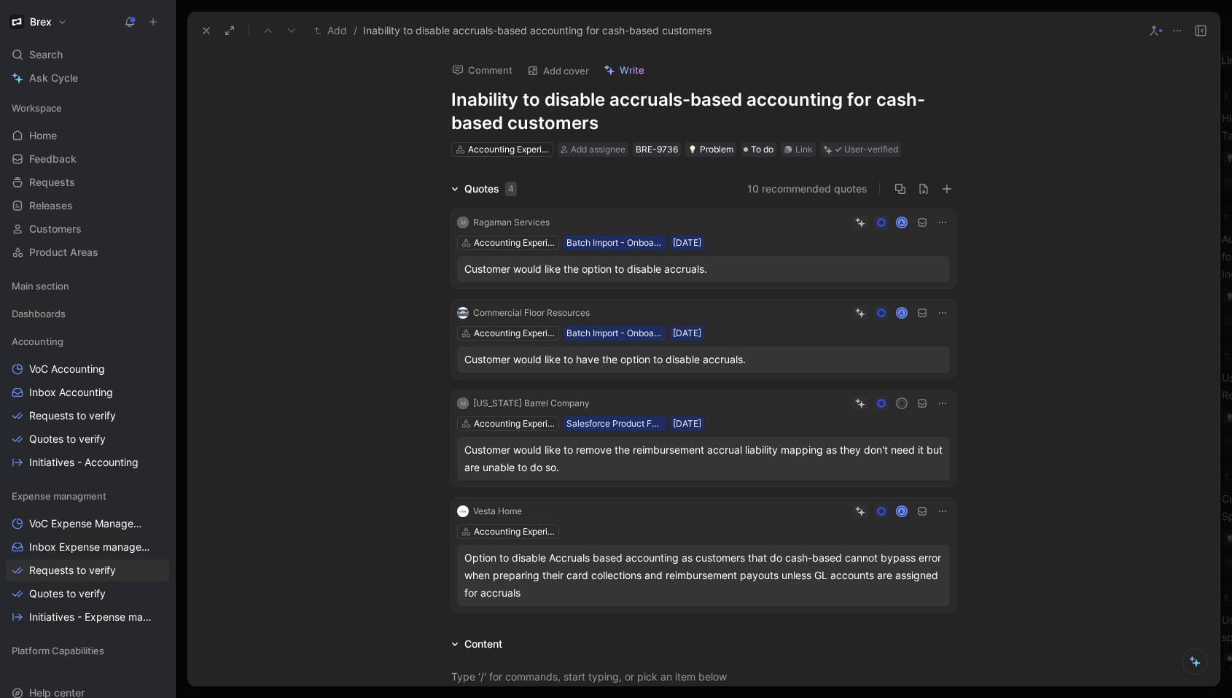
click at [206, 33] on icon at bounding box center [207, 31] width 12 height 12
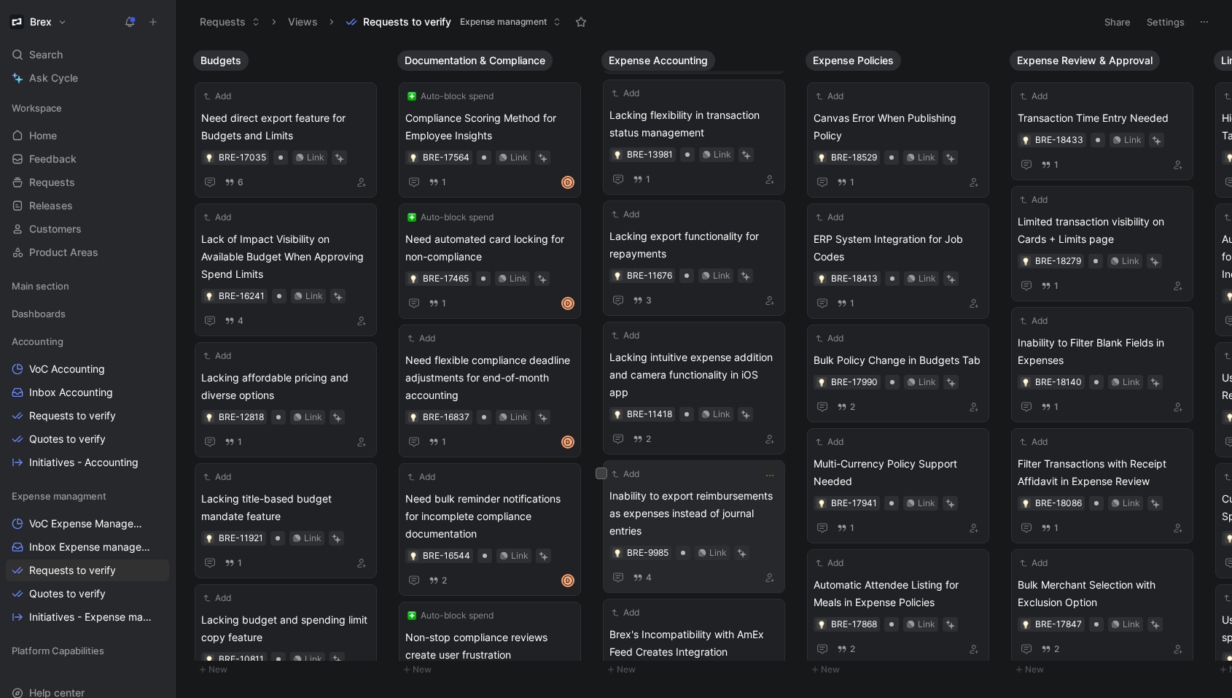
scroll to position [329, 0]
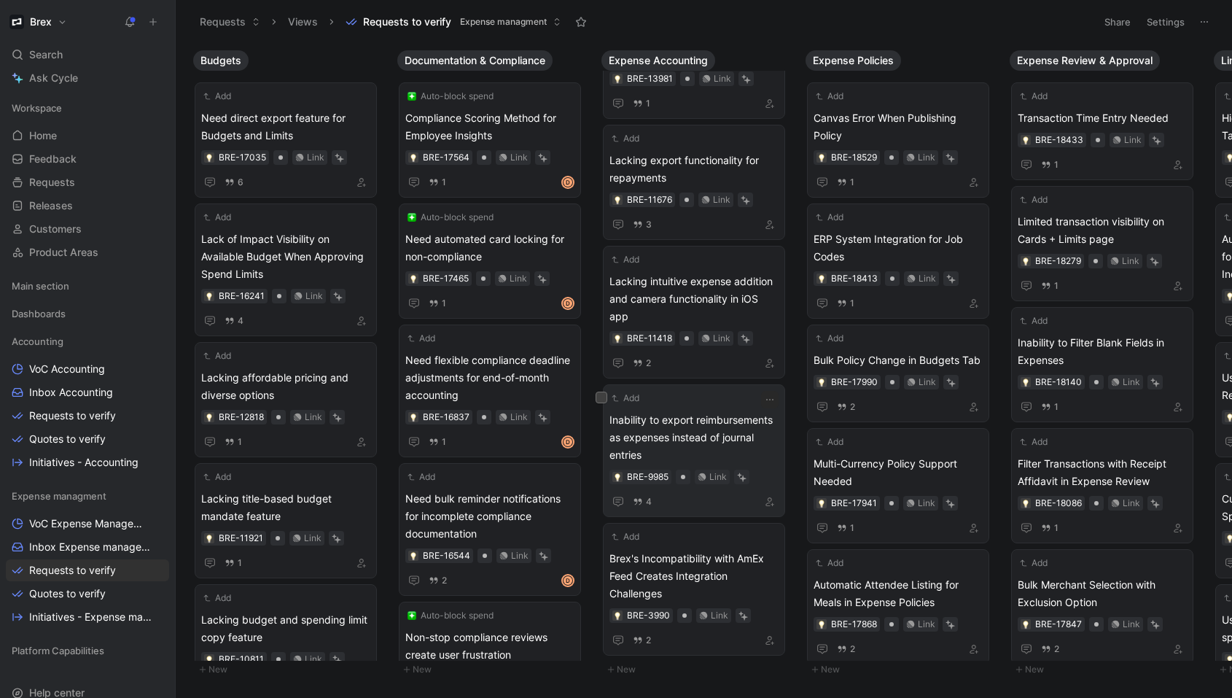
click at [700, 443] on span "Inability to export reimbursements as expenses instead of journal entries" at bounding box center [694, 437] width 169 height 53
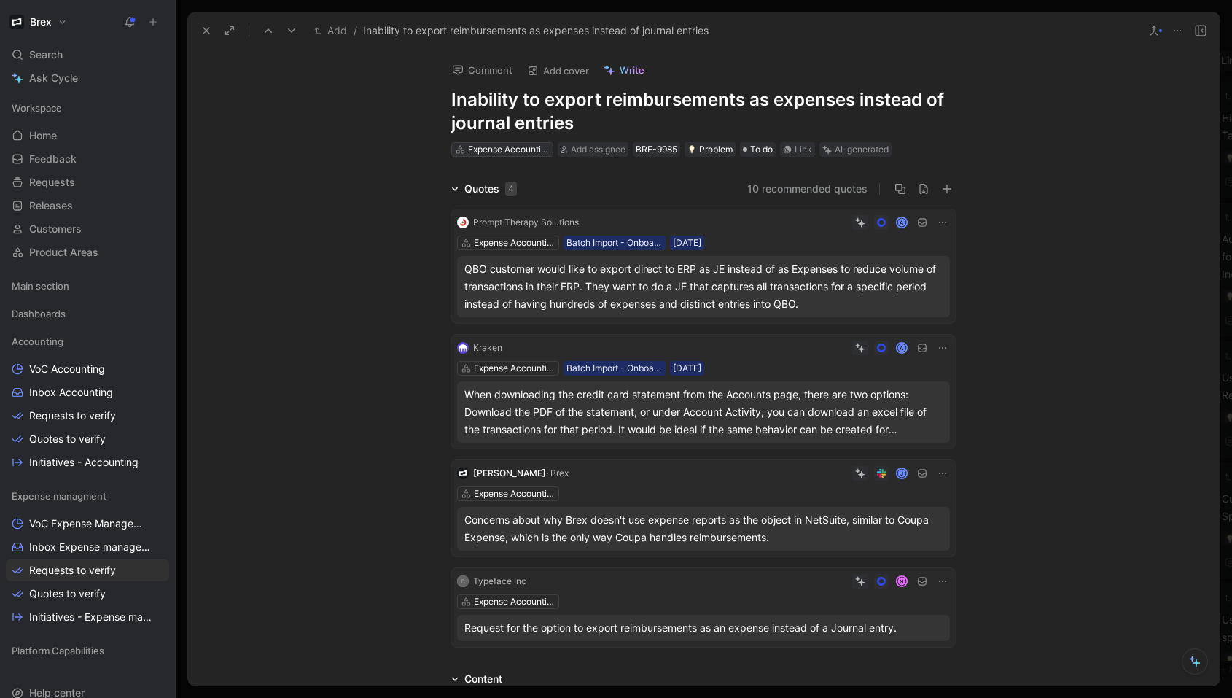
click at [495, 152] on div "Expense Accounting" at bounding box center [509, 149] width 82 height 15
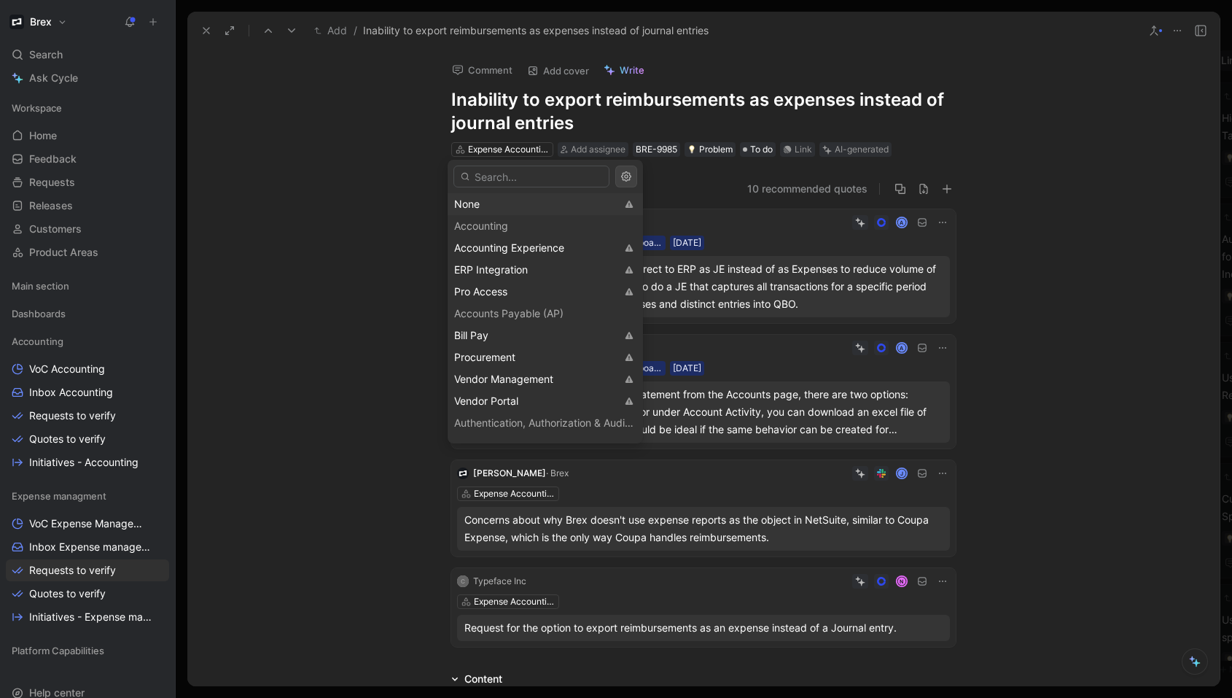
drag, startPoint x: 494, startPoint y: 267, endPoint x: 455, endPoint y: 198, distance: 79.3
click at [493, 267] on span "ERP Integration" at bounding box center [491, 269] width 74 height 12
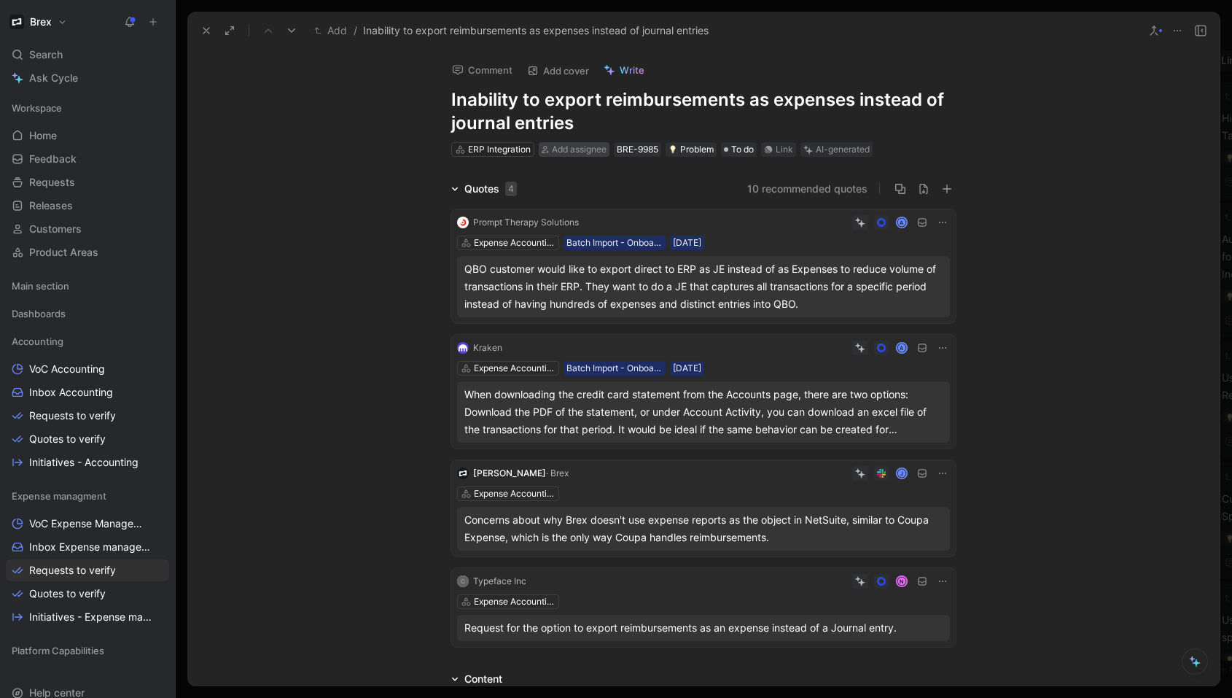
scroll to position [190, 0]
click at [202, 28] on icon at bounding box center [207, 31] width 12 height 12
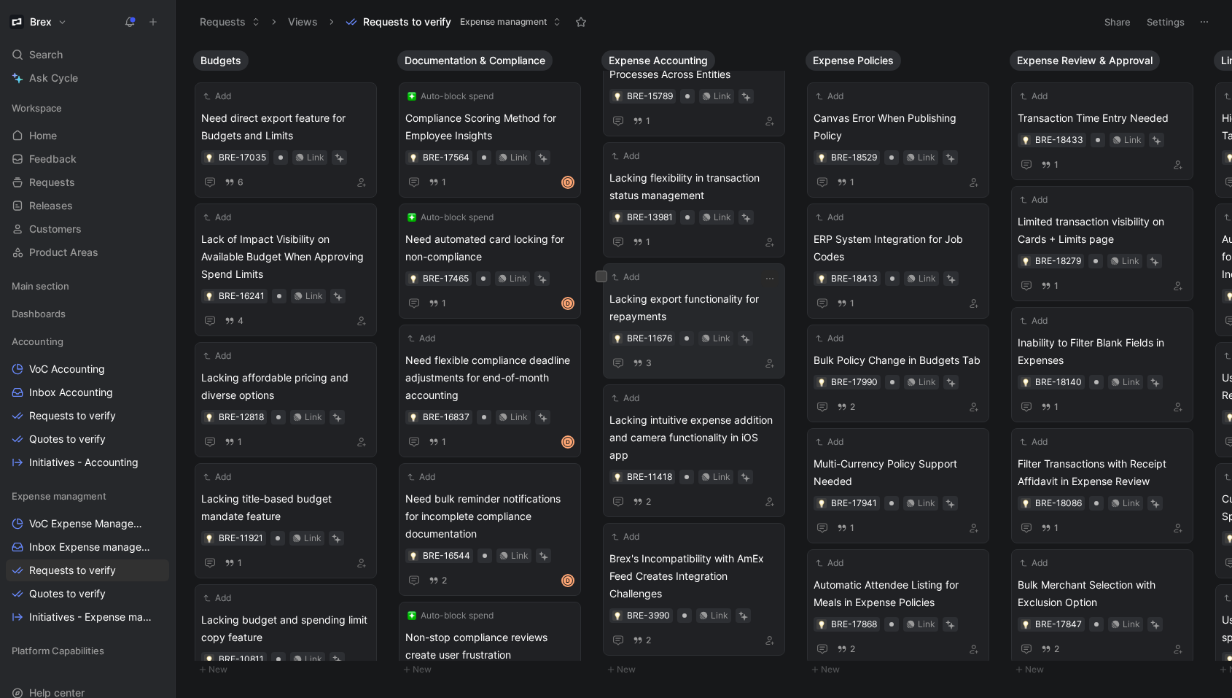
scroll to position [190, 0]
click at [702, 430] on span "Lacking intuitive expense addition and camera functionality in iOS app" at bounding box center [694, 437] width 169 height 53
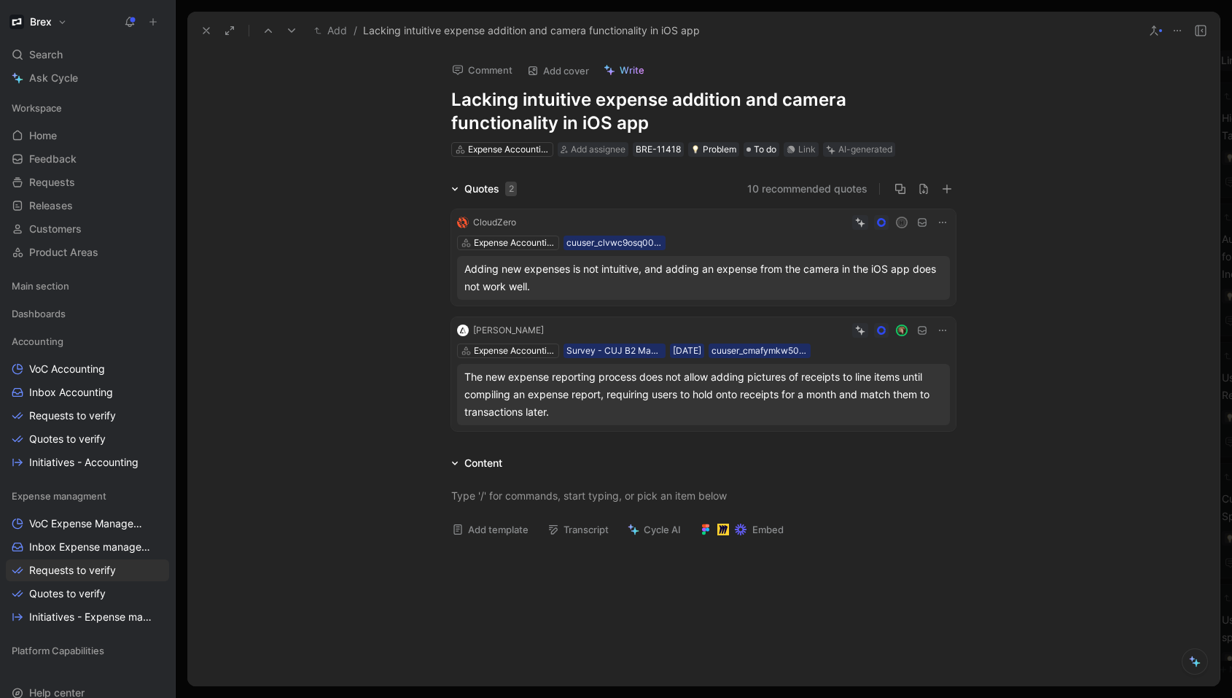
click at [206, 35] on icon at bounding box center [207, 31] width 12 height 12
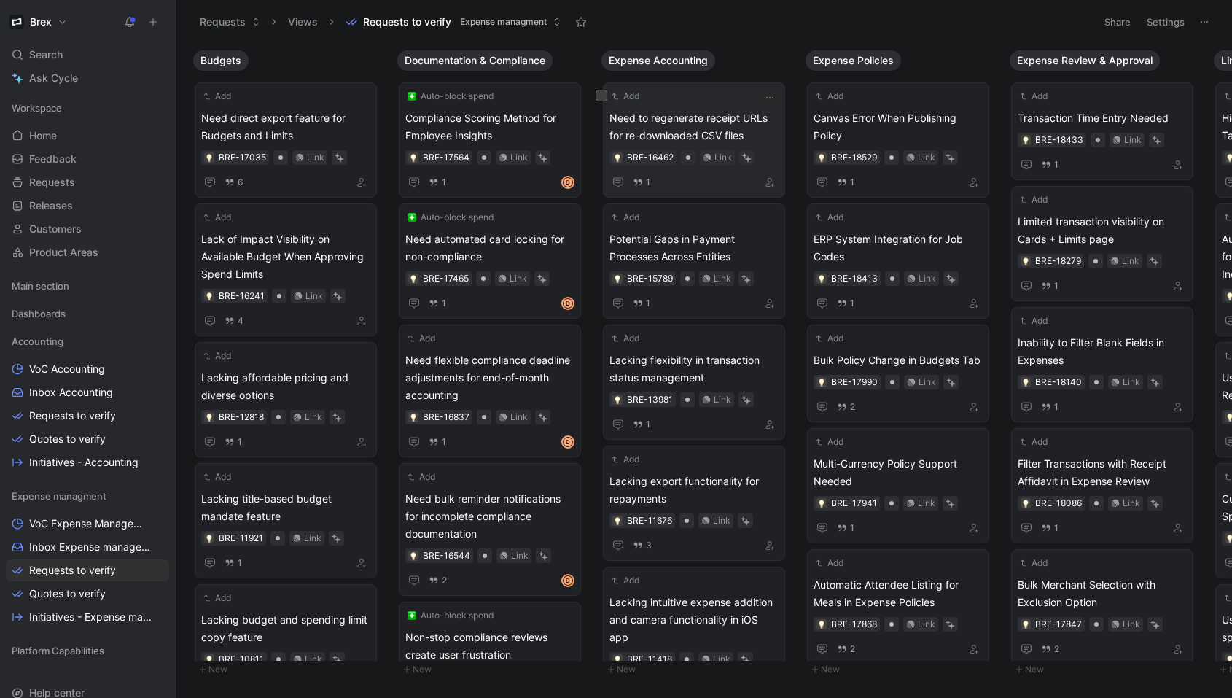
click at [714, 117] on span "Need to regenerate receipt URLs for re-downloaded CSV files" at bounding box center [694, 126] width 169 height 35
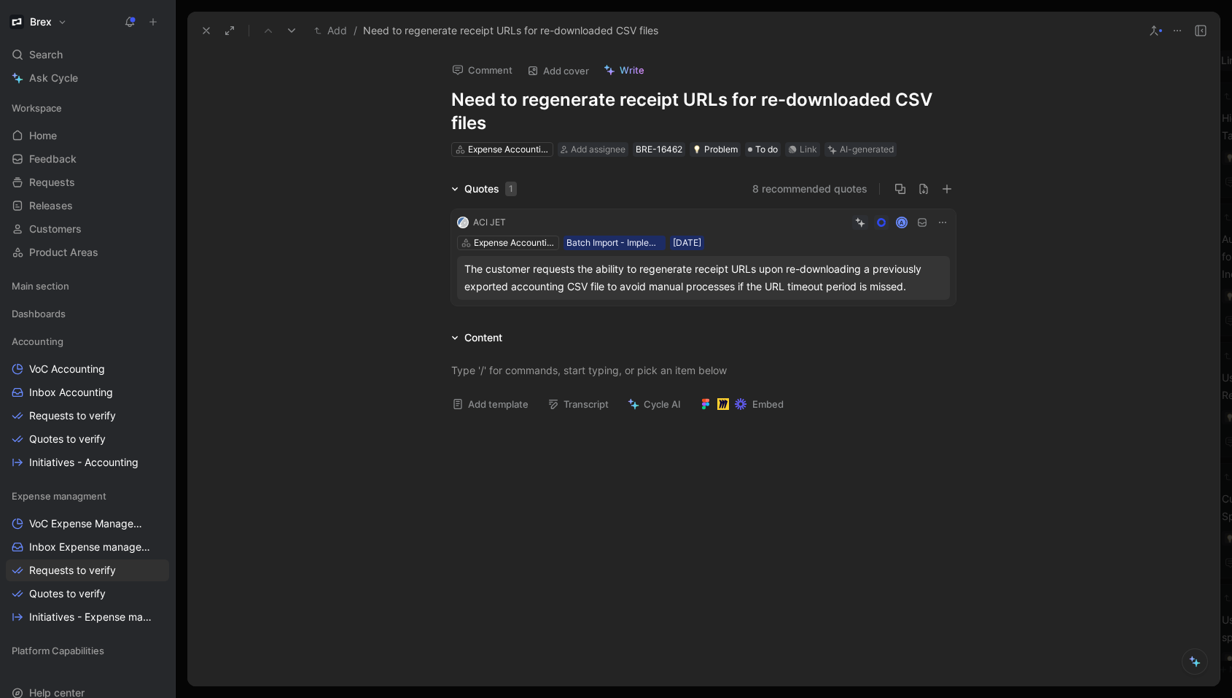
click at [922, 100] on h1 "Need to regenerate receipt URLs for re-downloaded CSV files" at bounding box center [703, 111] width 505 height 47
click at [1179, 33] on icon at bounding box center [1178, 31] width 12 height 12
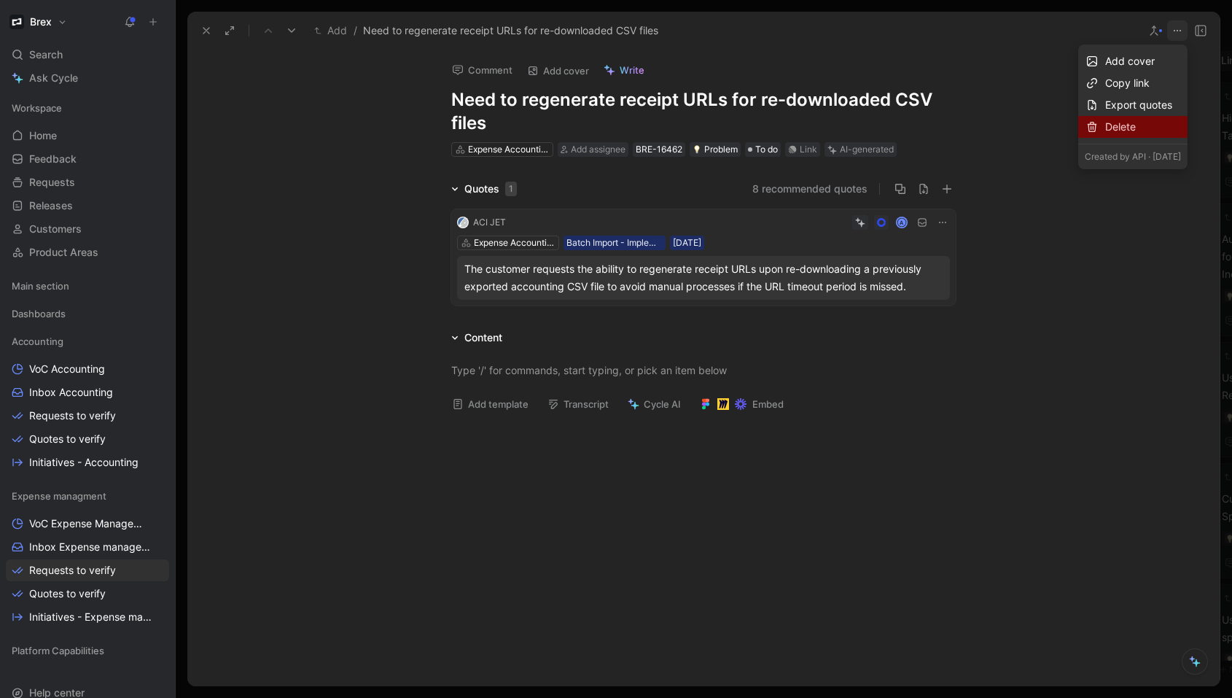
click at [1106, 131] on div "Delete" at bounding box center [1144, 127] width 76 height 18
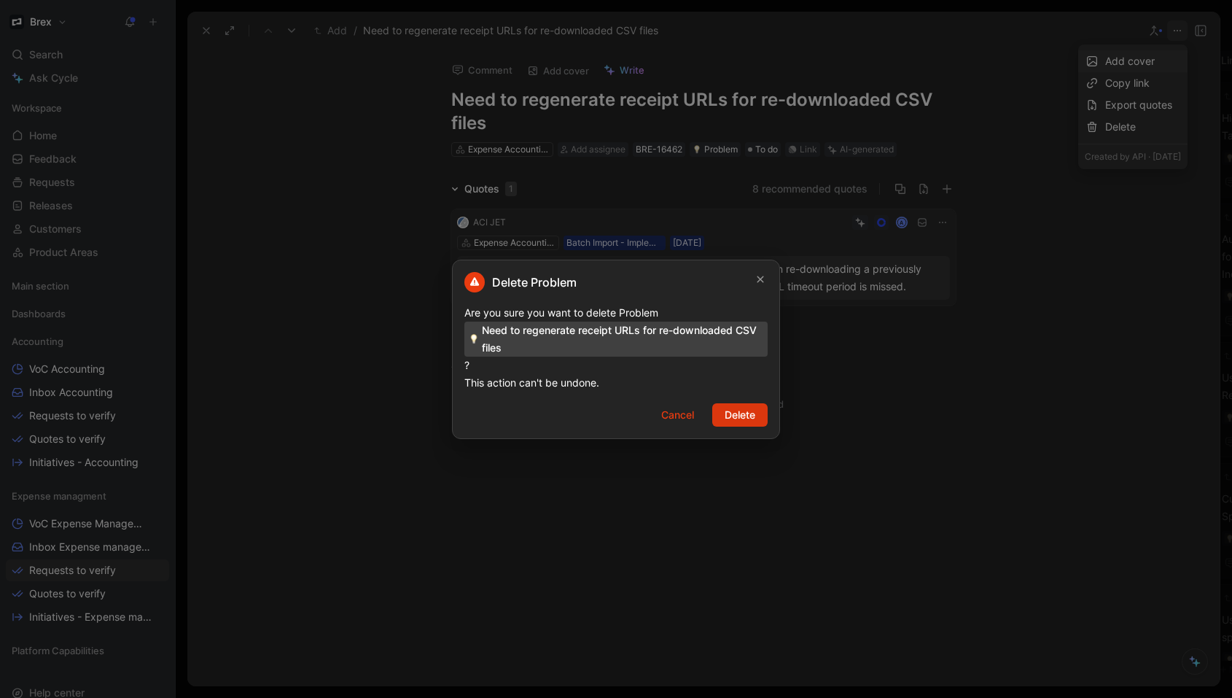
click at [753, 416] on span "Delete" at bounding box center [740, 415] width 31 height 18
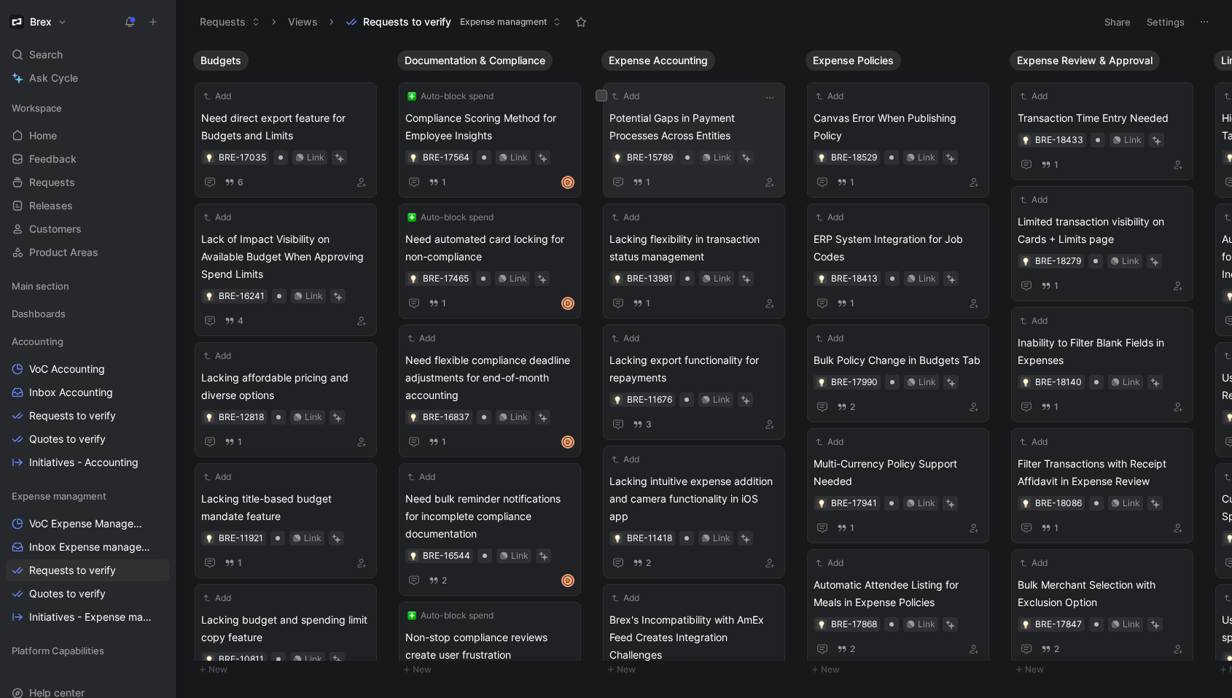
click at [723, 119] on span "Potential Gaps in Payment Processes Across Entities" at bounding box center [694, 126] width 169 height 35
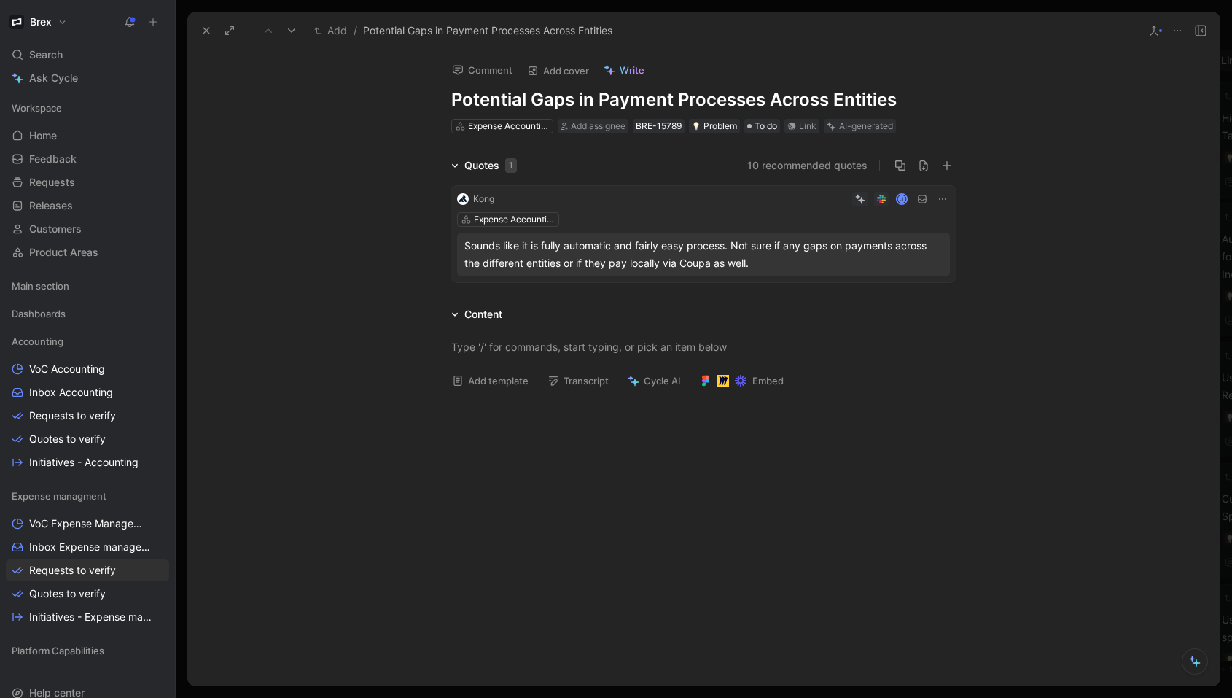
click at [1176, 37] on button at bounding box center [1178, 30] width 20 height 20
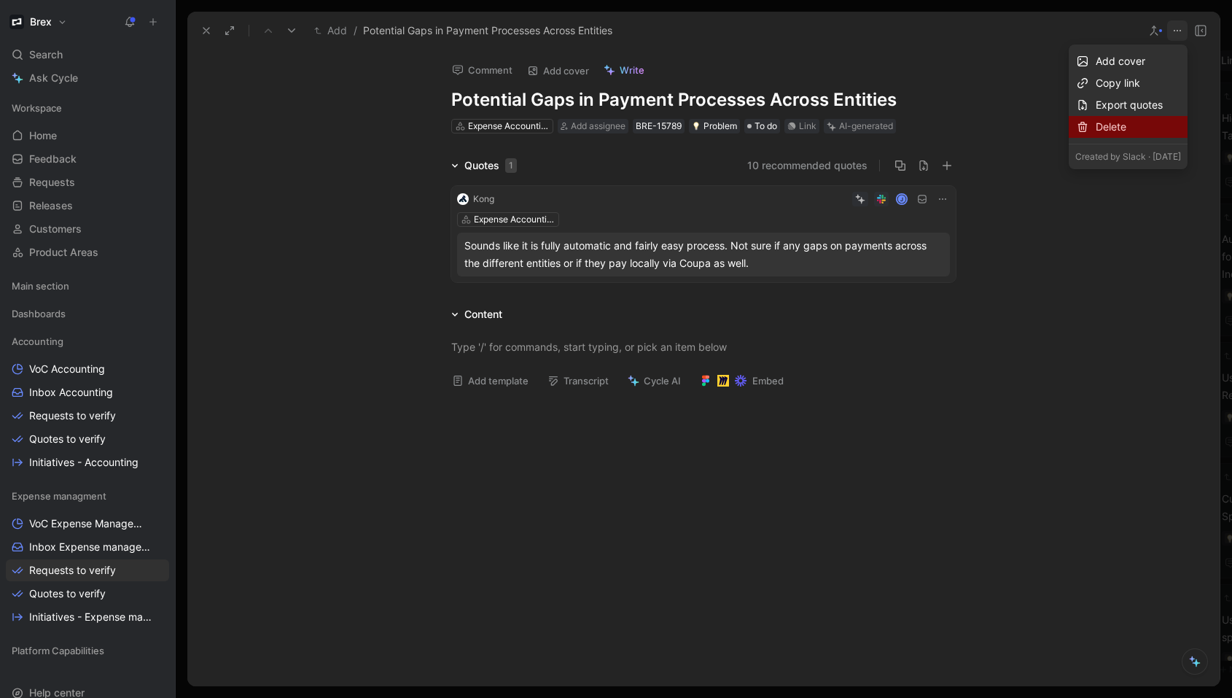
click at [1096, 123] on div "Delete" at bounding box center [1138, 127] width 85 height 18
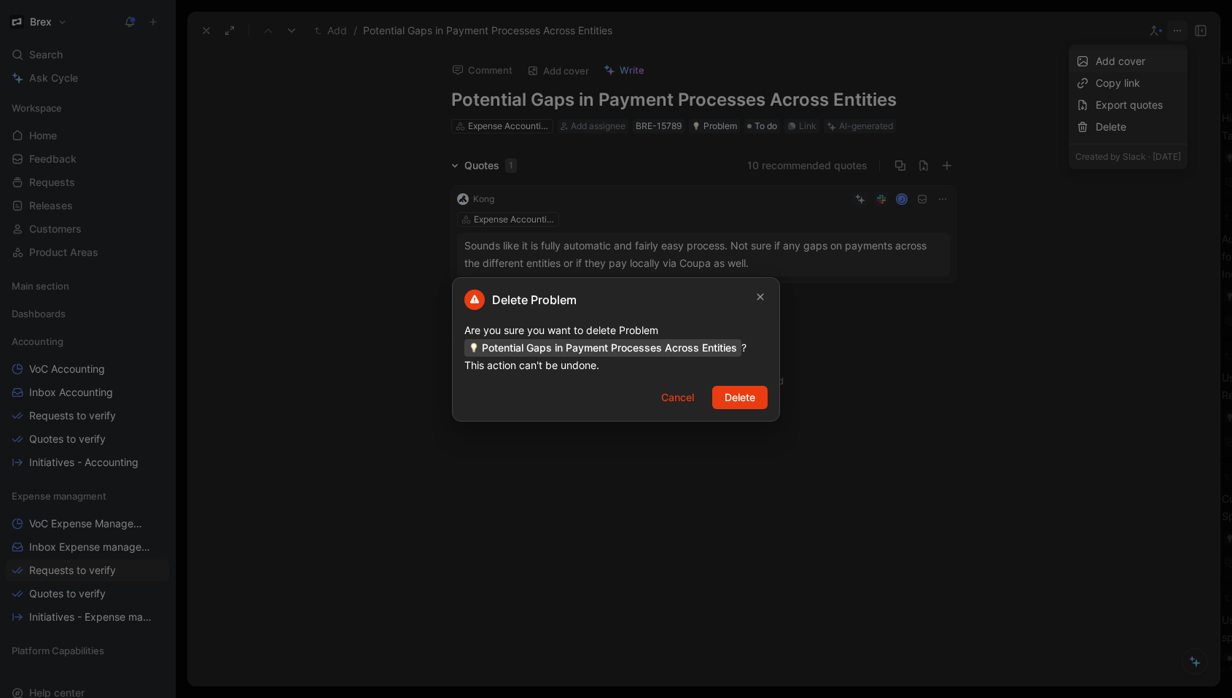
click at [729, 409] on div "Delete Problem Are you sure you want to delete Problem Potential Gaps in Paymen…" at bounding box center [616, 349] width 328 height 144
click at [734, 403] on span "Delete" at bounding box center [740, 398] width 31 height 18
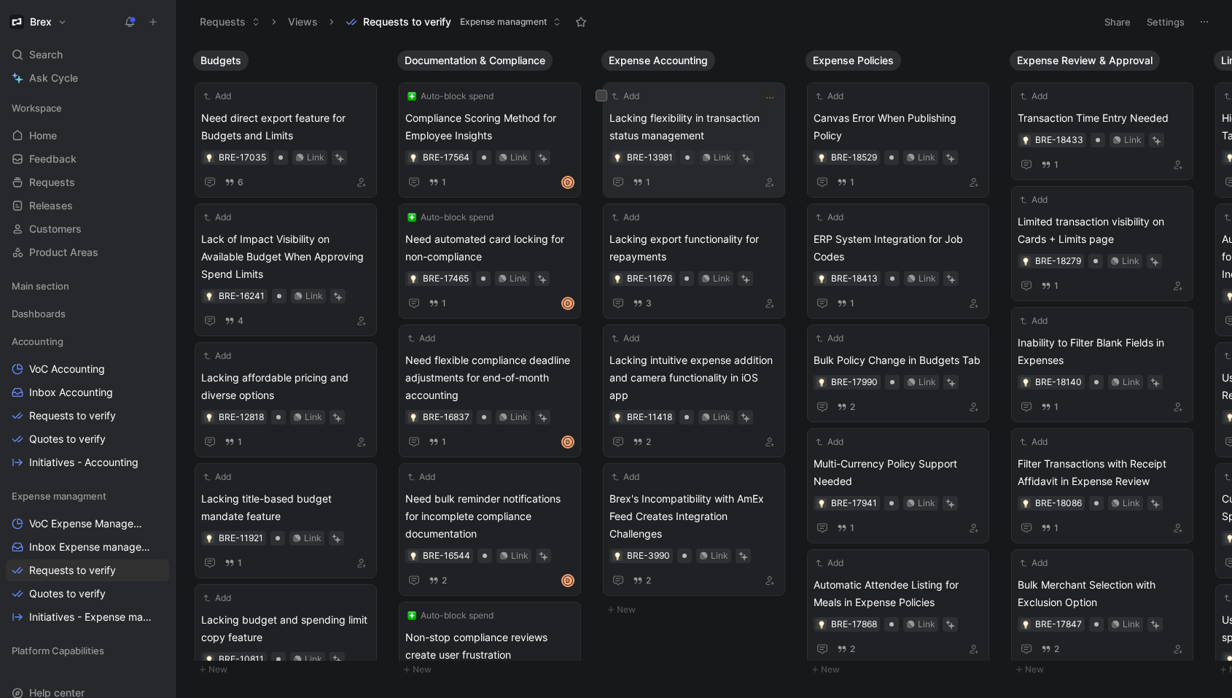
click at [744, 122] on span "Lacking flexibility in transaction status management" at bounding box center [694, 126] width 169 height 35
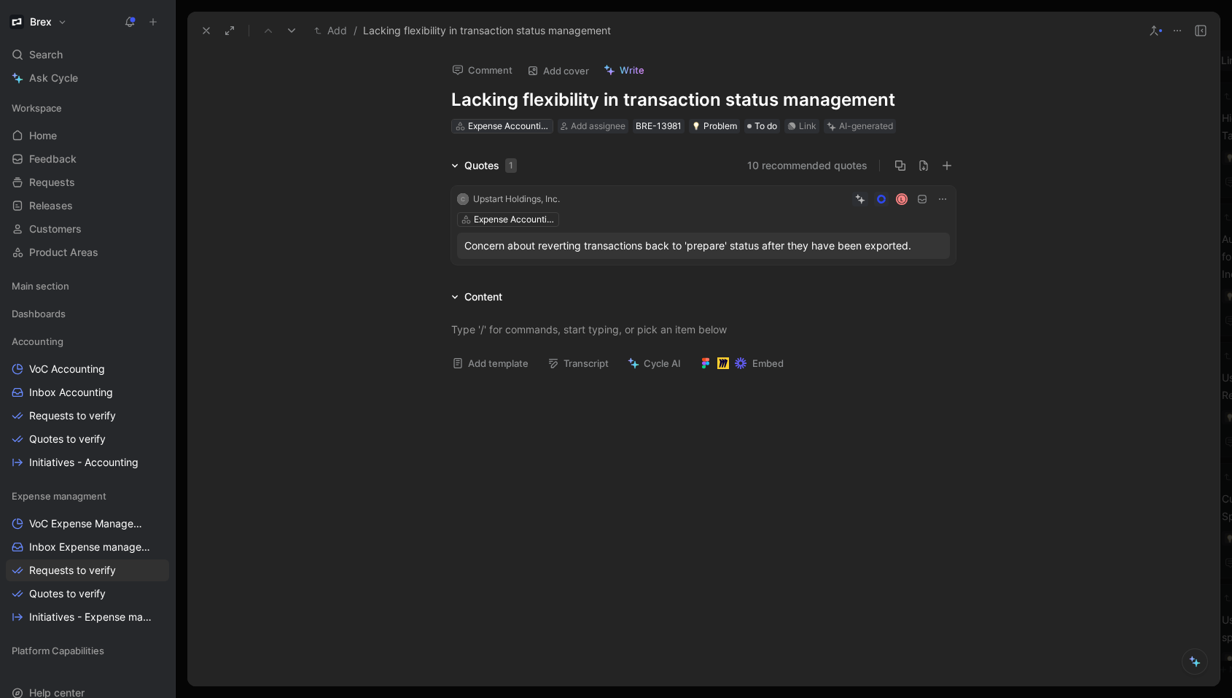
click at [511, 132] on div "Expense Accounting" at bounding box center [509, 126] width 82 height 15
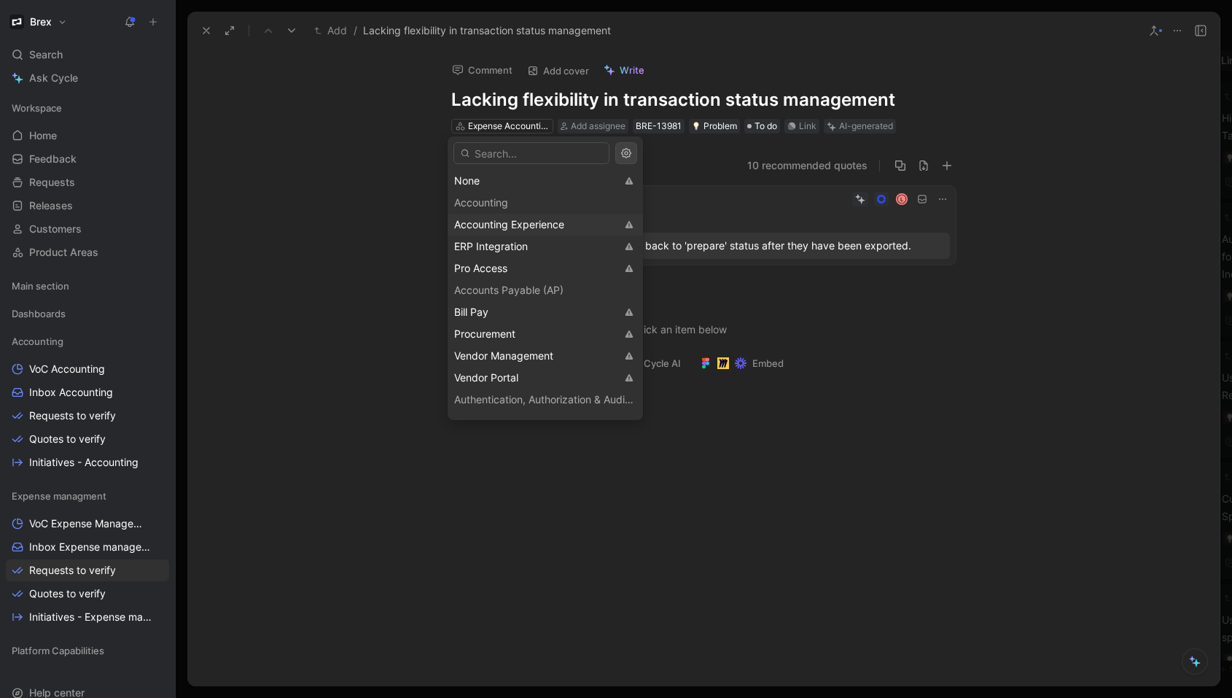
click at [513, 221] on span "Accounting Experience" at bounding box center [509, 224] width 110 height 12
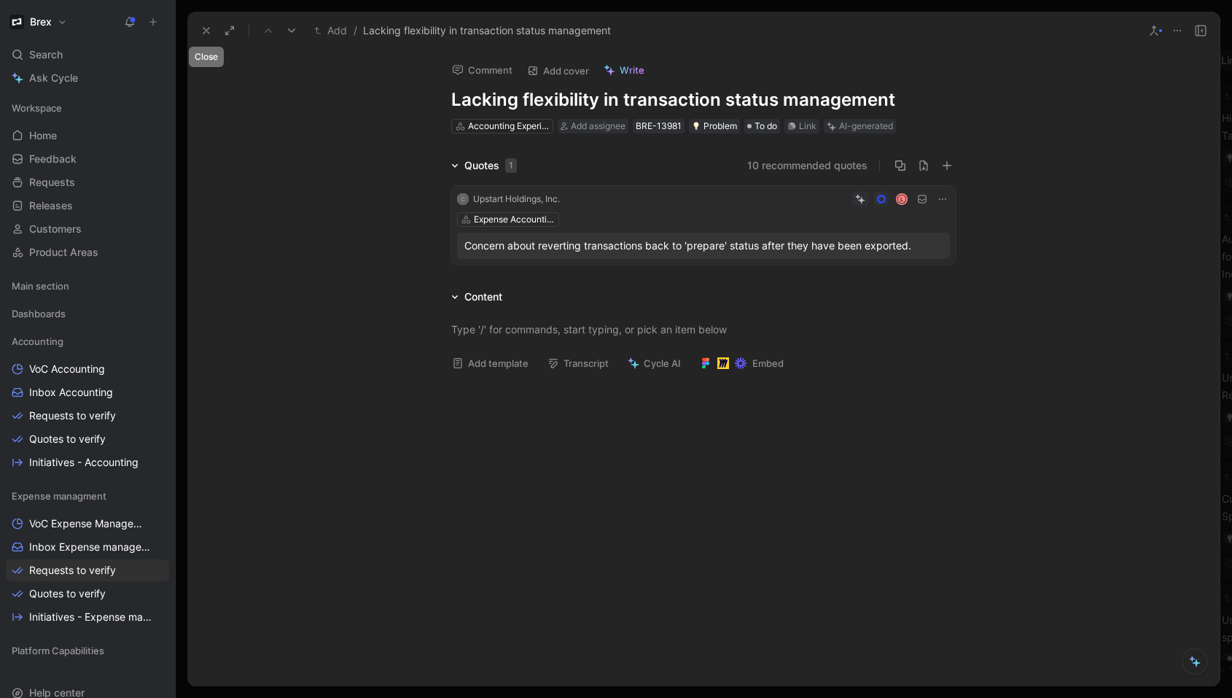
click at [206, 34] on icon at bounding box center [207, 31] width 12 height 12
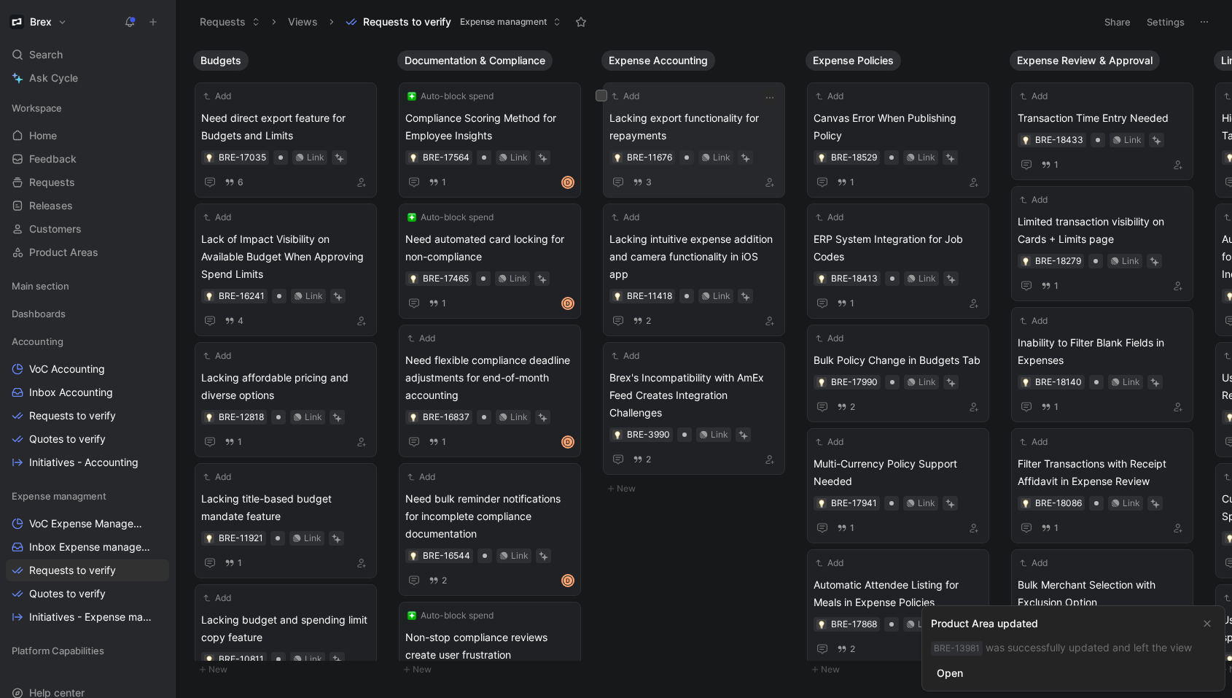
click at [732, 108] on div "Add Lacking export functionality for repayments BRE-11676 Link 3" at bounding box center [694, 140] width 169 height 102
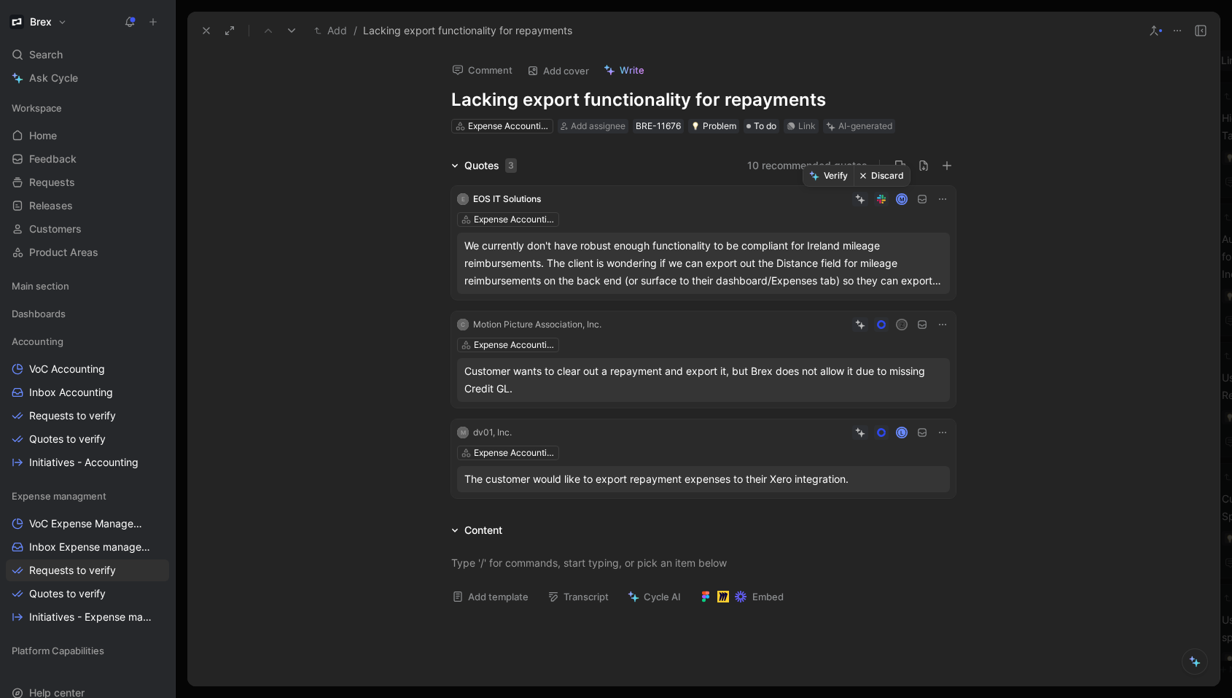
click at [868, 179] on button "Discard" at bounding box center [882, 176] width 56 height 20
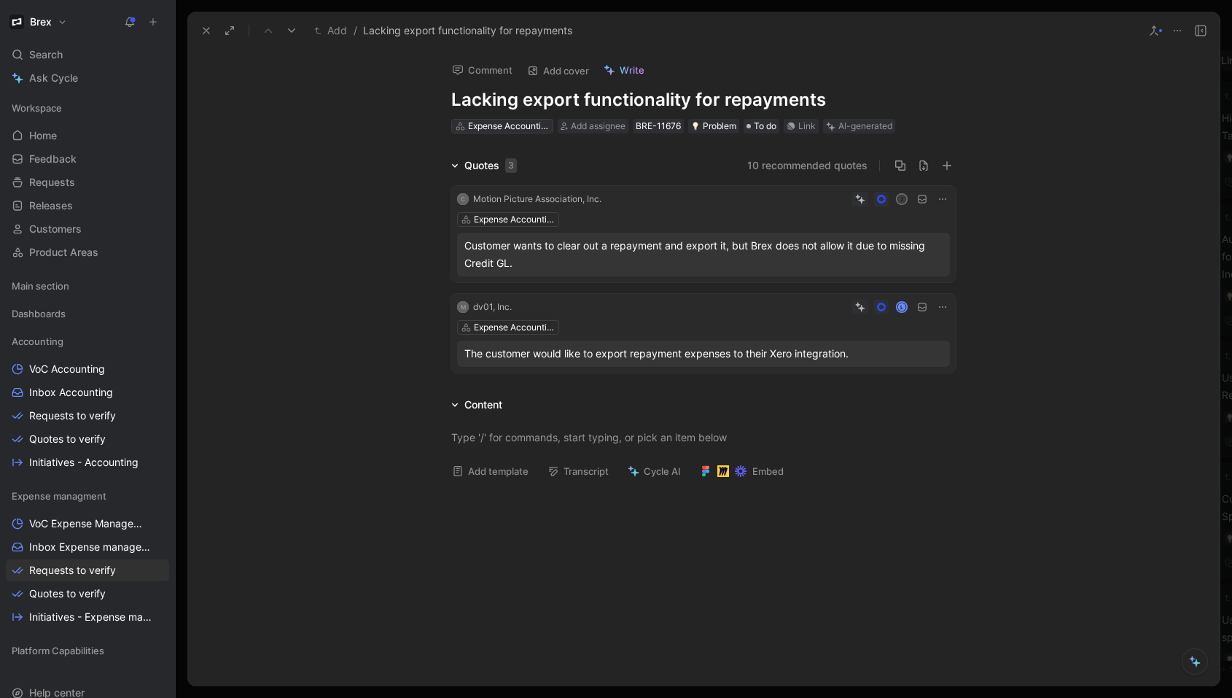
click at [498, 128] on div "Expense Accounting" at bounding box center [509, 126] width 82 height 15
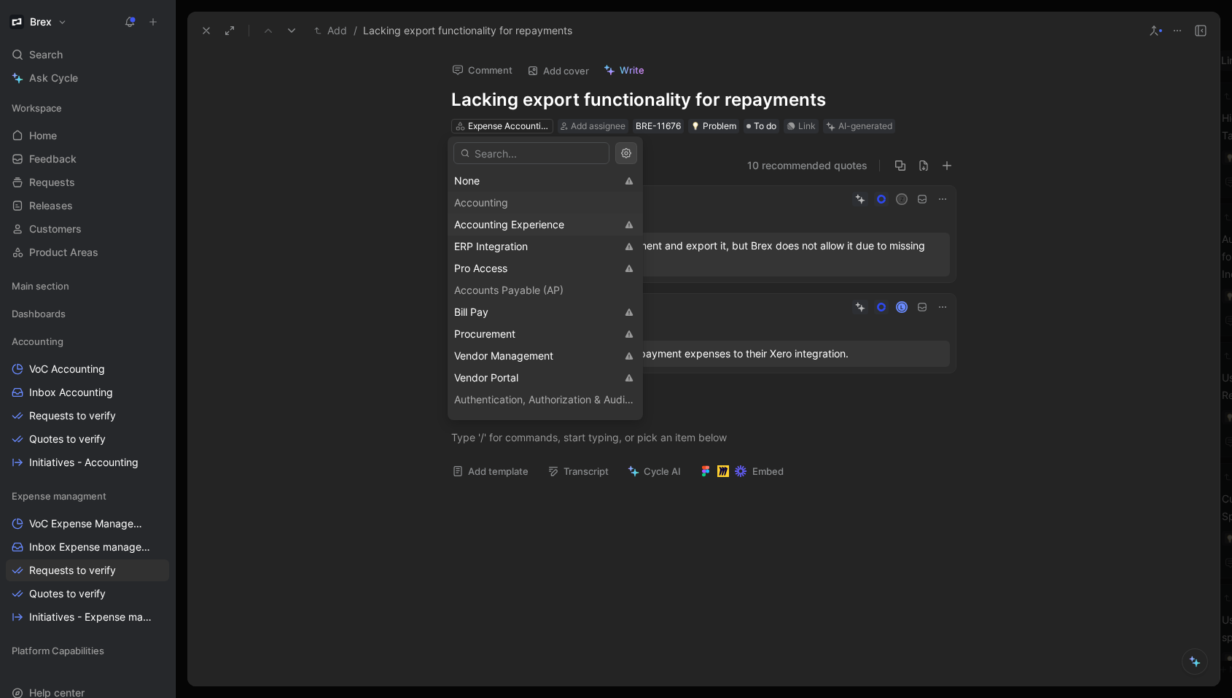
click at [532, 228] on span "Accounting Experience" at bounding box center [509, 224] width 110 height 12
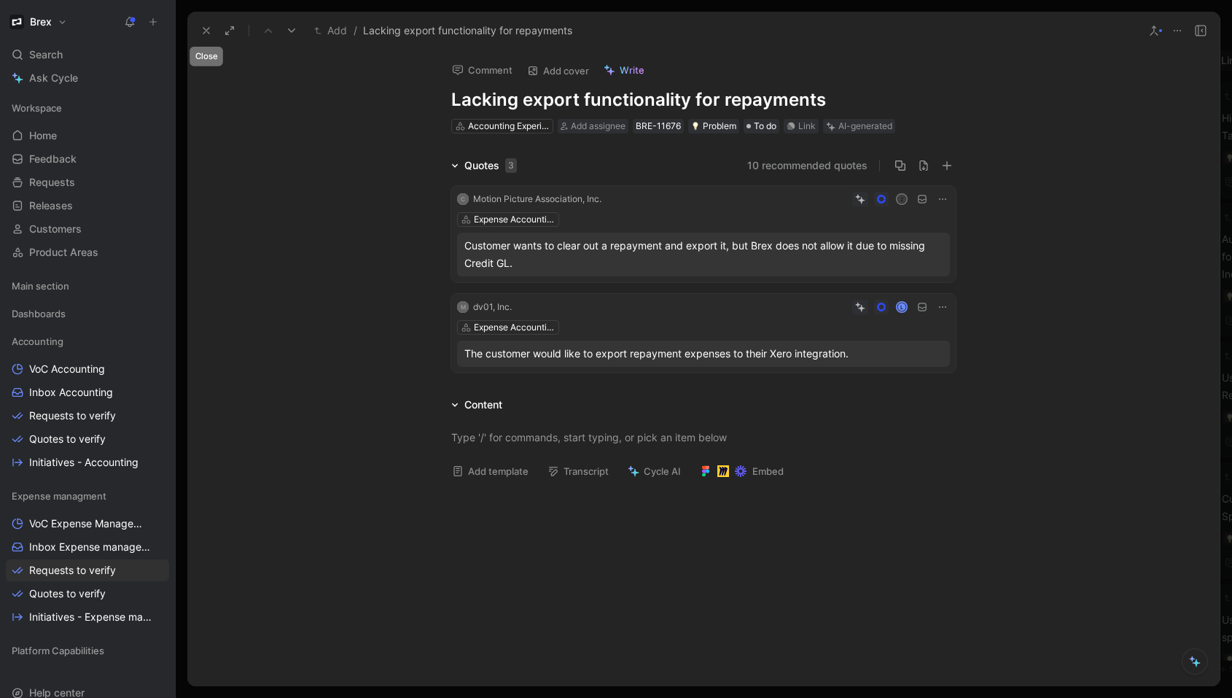
click at [206, 32] on icon at bounding box center [207, 31] width 12 height 12
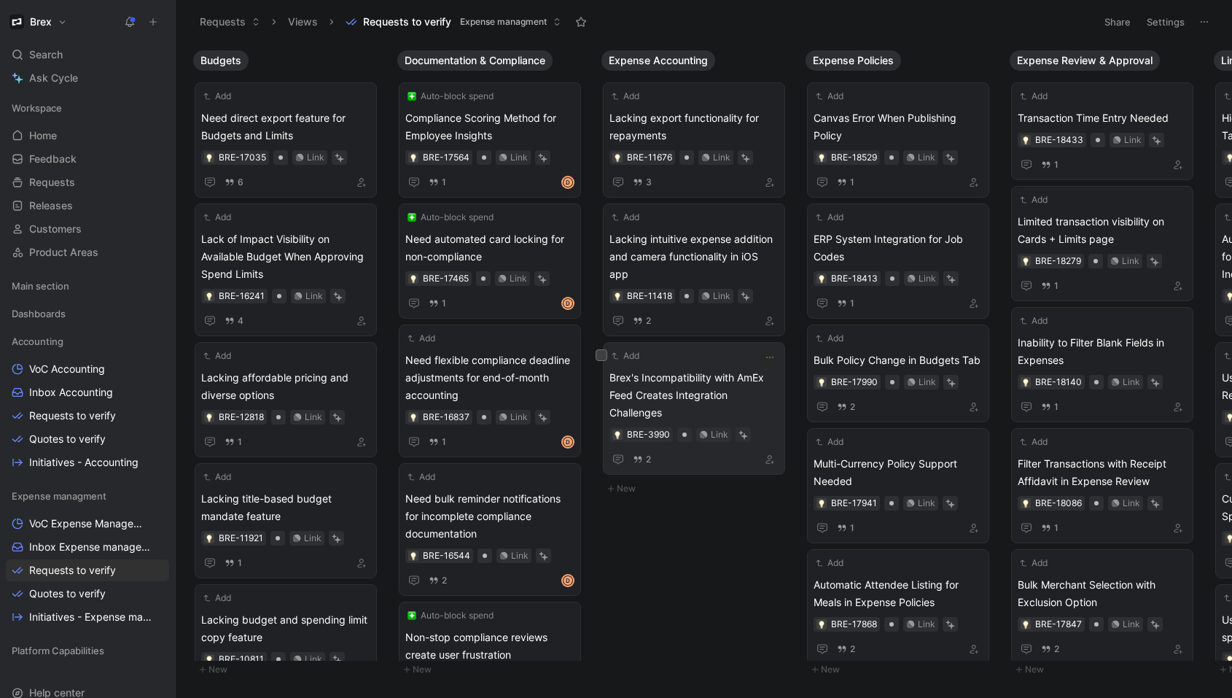
click at [707, 397] on span "Brex's Incompatibility with AmEx Feed Creates Integration Challenges" at bounding box center [694, 395] width 169 height 53
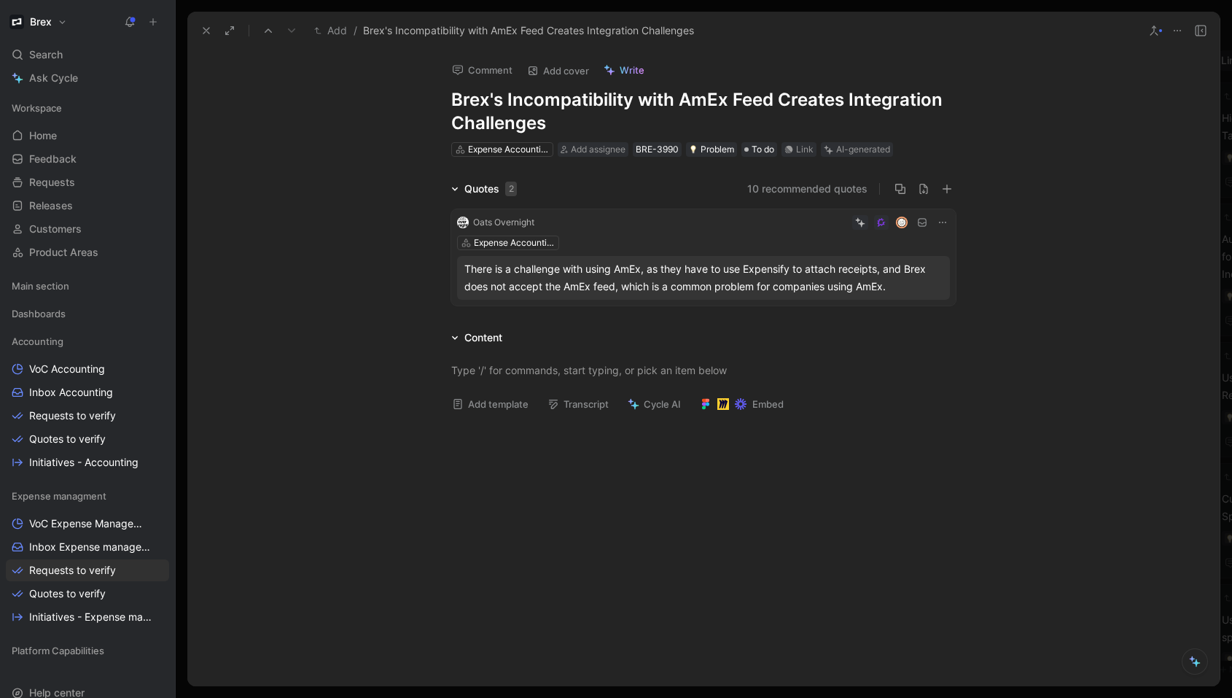
click at [206, 36] on button at bounding box center [206, 30] width 20 height 20
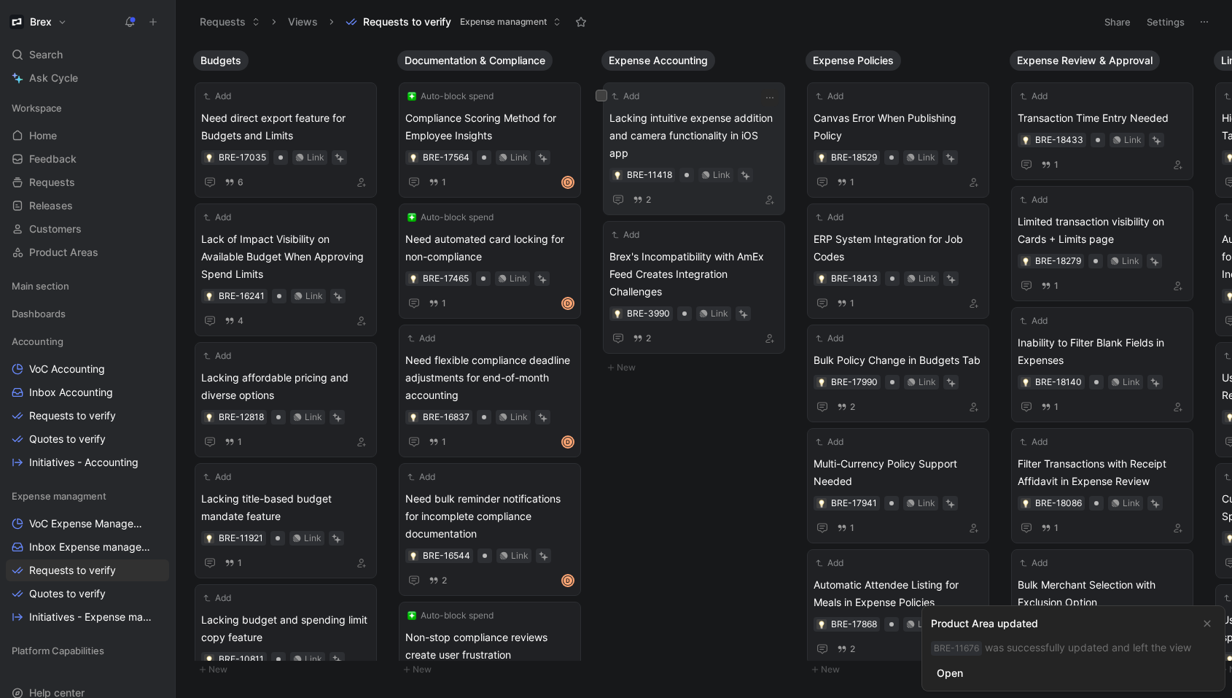
click at [706, 137] on span "Lacking intuitive expense addition and camera functionality in iOS app" at bounding box center [694, 135] width 169 height 53
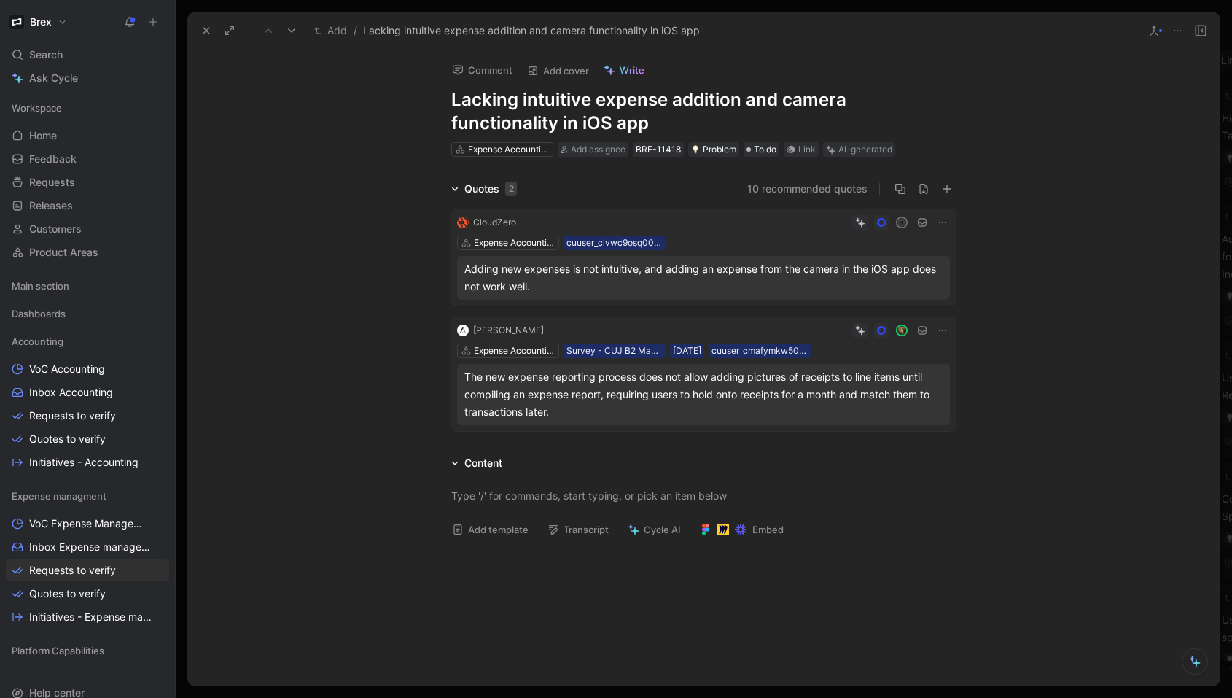
click at [637, 390] on div "The new expense reporting process does not allow adding pictures of receipts to…" at bounding box center [704, 394] width 478 height 53
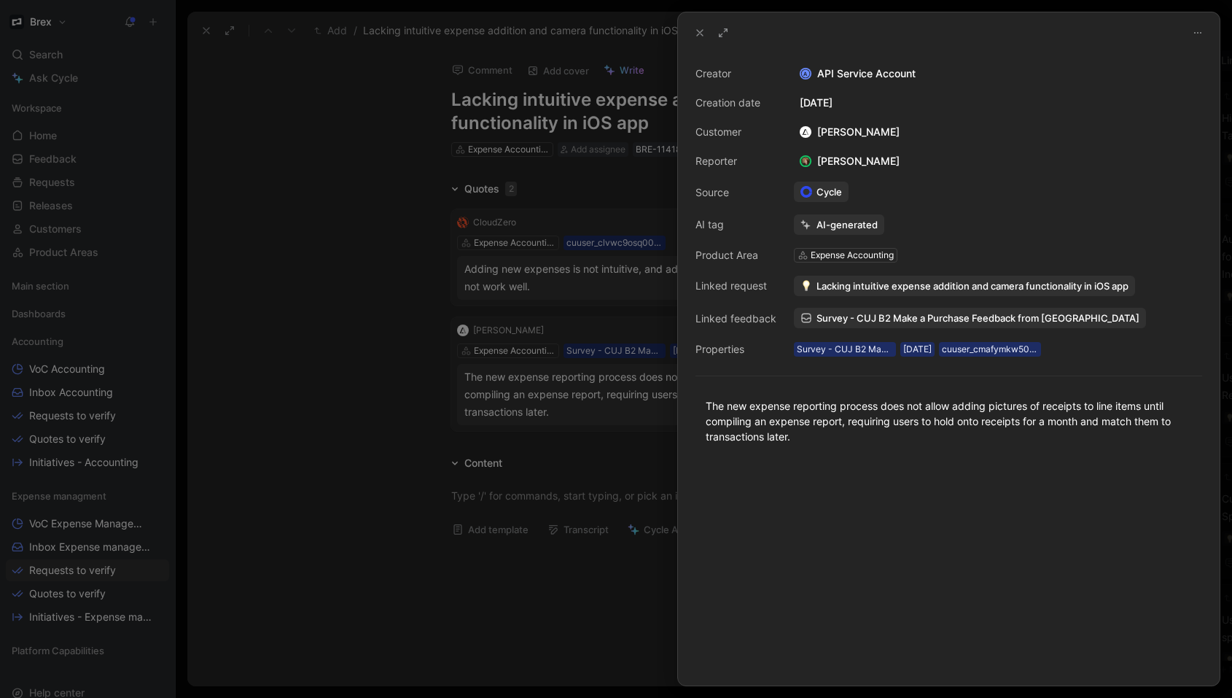
click at [890, 320] on span "Survey - CUJ B2 Make a Purchase Feedback from [GEOGRAPHIC_DATA]" at bounding box center [978, 317] width 323 height 13
drag, startPoint x: 968, startPoint y: 176, endPoint x: 932, endPoint y: 179, distance: 35.9
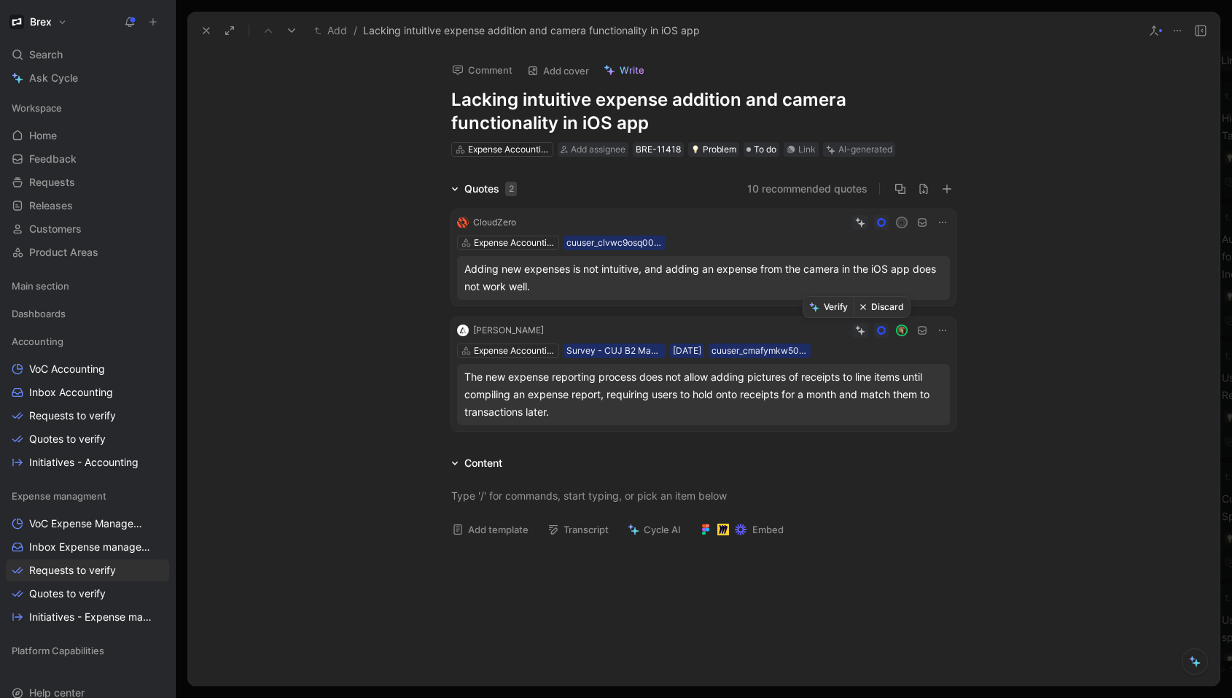
click at [874, 310] on button "Discard" at bounding box center [882, 307] width 56 height 20
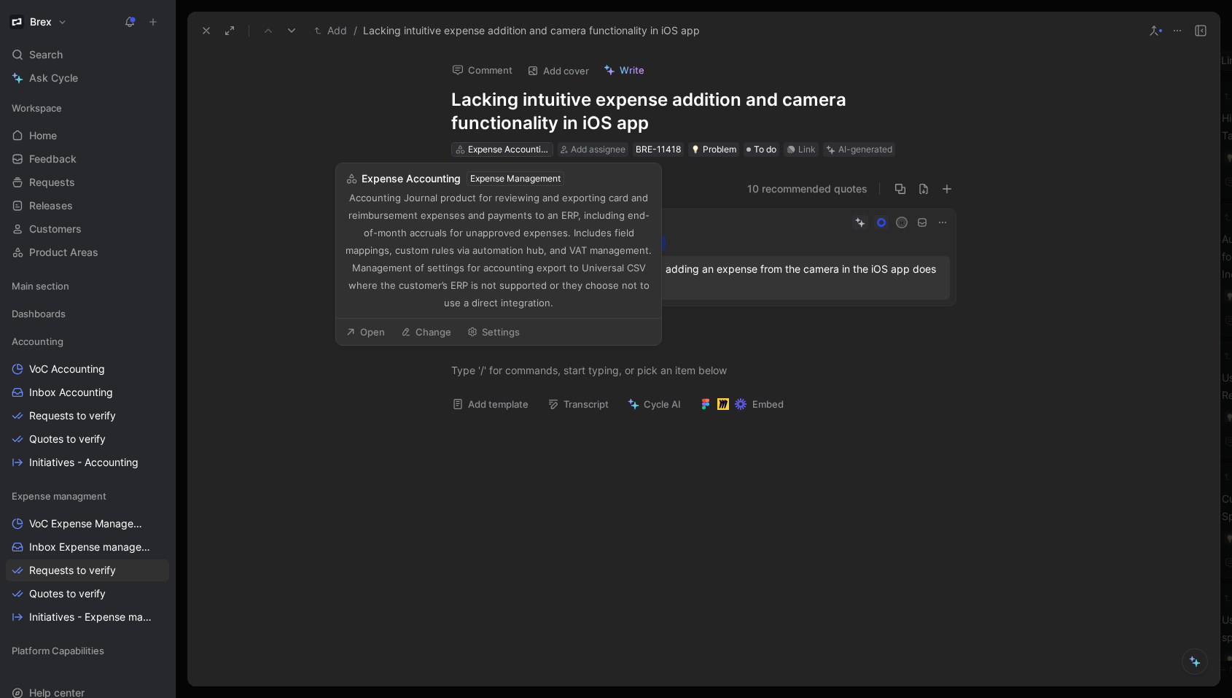
click at [526, 153] on div "Expense Accounting" at bounding box center [509, 149] width 82 height 15
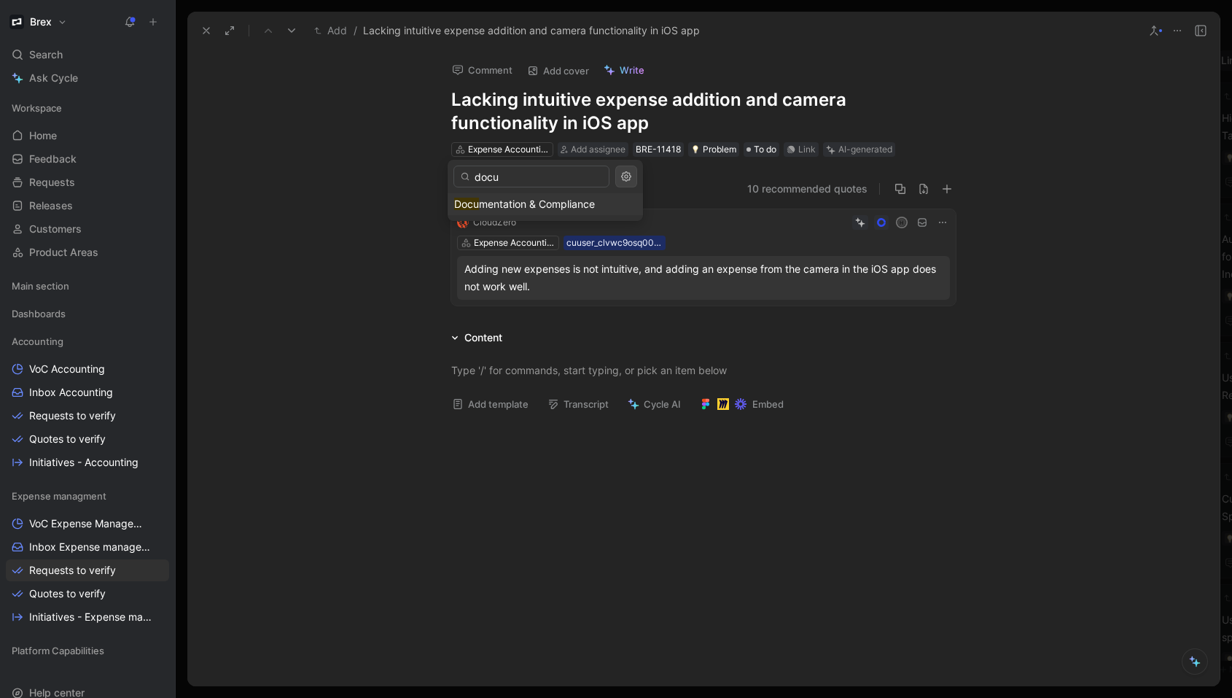
type input "docu"
click at [563, 207] on span "mentation & Compliance" at bounding box center [537, 204] width 116 height 12
click at [206, 31] on use at bounding box center [206, 31] width 6 height 6
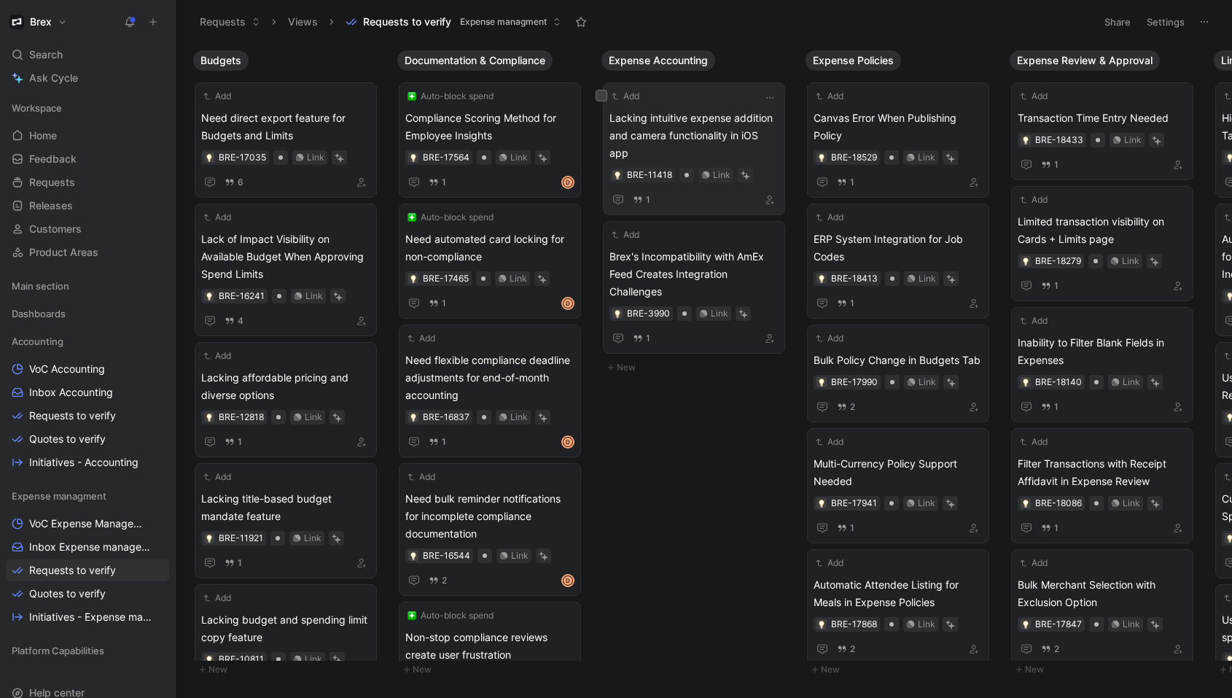
click at [709, 102] on div "Add" at bounding box center [685, 96] width 150 height 15
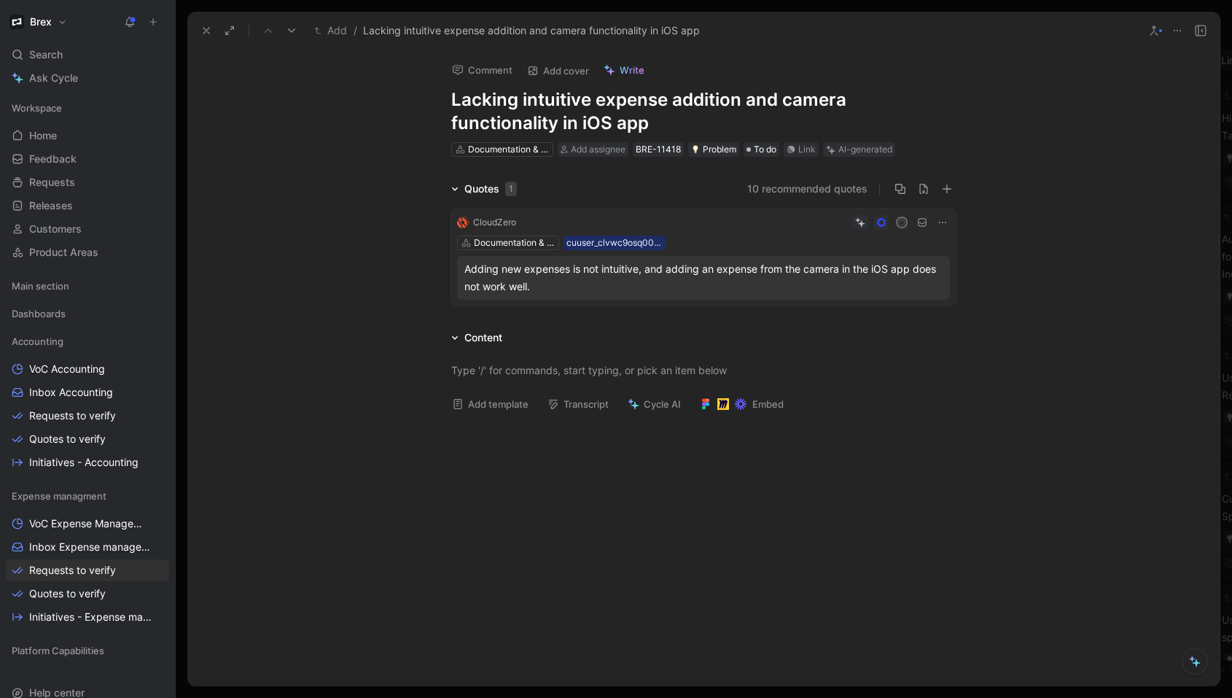
click at [208, 32] on use at bounding box center [206, 31] width 6 height 6
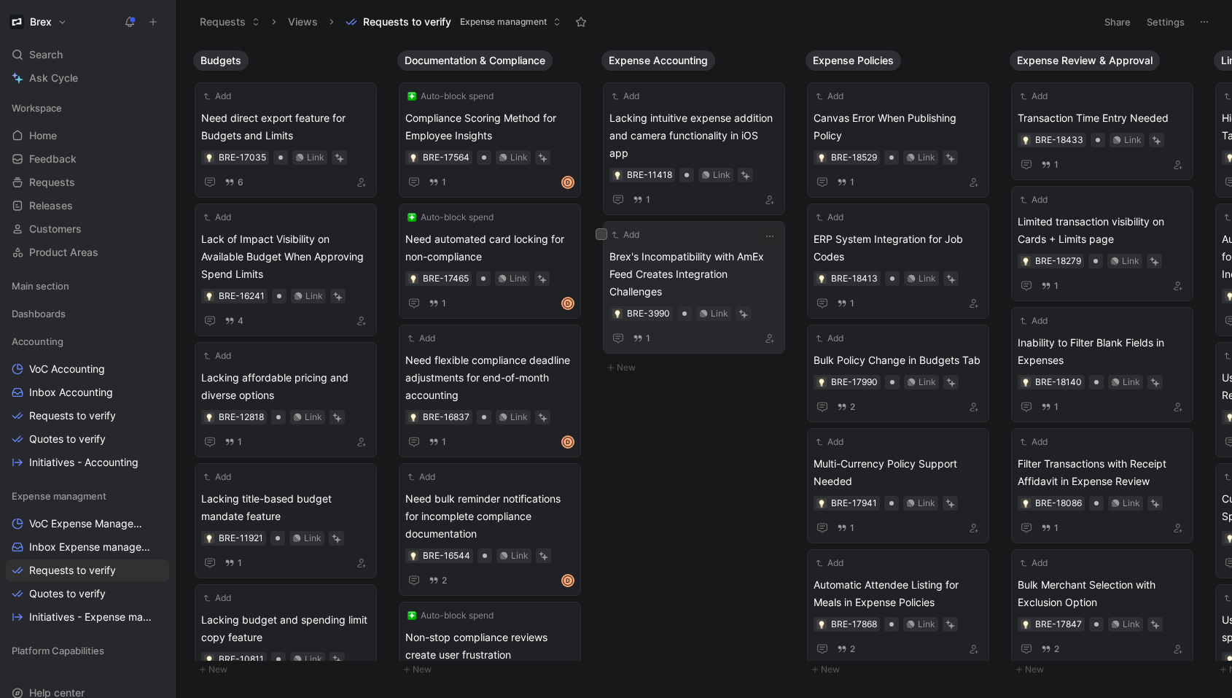
click at [712, 245] on div "Add Brex's Incompatibility with AmEx Feed Creates Integration Challenges BRE-39…" at bounding box center [694, 288] width 169 height 120
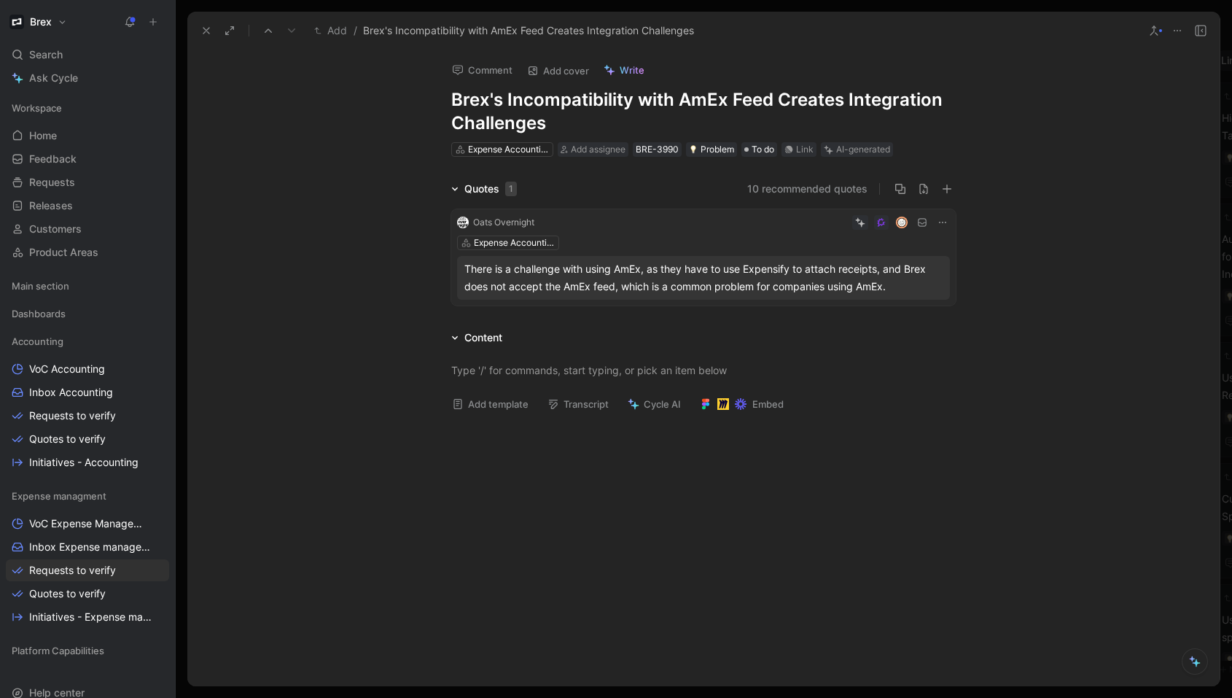
click at [832, 283] on div "There is a challenge with using AmEx, as they have to use Expensify to attach r…" at bounding box center [704, 277] width 478 height 35
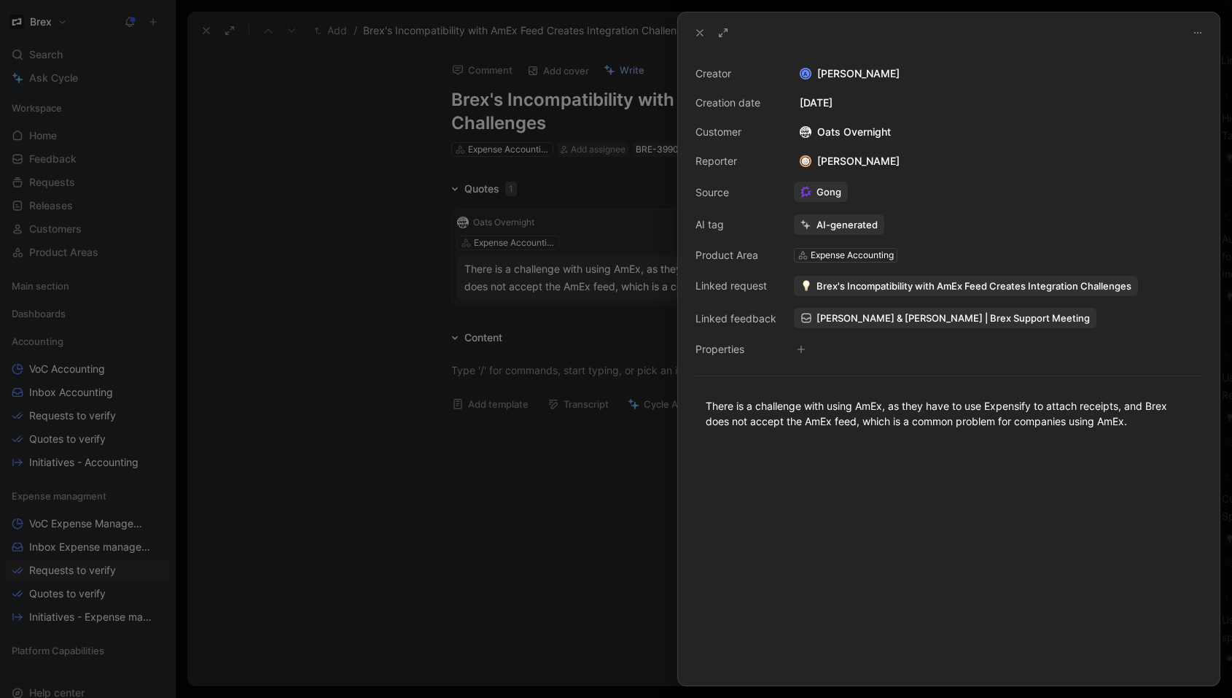
click at [885, 317] on span "[PERSON_NAME] & [PERSON_NAME] | Brex Support Meeting" at bounding box center [953, 317] width 273 height 13
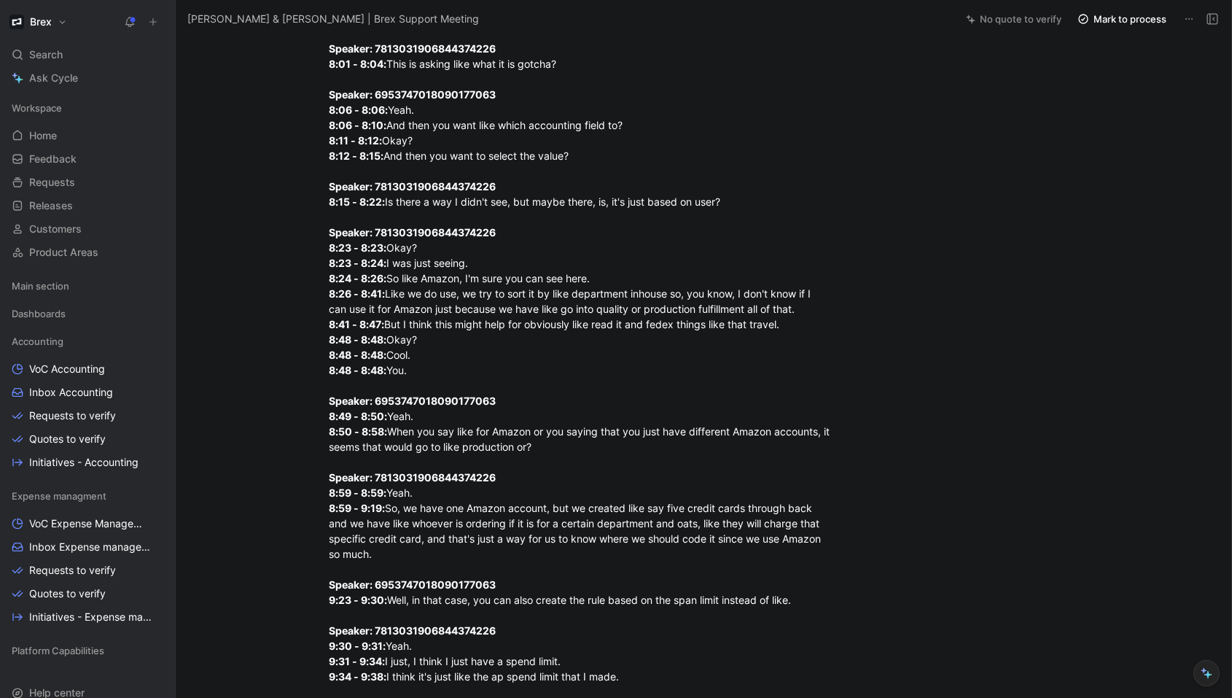
scroll to position [4290, 0]
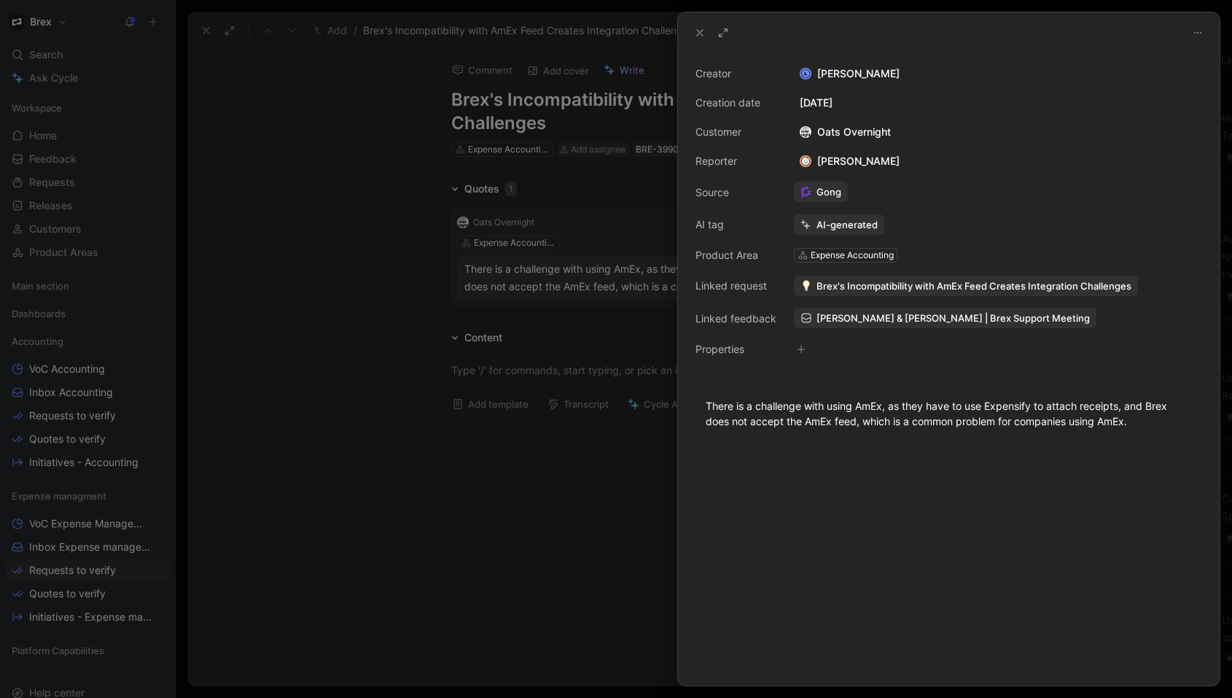
drag, startPoint x: 700, startPoint y: 32, endPoint x: 623, endPoint y: 112, distance: 111.4
click at [623, 112] on div "Creator A [PERSON_NAME] Creation date [DATE] Customer Oats Overnight Reporter […" at bounding box center [616, 349] width 1232 height 698
click at [699, 35] on icon at bounding box center [700, 33] width 12 height 12
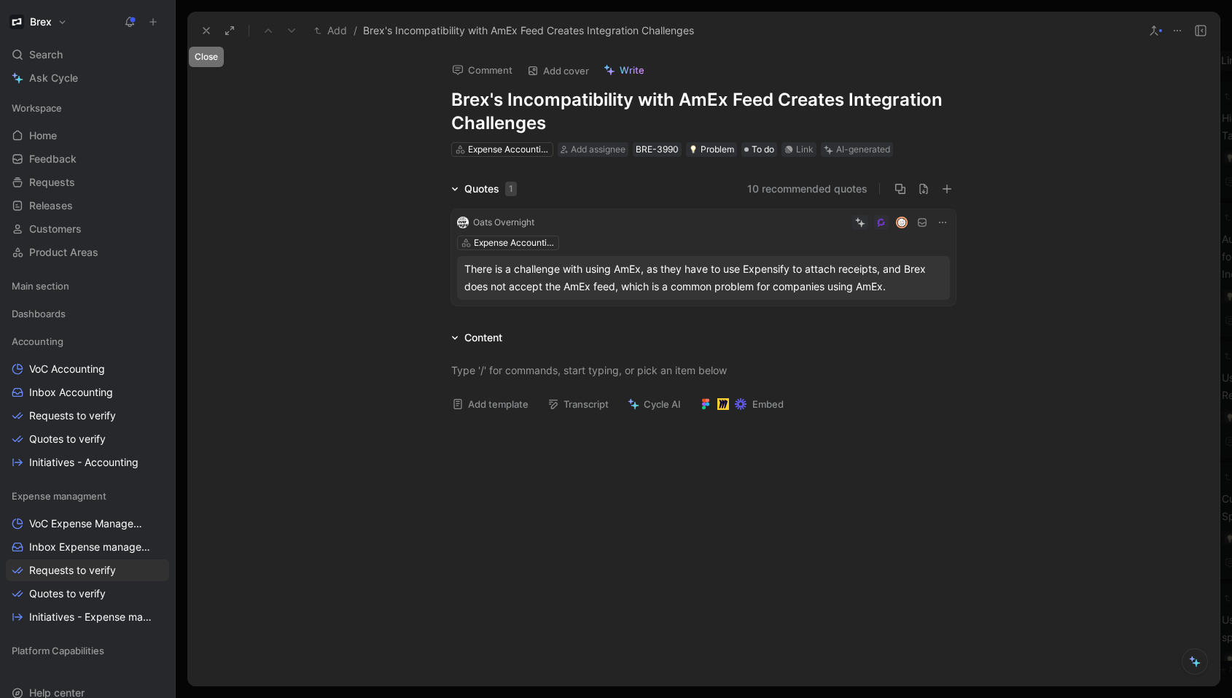
click at [203, 34] on icon at bounding box center [207, 31] width 12 height 12
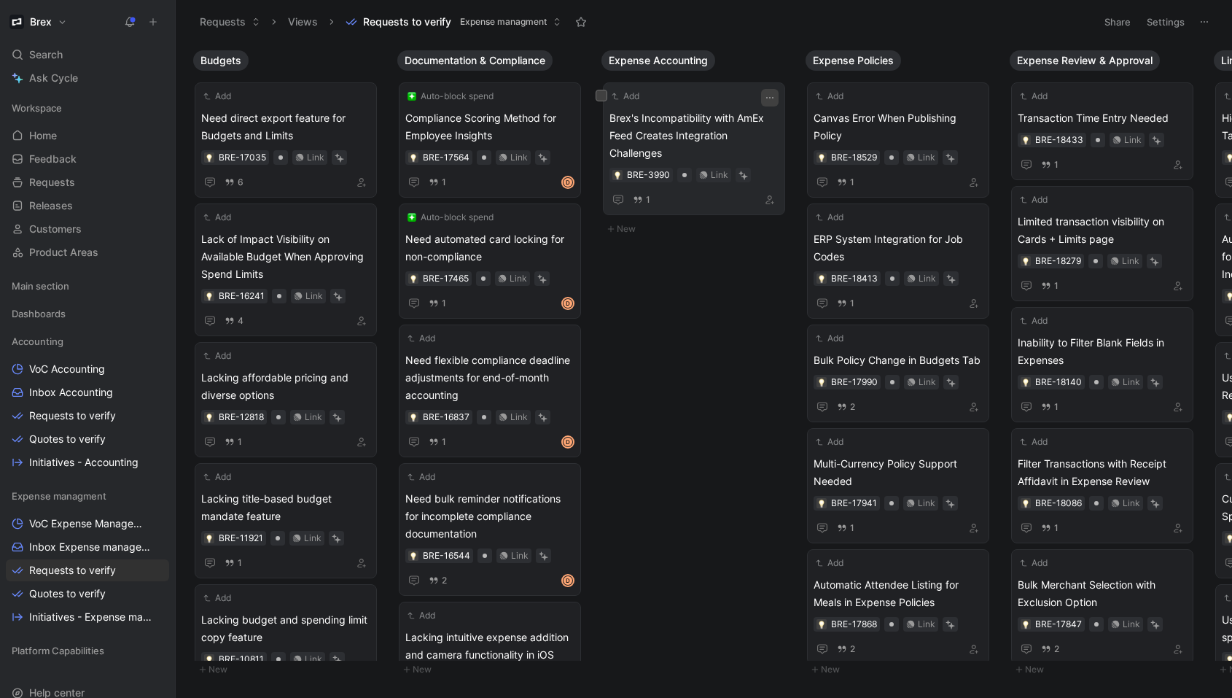
click at [766, 98] on icon "button" at bounding box center [770, 98] width 12 height 12
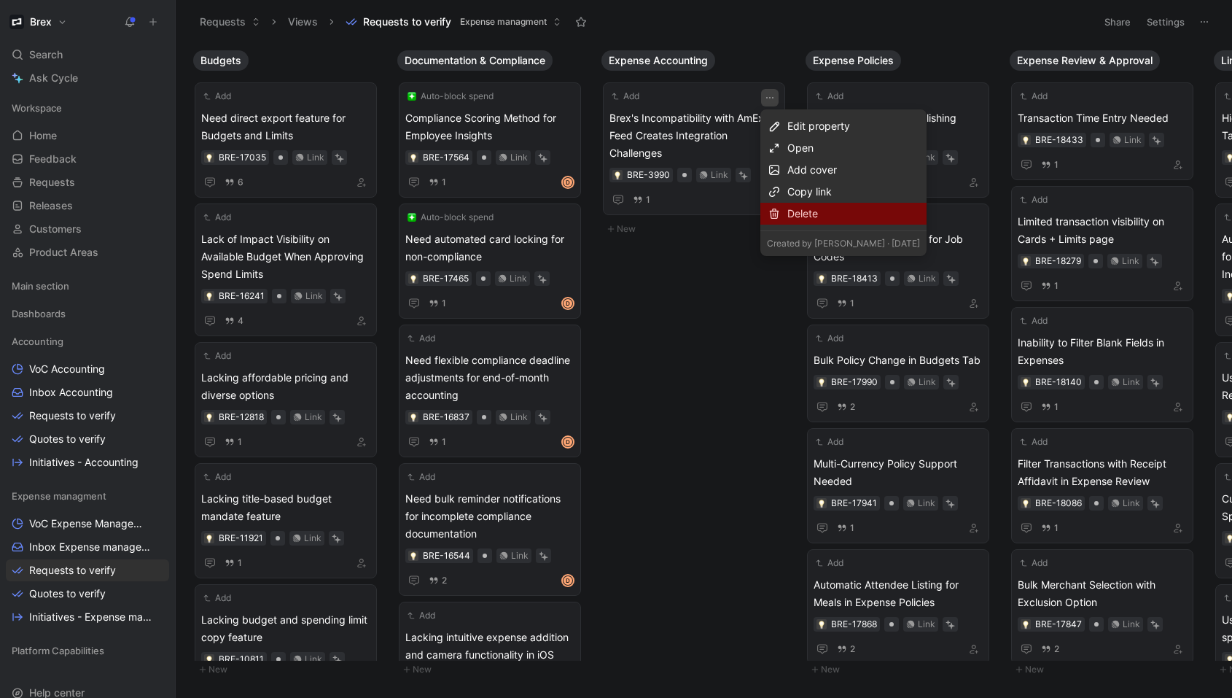
click at [825, 210] on div "Delete" at bounding box center [854, 214] width 133 height 18
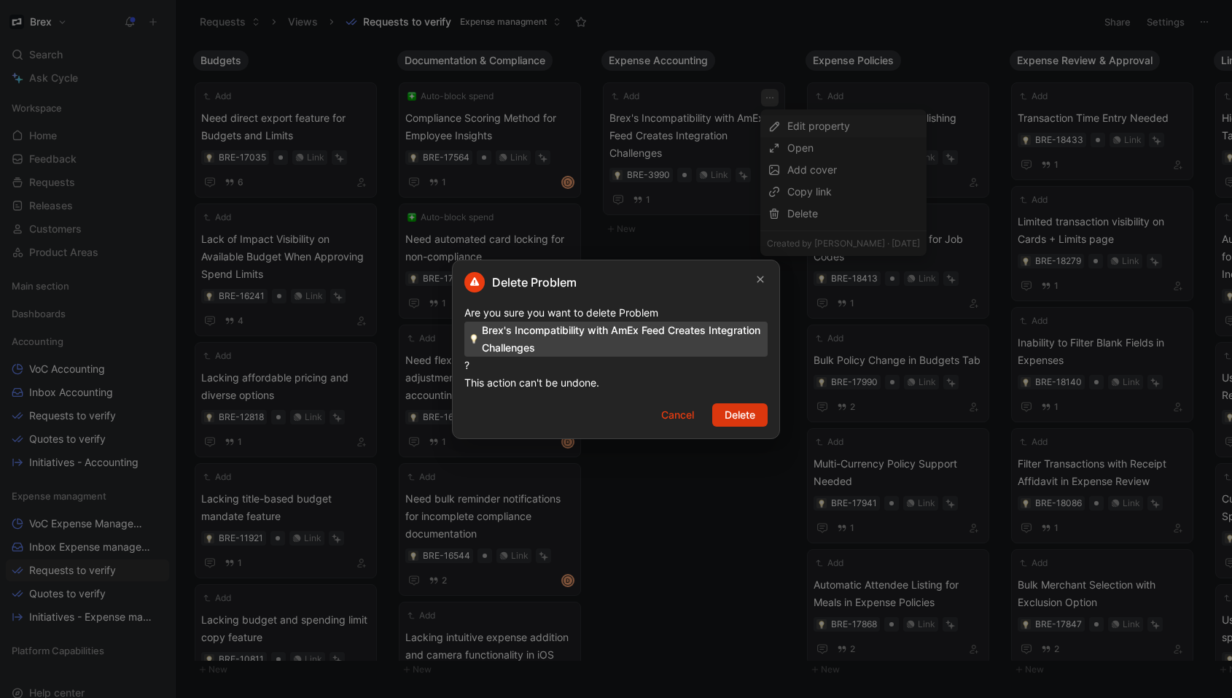
click at [747, 417] on span "Delete" at bounding box center [740, 415] width 31 height 18
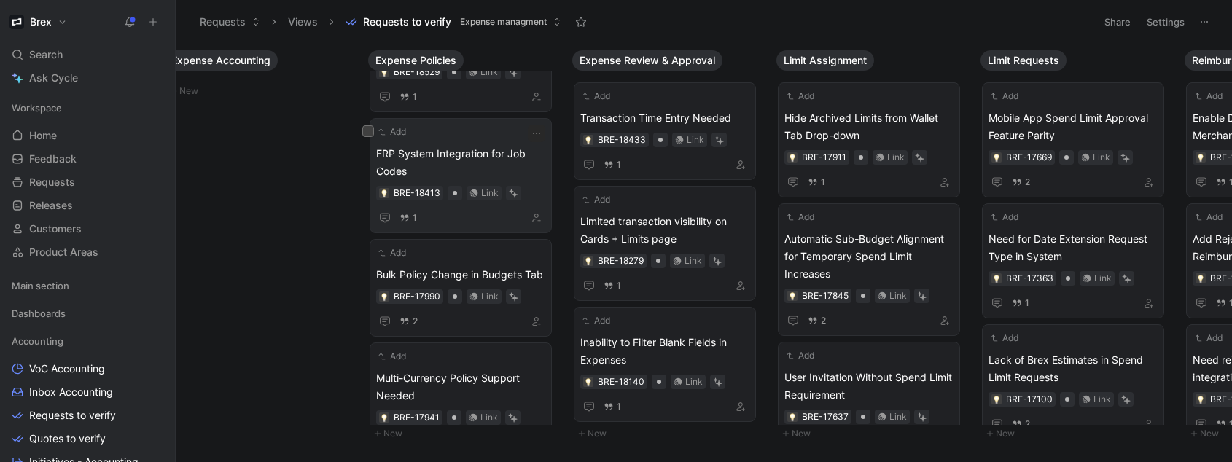
scroll to position [88, 0]
click at [467, 152] on span "ERP System Integration for Job Codes" at bounding box center [460, 160] width 169 height 35
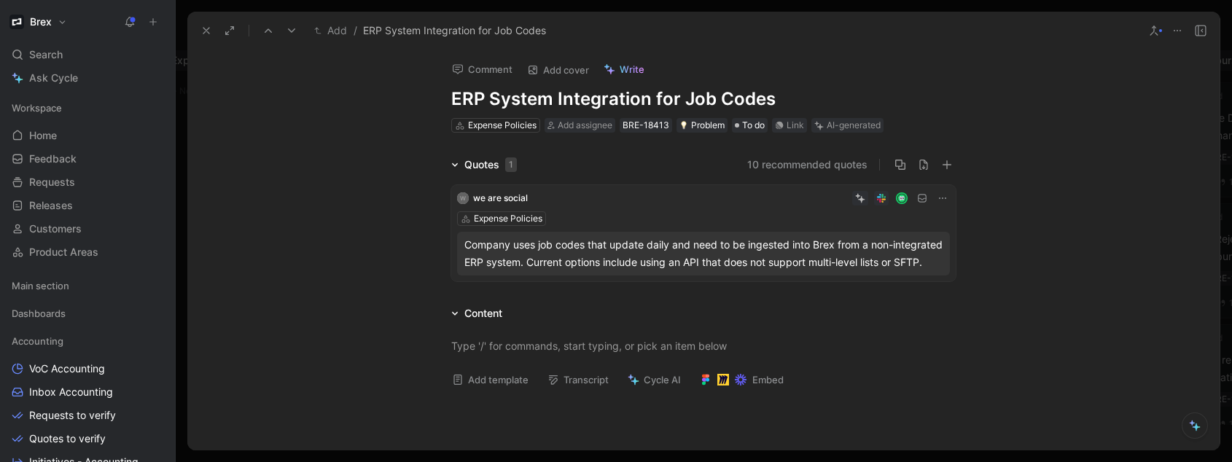
drag, startPoint x: 789, startPoint y: 97, endPoint x: 425, endPoint y: 101, distance: 363.9
click at [418, 104] on div "Comment Add cover Write ERP System Integration for Job Codes Expense Policies A…" at bounding box center [703, 250] width 1033 height 402
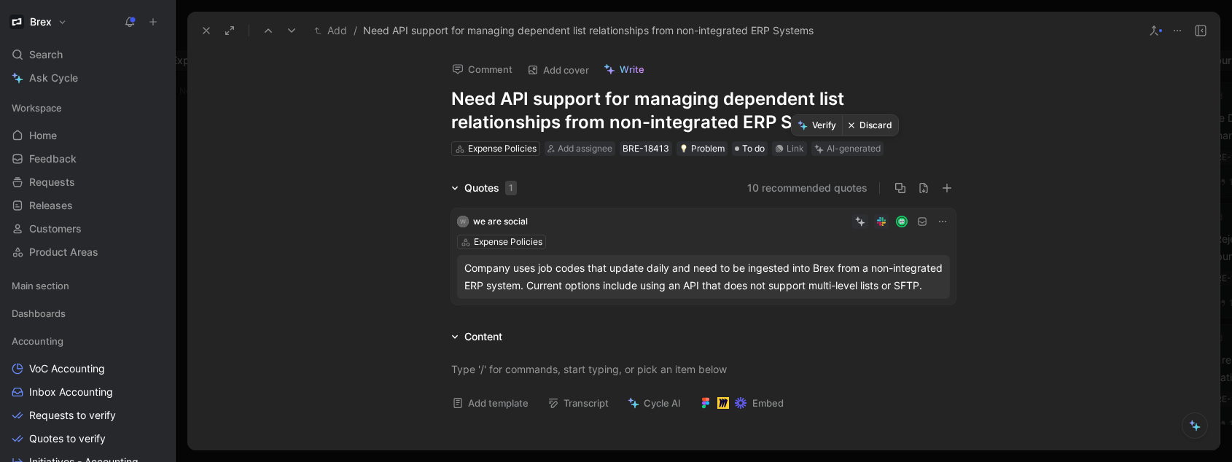
click at [822, 125] on button "Verify" at bounding box center [817, 125] width 50 height 20
click at [492, 144] on div "Expense Policies" at bounding box center [502, 148] width 69 height 15
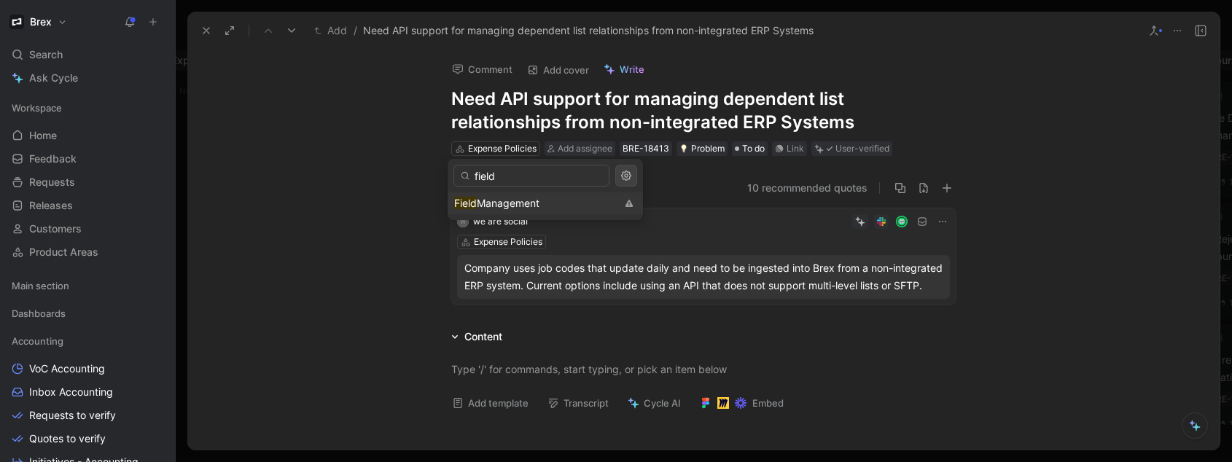
type input "field"
click at [540, 201] on span "Management" at bounding box center [508, 203] width 63 height 12
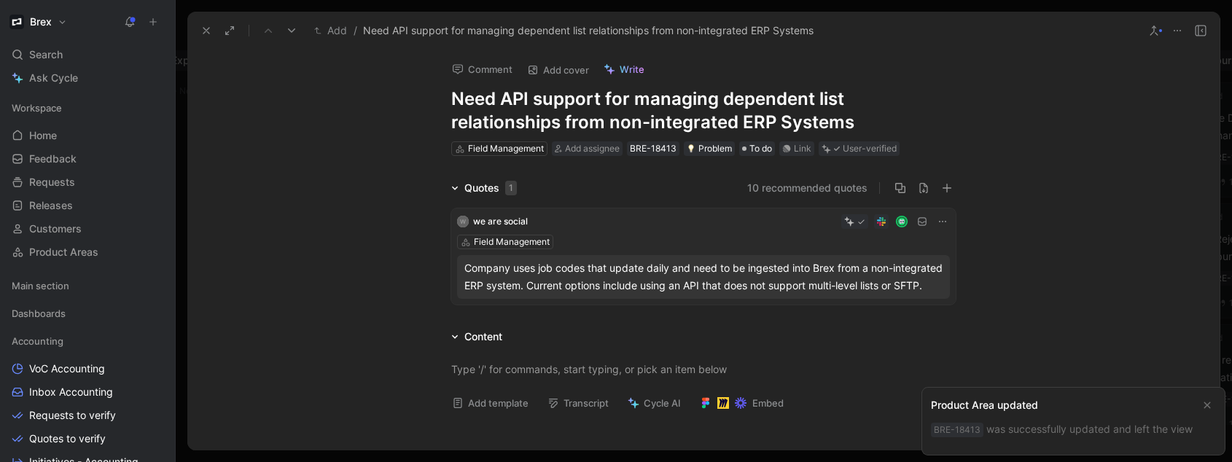
click at [210, 30] on icon at bounding box center [207, 31] width 12 height 12
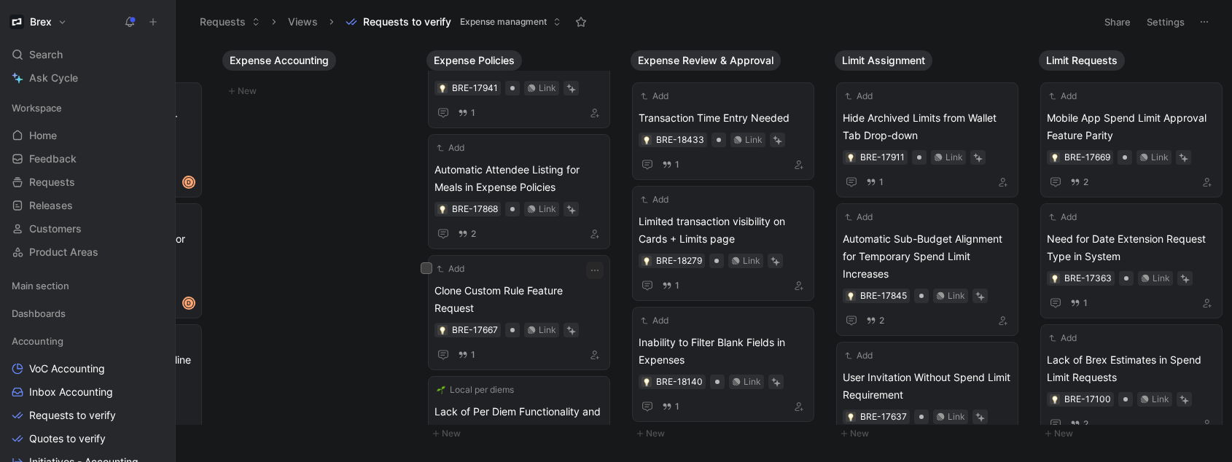
scroll to position [350, 0]
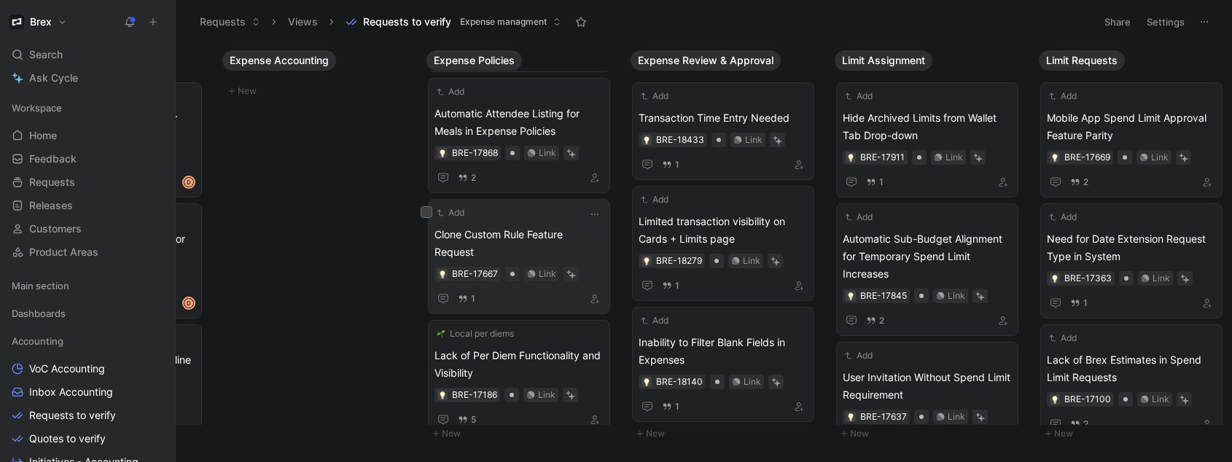
click at [563, 230] on span "Clone Custom Rule Feature Request" at bounding box center [519, 243] width 169 height 35
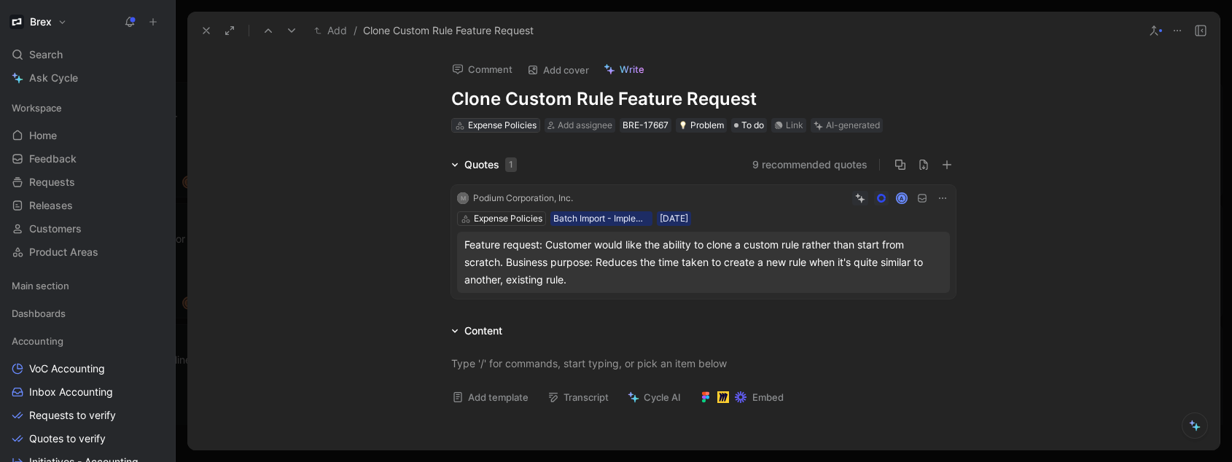
click at [489, 127] on div "Expense Policies" at bounding box center [502, 125] width 69 height 15
click at [495, 124] on div "Expense Policies" at bounding box center [502, 125] width 69 height 15
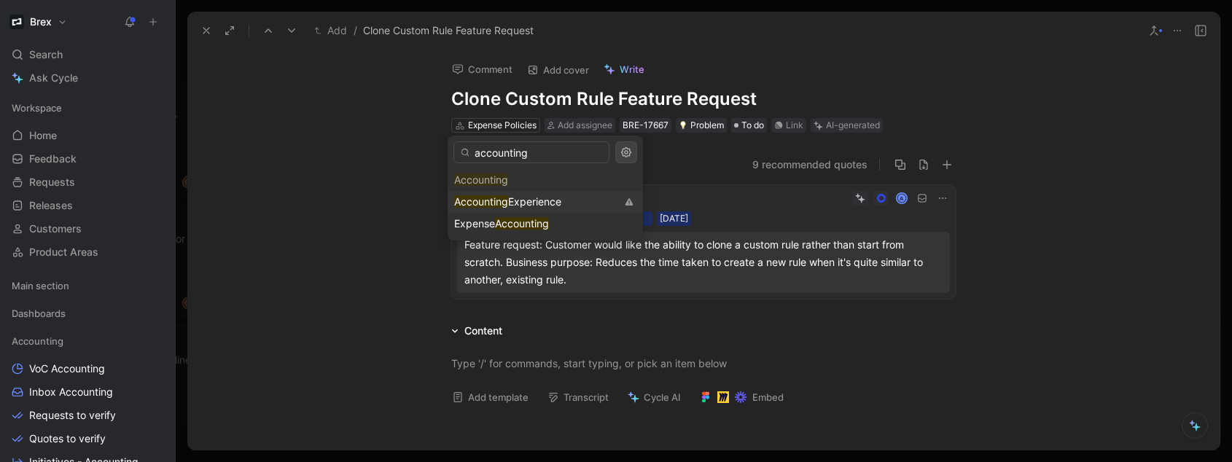
type input "accounting"
click at [538, 198] on span "Experience" at bounding box center [534, 201] width 53 height 12
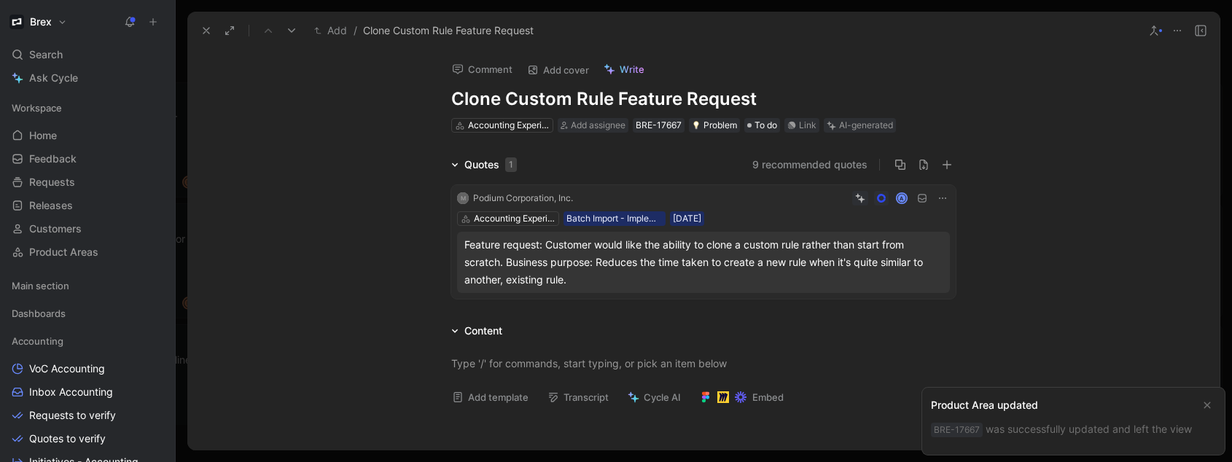
click at [205, 31] on use at bounding box center [206, 31] width 6 height 6
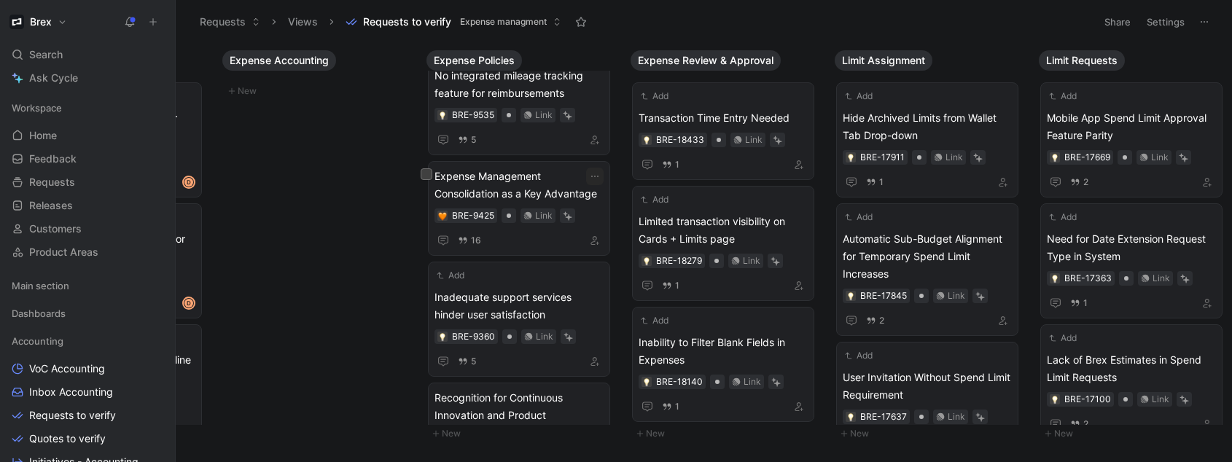
scroll to position [1476, 0]
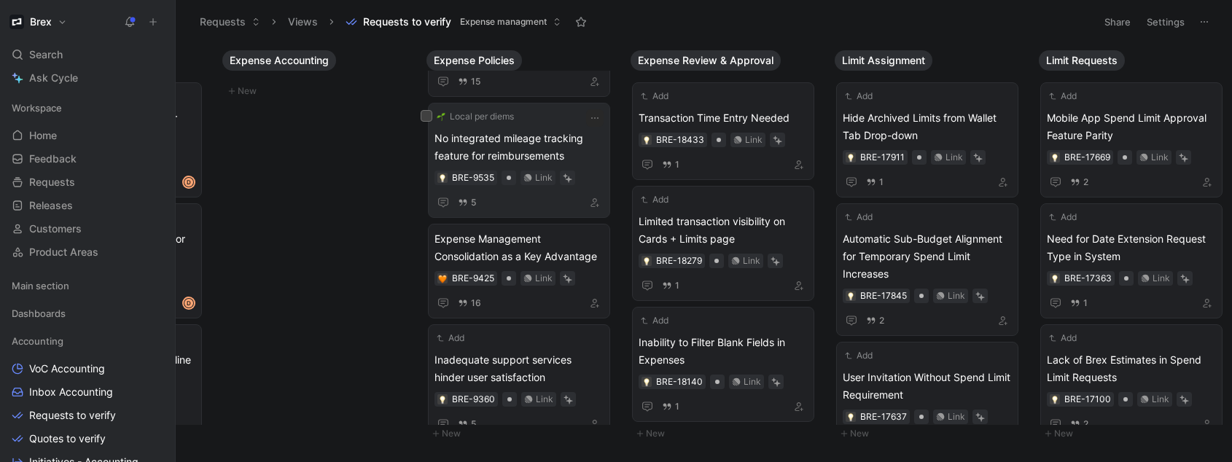
click at [565, 137] on span "No integrated mileage tracking feature for reimbursements" at bounding box center [519, 147] width 169 height 35
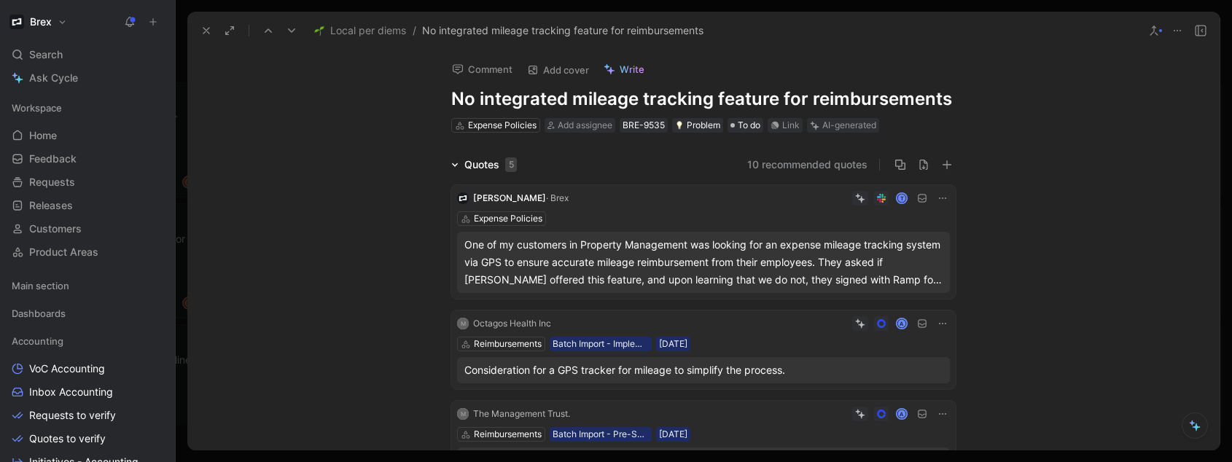
click at [209, 33] on use at bounding box center [206, 31] width 6 height 6
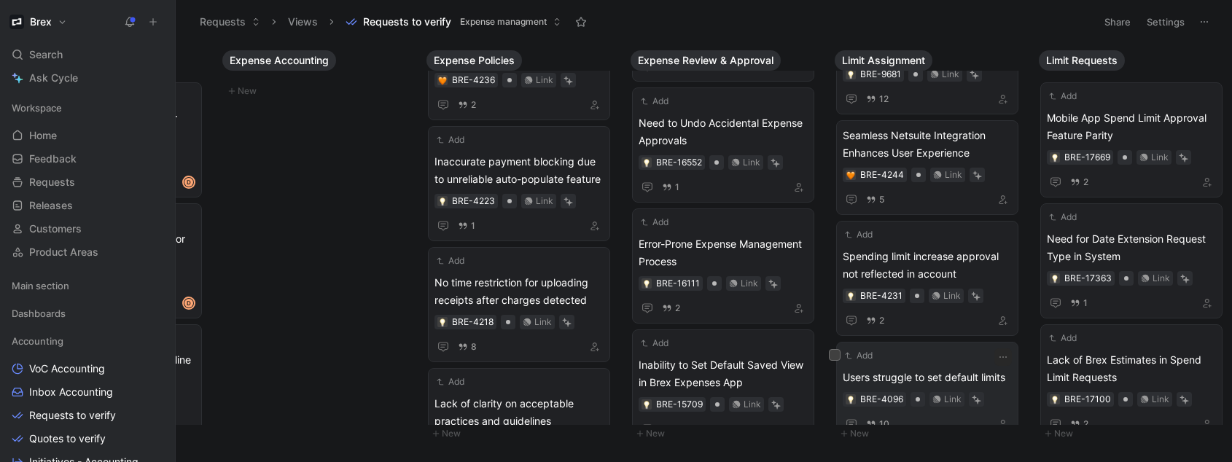
scroll to position [1746, 0]
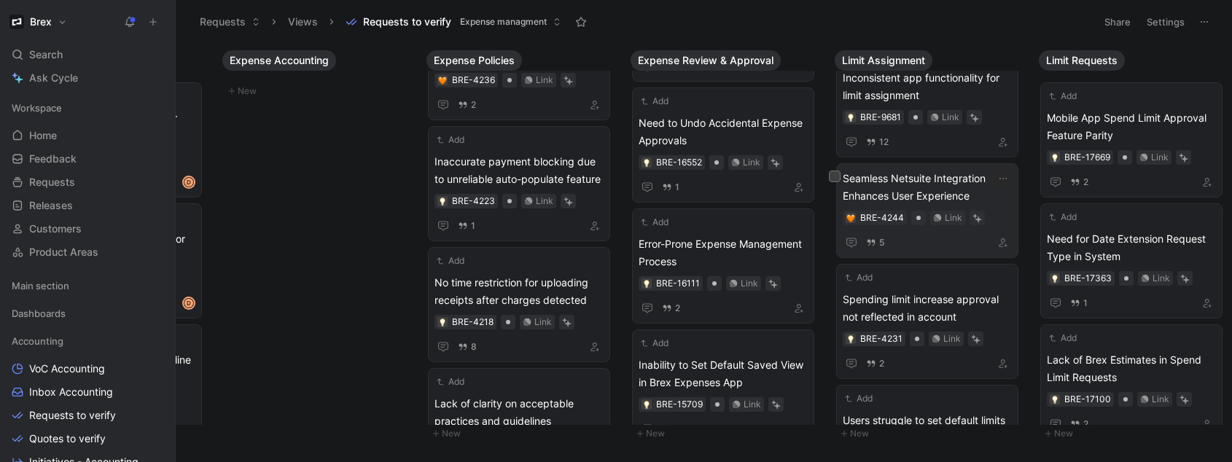
click at [936, 185] on span "Seamless Netsuite Integration Enhances User Experience" at bounding box center [927, 187] width 169 height 35
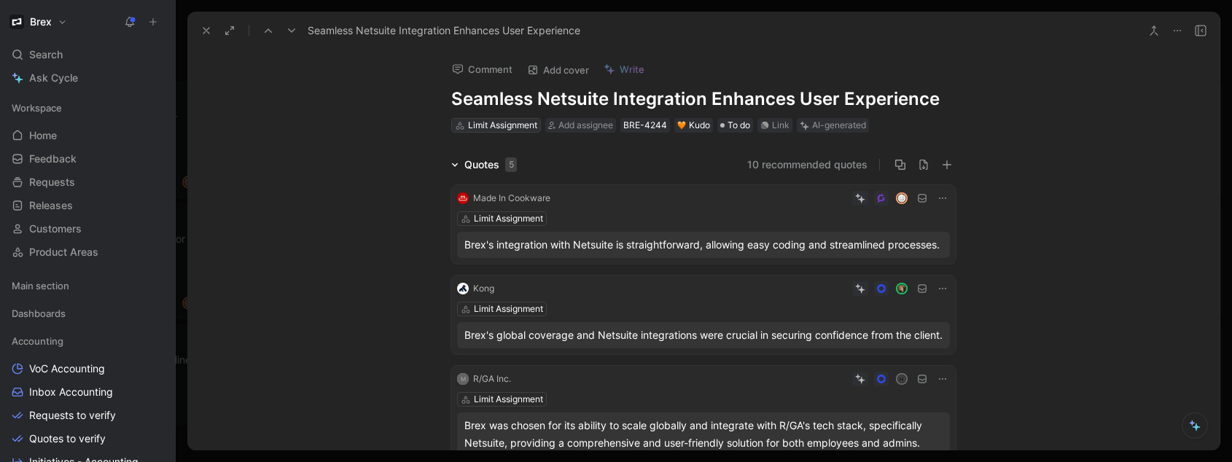
click at [514, 120] on div "Limit Assignment" at bounding box center [502, 125] width 69 height 15
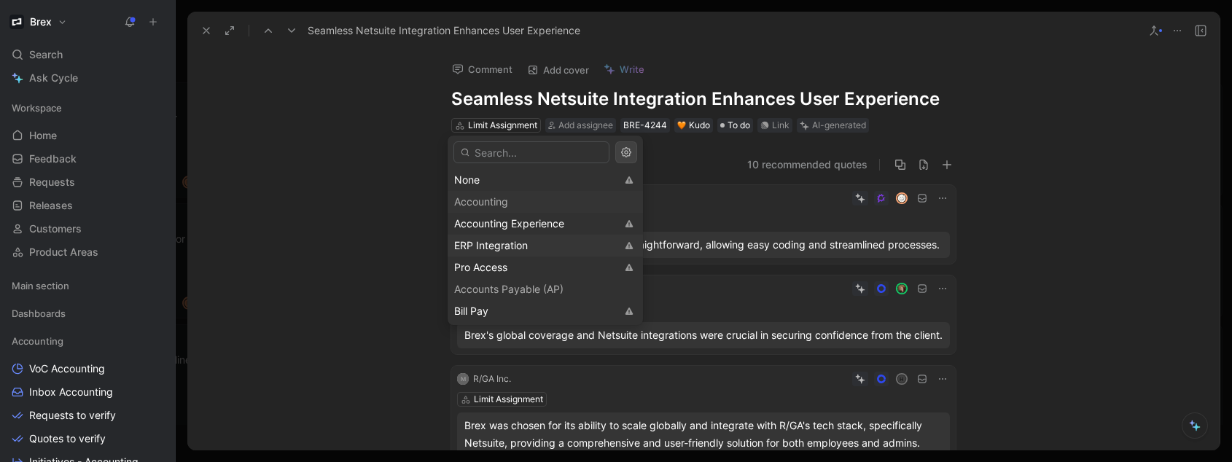
click at [504, 242] on span "ERP Integration" at bounding box center [491, 245] width 74 height 12
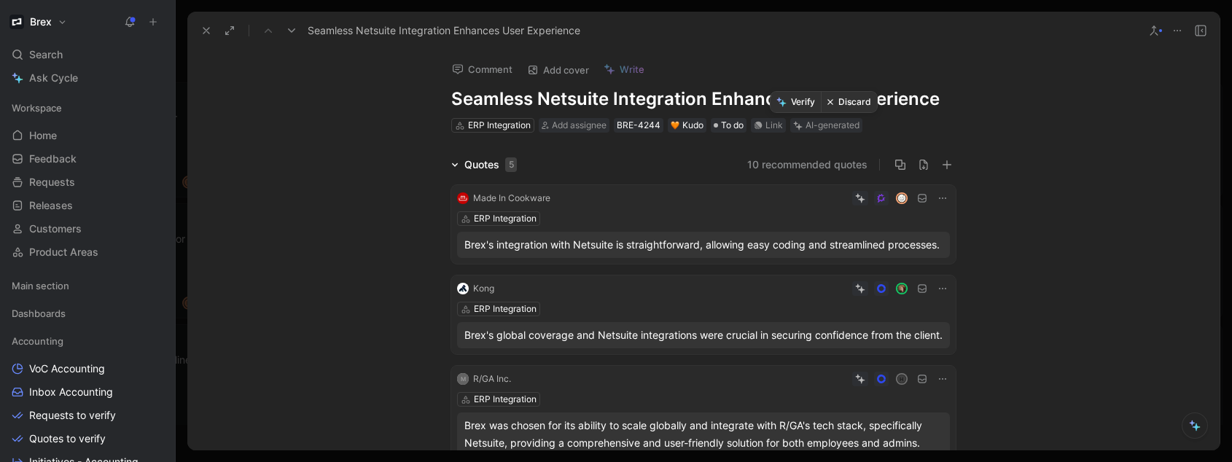
click at [802, 107] on button "Verify" at bounding box center [796, 102] width 50 height 20
click at [206, 33] on icon at bounding box center [207, 31] width 12 height 12
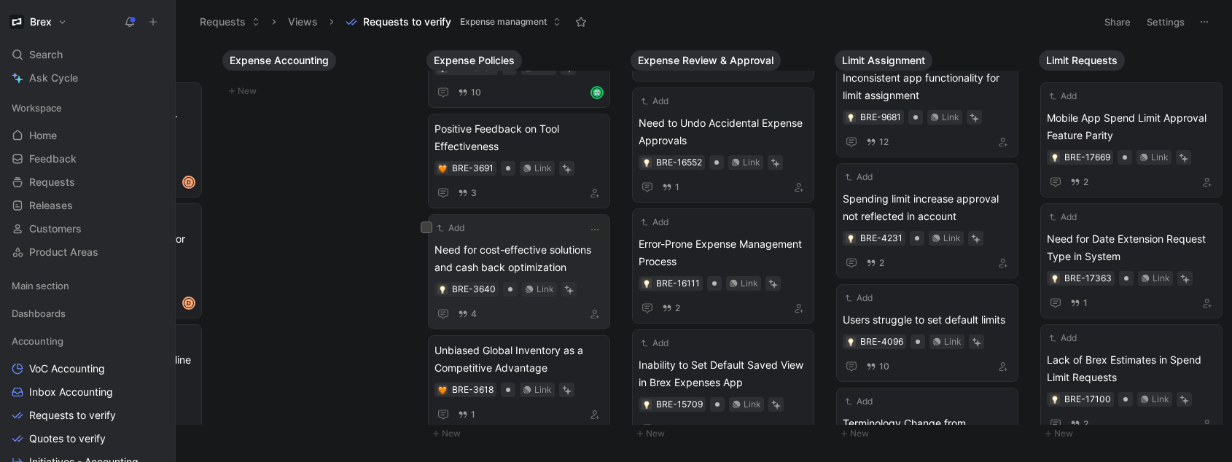
scroll to position [2720, 0]
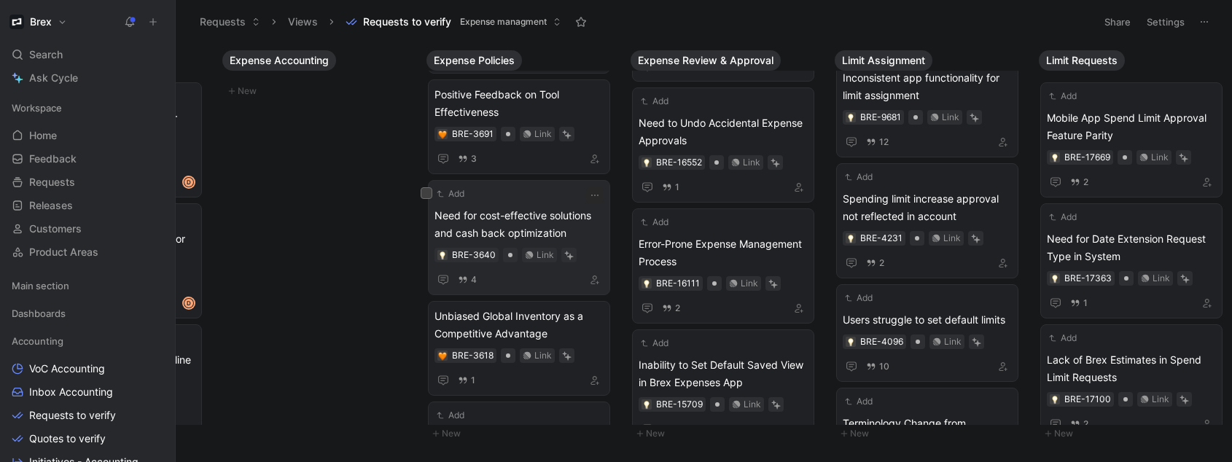
click at [513, 209] on span "Need for cost-effective solutions and cash back optimization" at bounding box center [519, 224] width 169 height 35
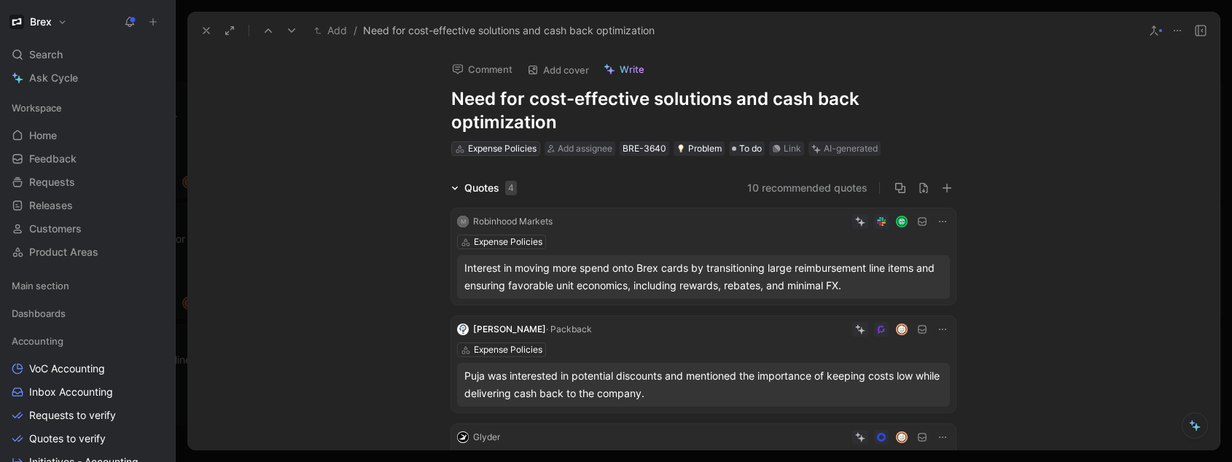
click at [484, 149] on div "Expense Policies" at bounding box center [502, 148] width 69 height 15
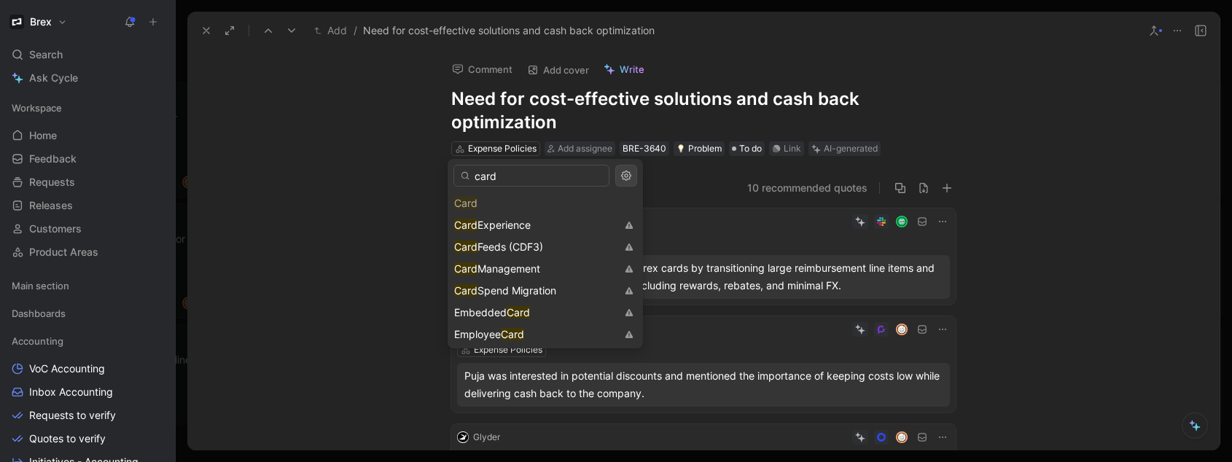
type input "card"
click at [481, 201] on div "Card" at bounding box center [545, 204] width 195 height 22
click at [502, 222] on span "Experience" at bounding box center [504, 225] width 53 height 12
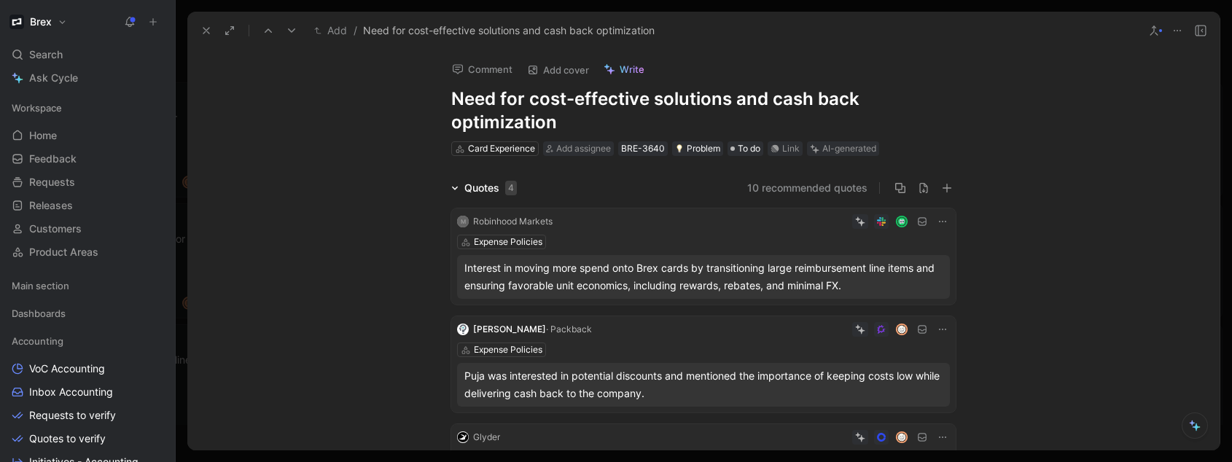
click at [206, 31] on use at bounding box center [206, 31] width 6 height 6
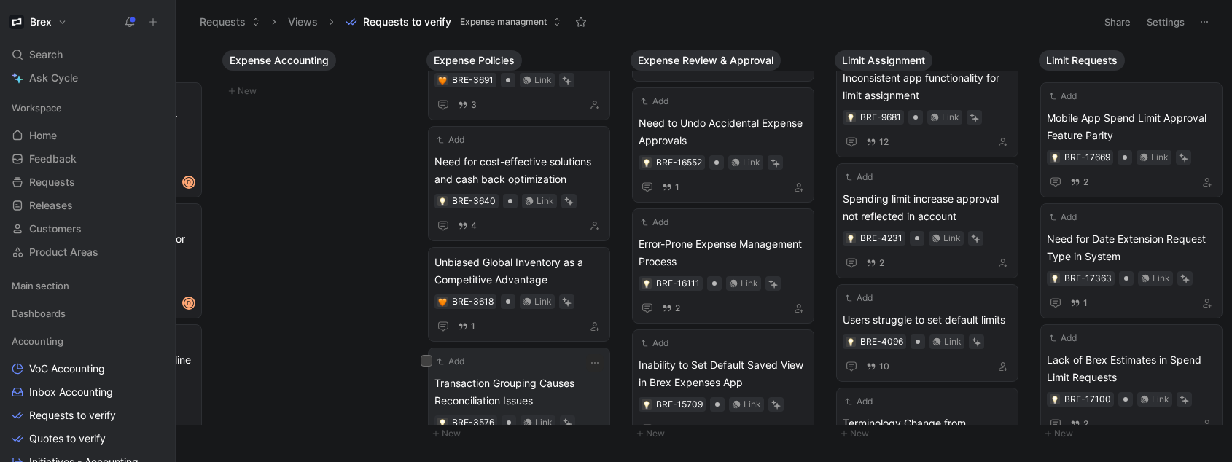
scroll to position [2754, 0]
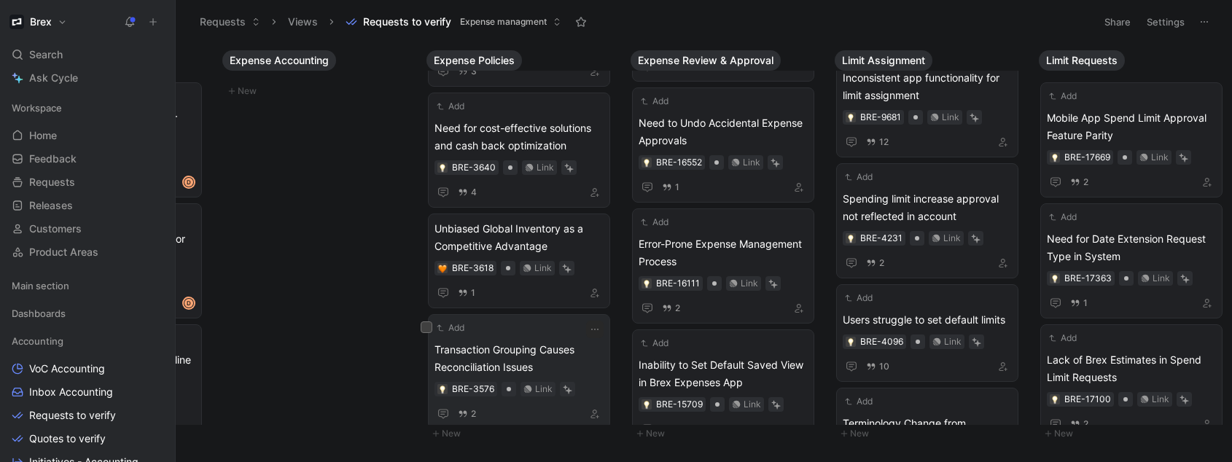
click at [535, 321] on div "Add Transaction Grouping Causes Reconciliation Issues BRE-3576 Link 2" at bounding box center [519, 372] width 169 height 102
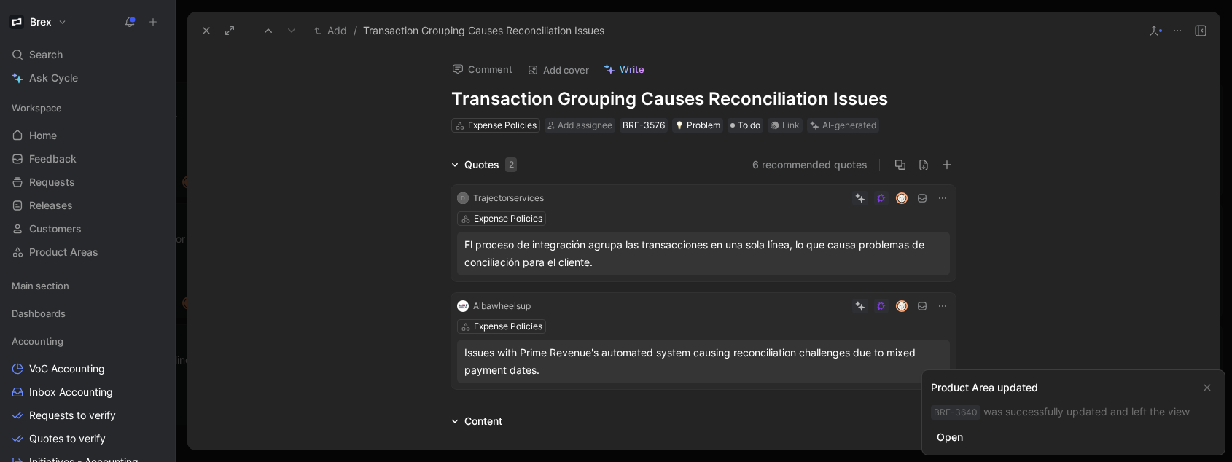
scroll to position [2687, 0]
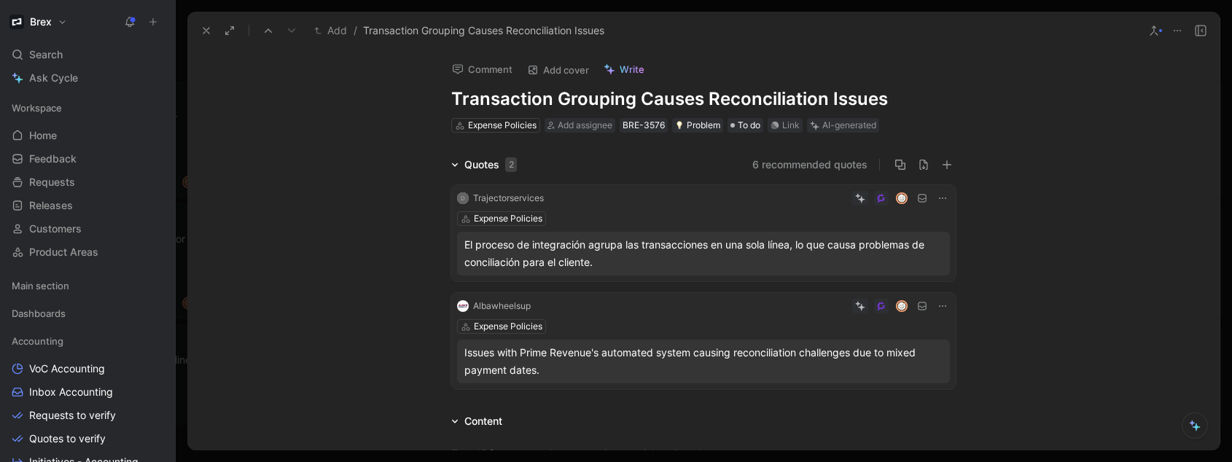
click at [209, 38] on button at bounding box center [206, 30] width 20 height 20
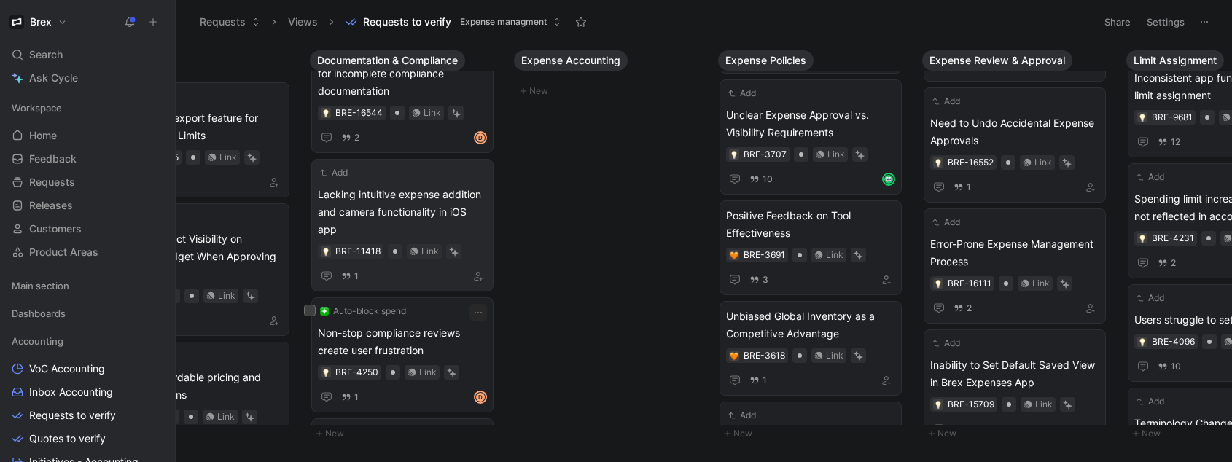
scroll to position [407, 0]
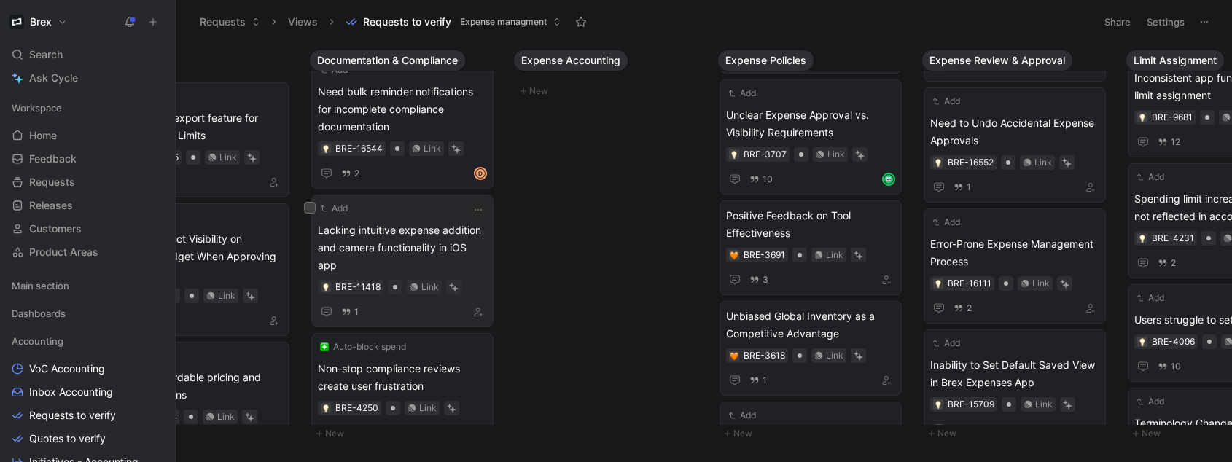
click at [425, 246] on span "Lacking intuitive expense addition and camera functionality in iOS app" at bounding box center [402, 248] width 169 height 53
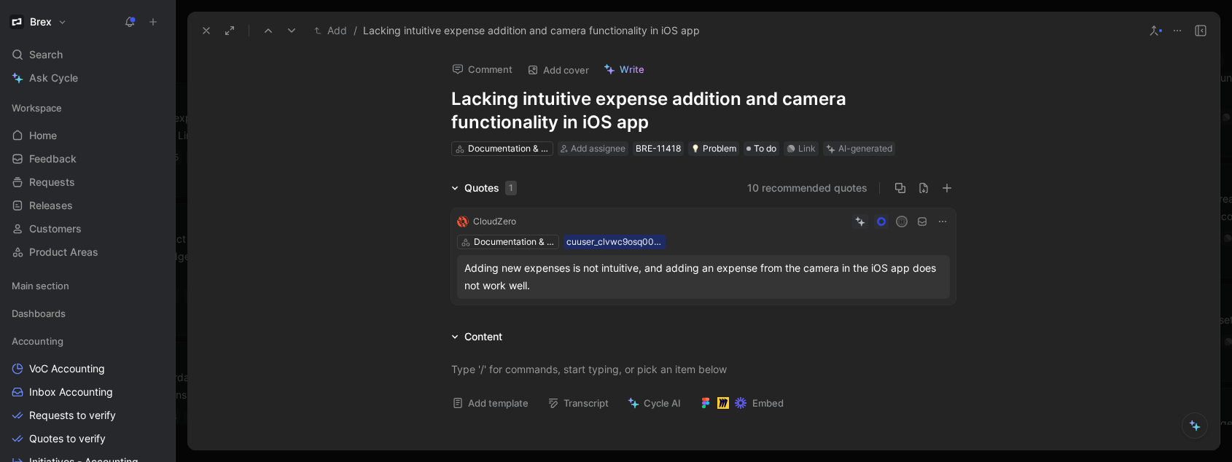
click at [1177, 30] on icon at bounding box center [1178, 31] width 12 height 12
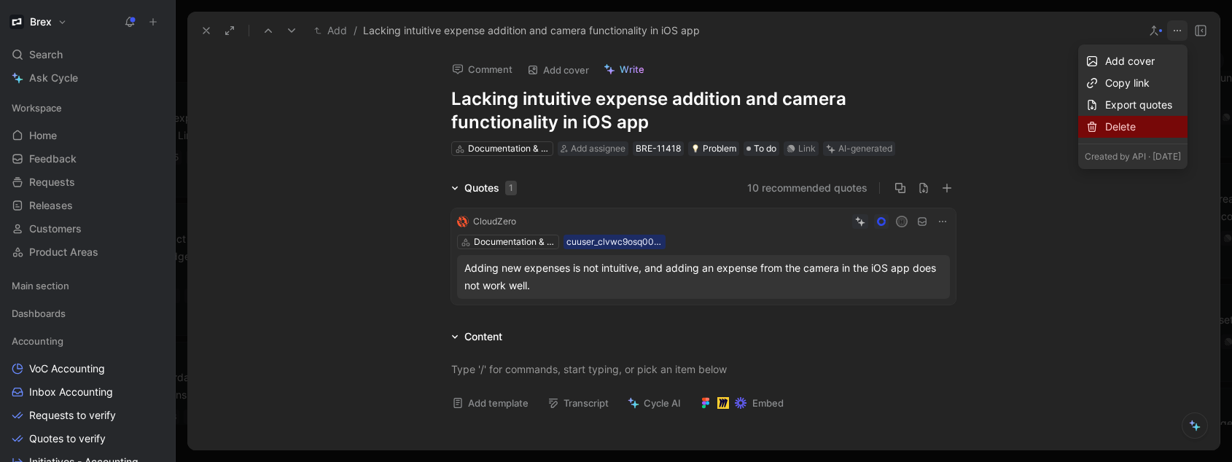
click at [1106, 120] on div "Delete" at bounding box center [1144, 127] width 76 height 18
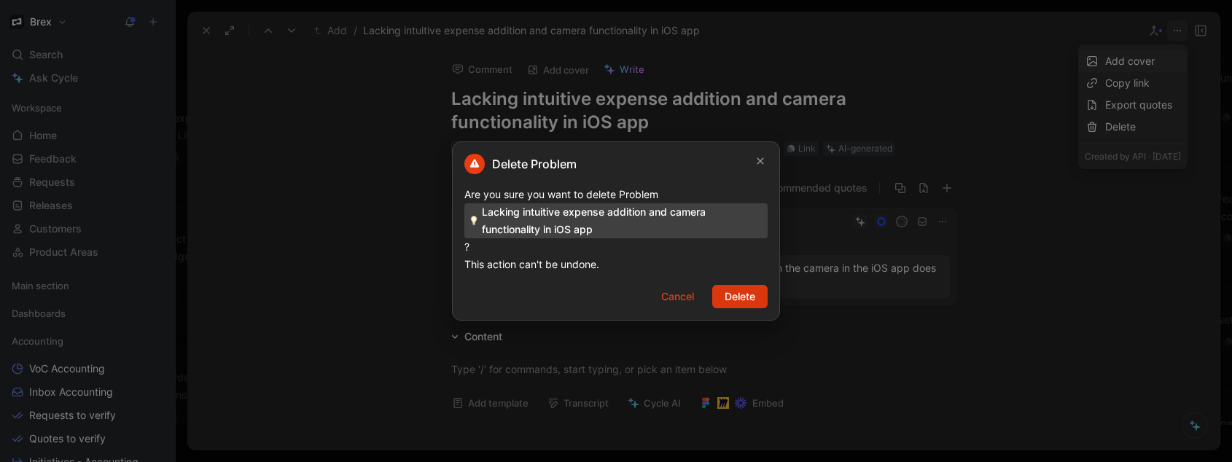
click at [737, 295] on span "Delete" at bounding box center [740, 297] width 31 height 18
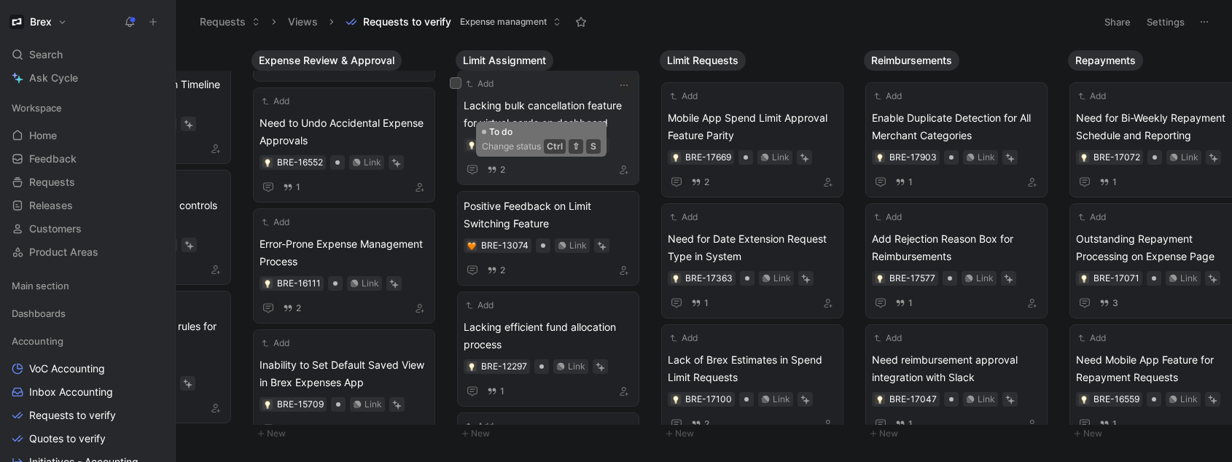
scroll to position [1397, 0]
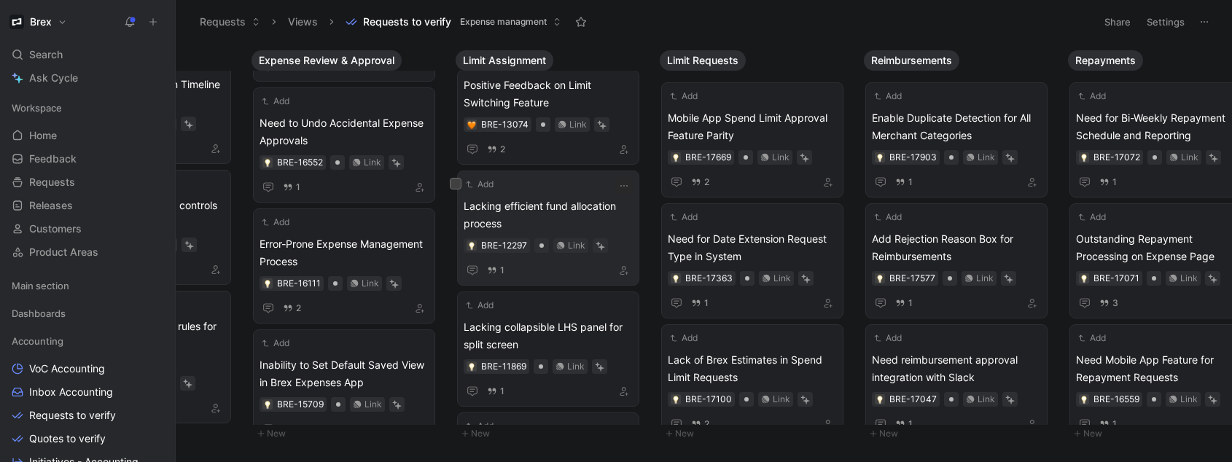
click at [540, 214] on span "Lacking efficient fund allocation process" at bounding box center [548, 215] width 169 height 35
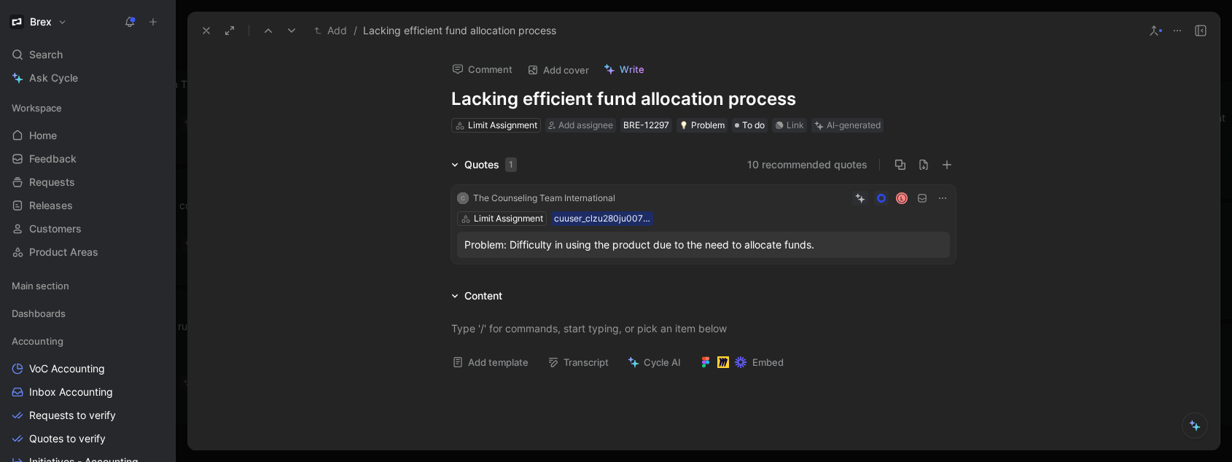
click at [198, 31] on button at bounding box center [206, 30] width 20 height 20
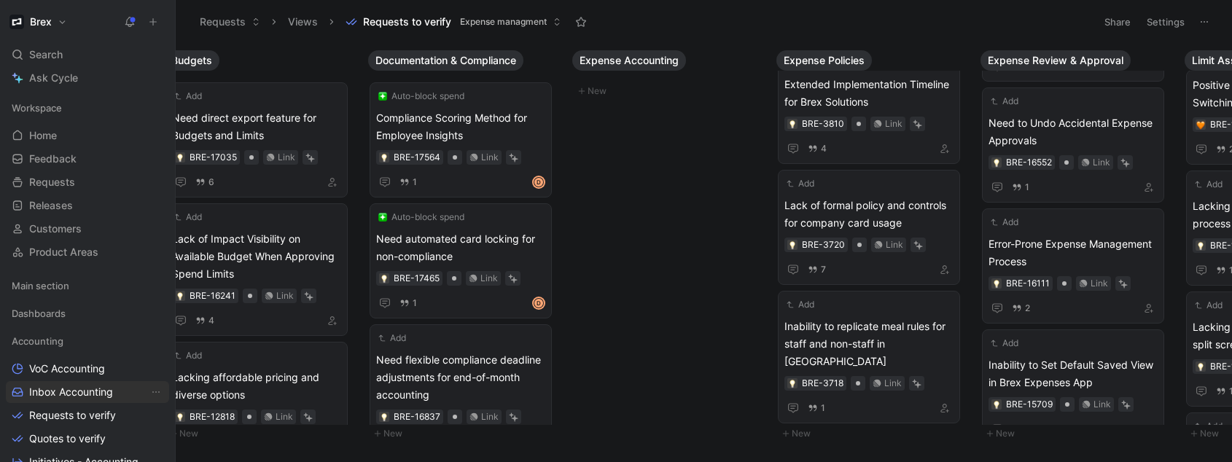
click at [53, 385] on span "Inbox Accounting" at bounding box center [71, 392] width 84 height 15
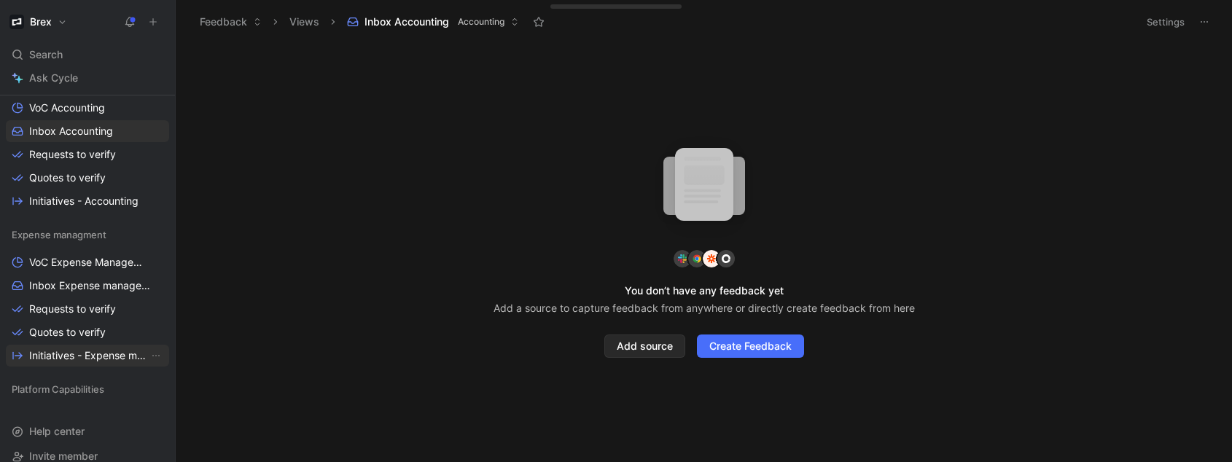
scroll to position [263, 0]
click at [91, 291] on span "Inbox Expense management" at bounding box center [89, 284] width 120 height 15
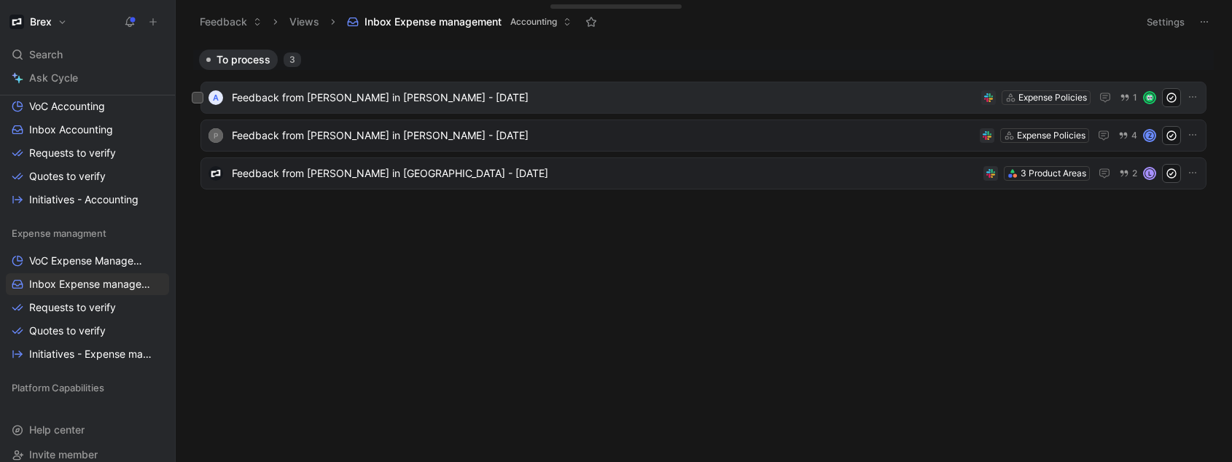
click at [354, 103] on span "Feedback from [PERSON_NAME] in [PERSON_NAME] - [DATE]" at bounding box center [604, 98] width 744 height 18
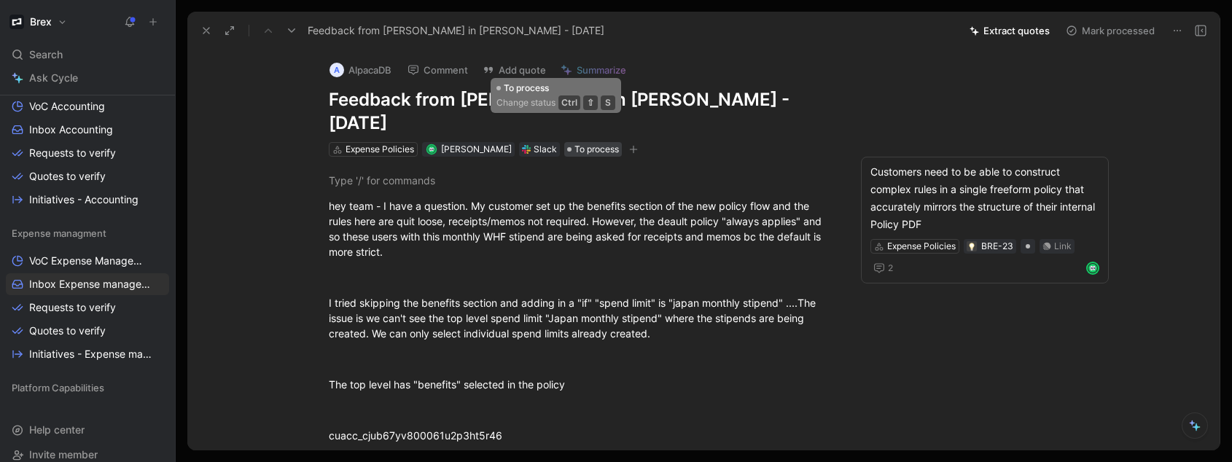
click at [575, 142] on span "To process" at bounding box center [597, 149] width 44 height 15
click at [204, 31] on icon at bounding box center [207, 31] width 12 height 12
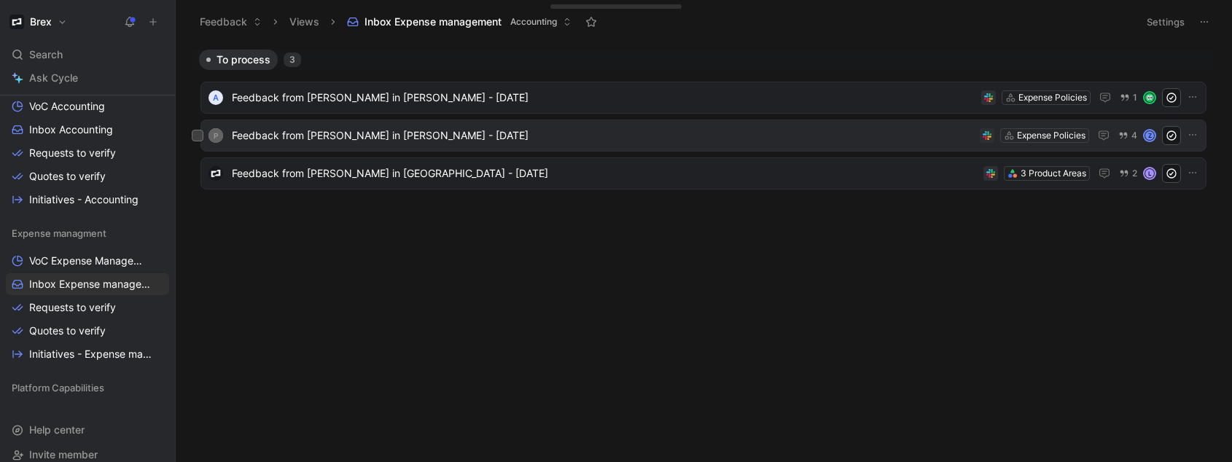
click at [370, 141] on span "Feedback from [PERSON_NAME] in [PERSON_NAME] - [DATE]" at bounding box center [603, 136] width 742 height 18
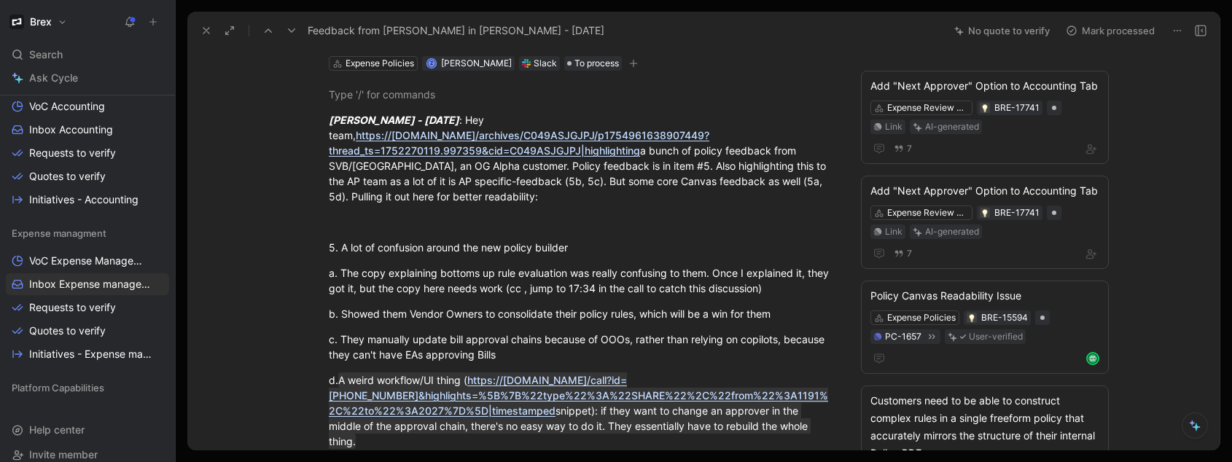
scroll to position [88, 0]
